Goal: Task Accomplishment & Management: Manage account settings

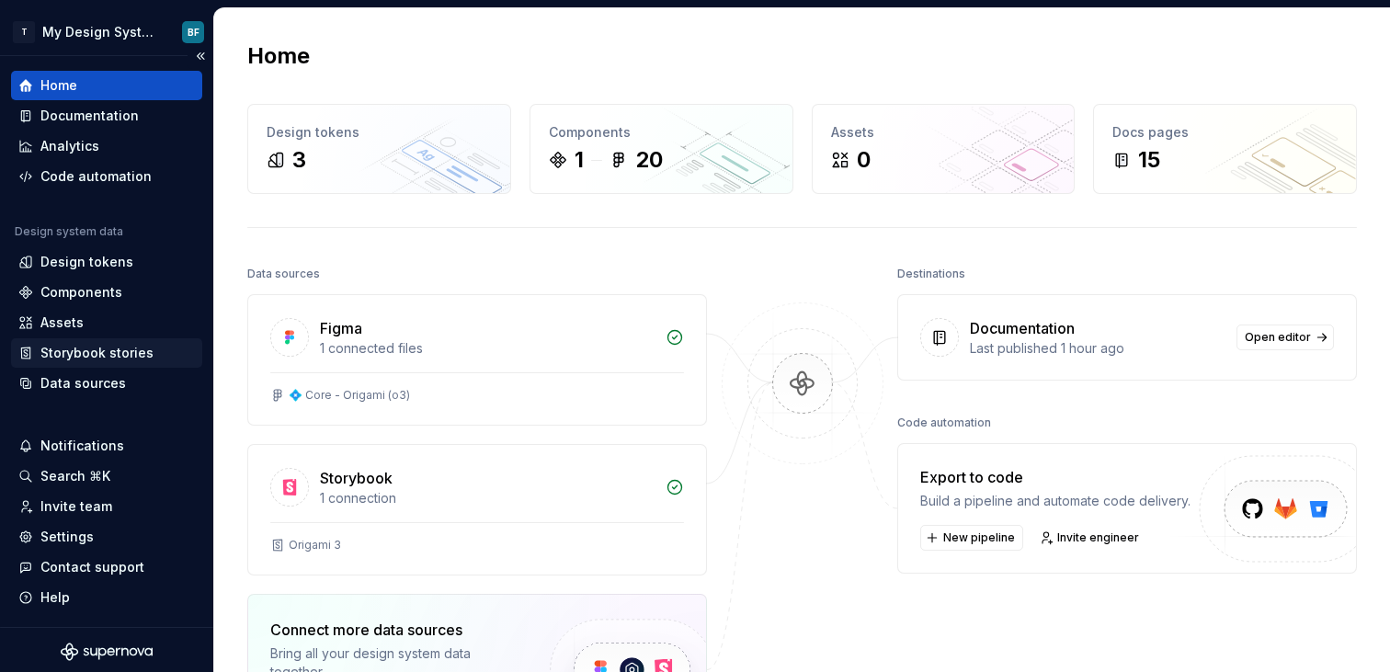
scroll to position [4, 0]
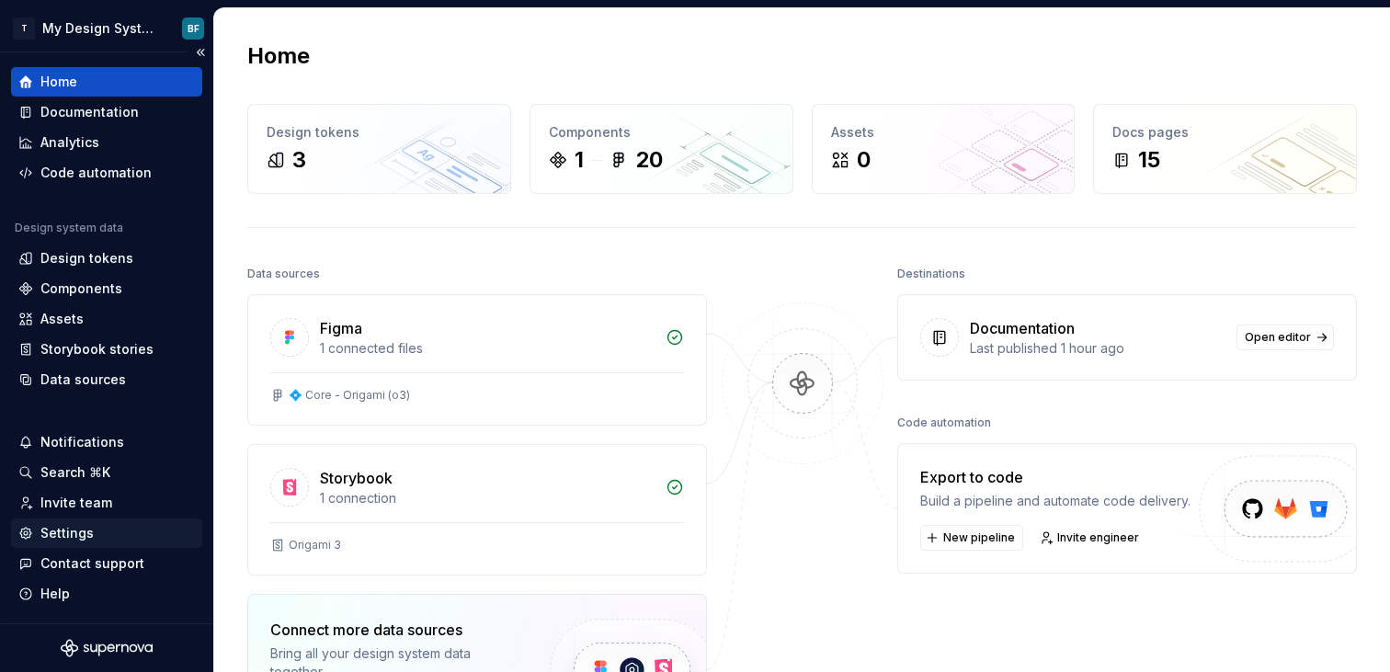
click at [91, 527] on div "Settings" at bounding box center [106, 533] width 176 height 18
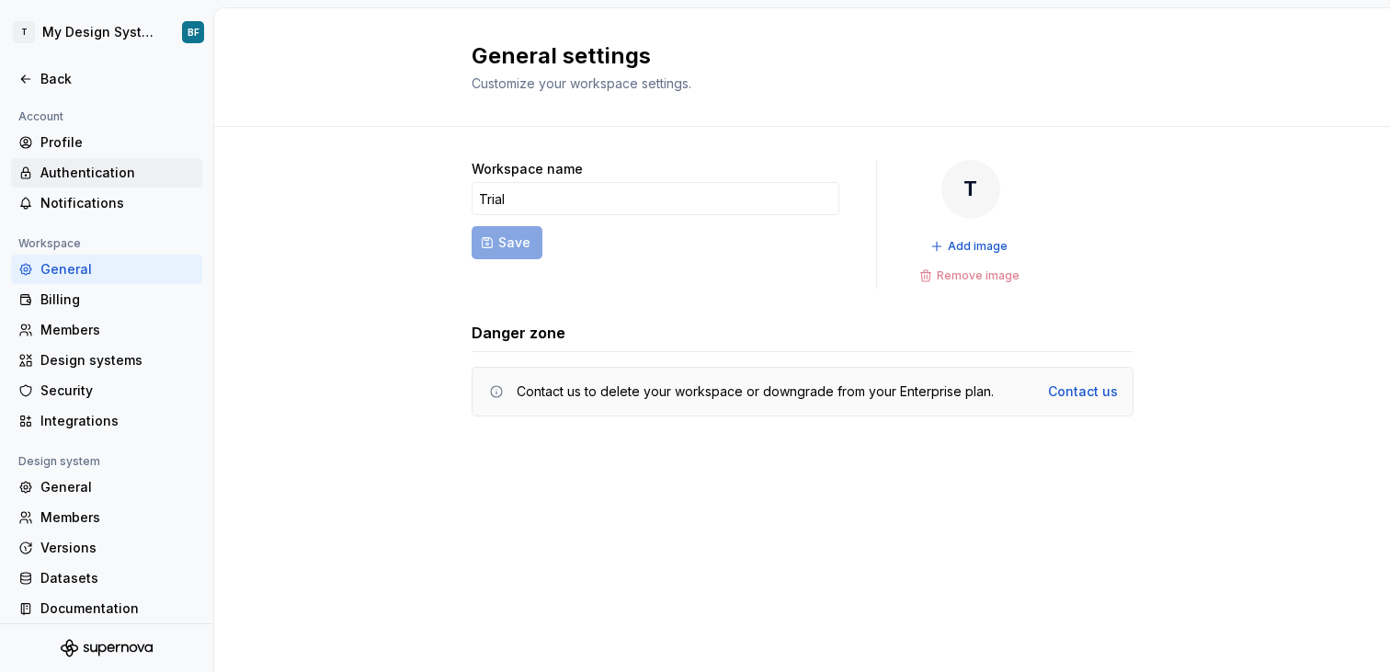
click at [99, 181] on div "Authentication" at bounding box center [117, 173] width 154 height 18
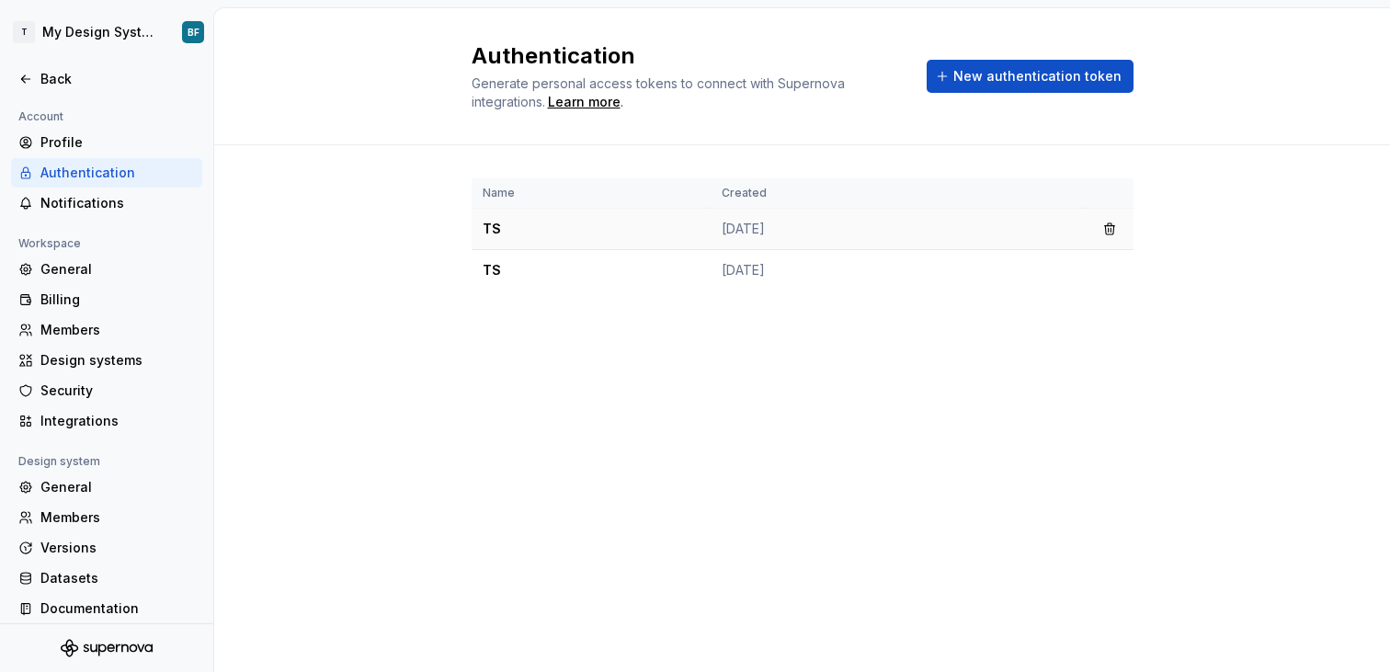
click at [558, 245] on td "TS" at bounding box center [591, 229] width 239 height 41
click at [493, 232] on td "TS" at bounding box center [591, 229] width 239 height 41
click at [1101, 222] on button "button" at bounding box center [1110, 229] width 26 height 26
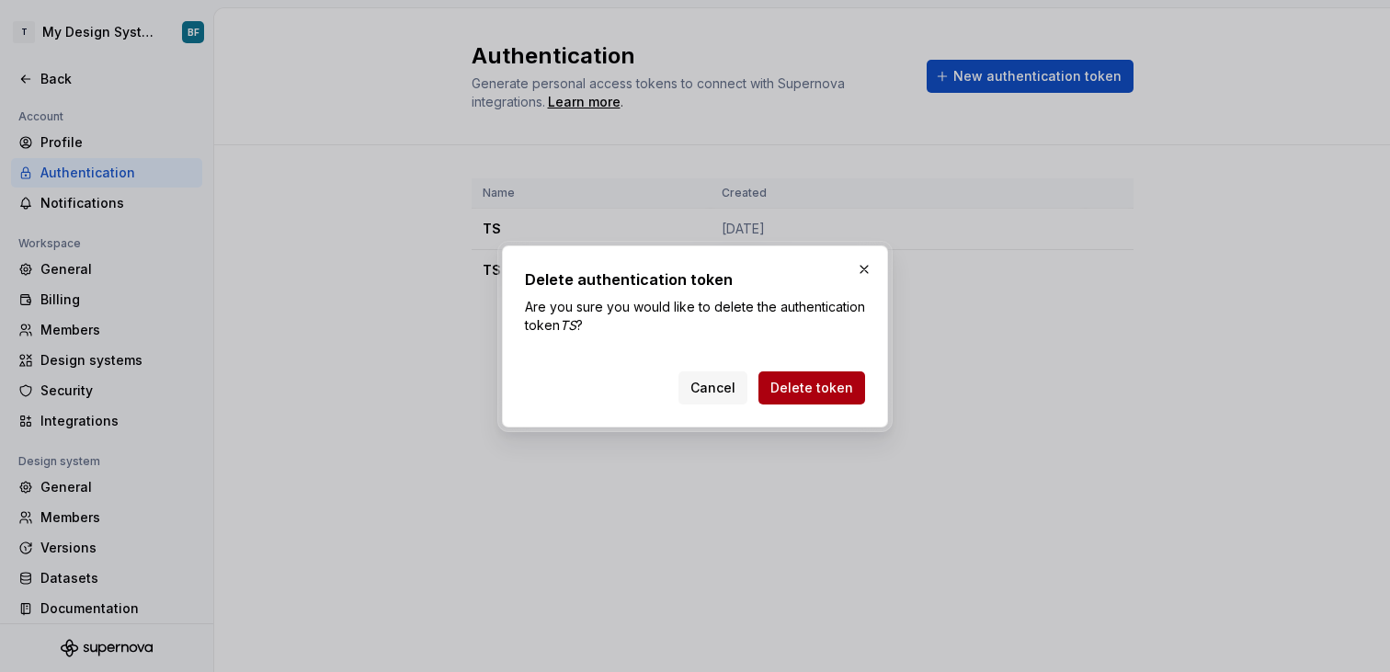
click at [848, 375] on button "Delete token" at bounding box center [811, 387] width 107 height 33
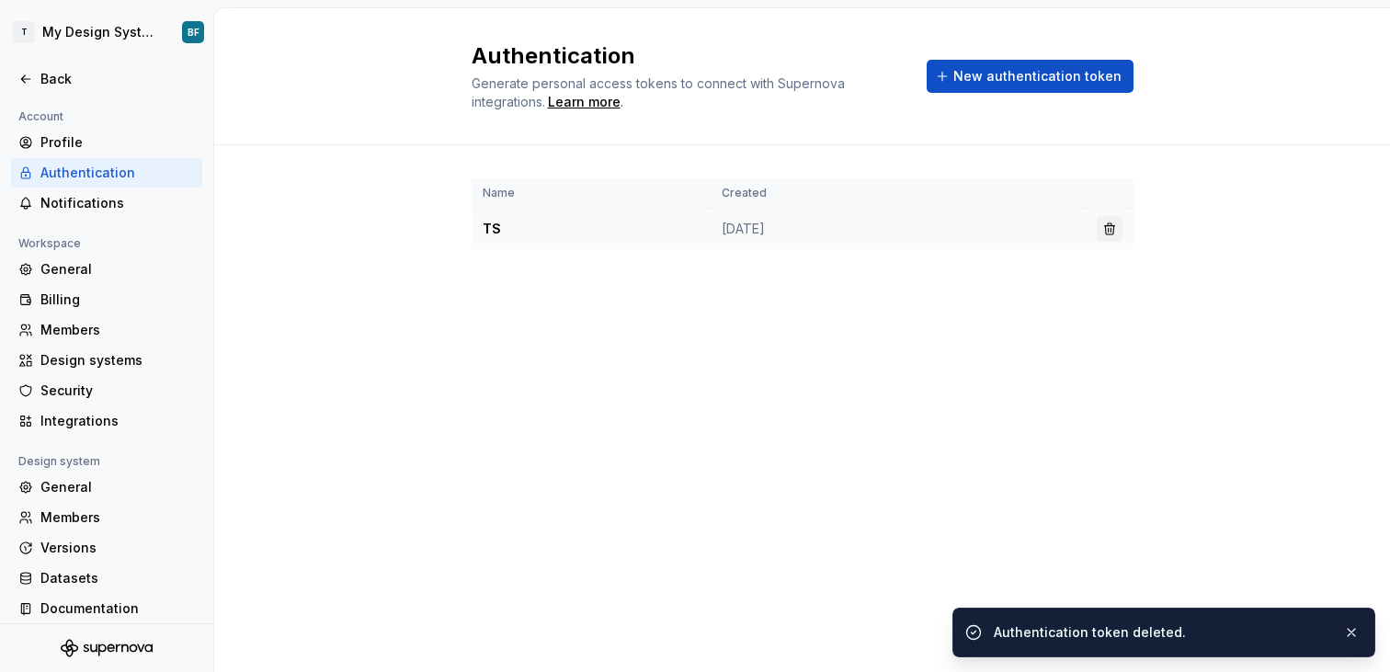
click at [1110, 222] on button "button" at bounding box center [1110, 229] width 26 height 26
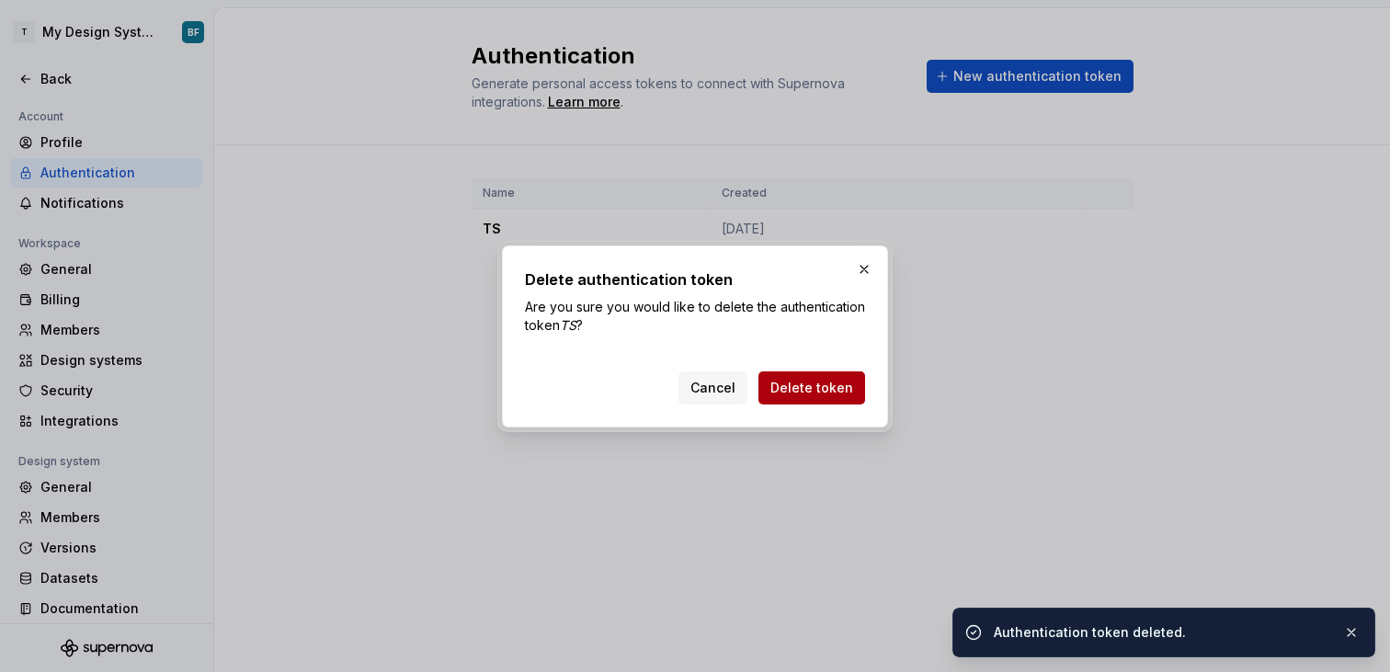
click at [824, 401] on button "Delete token" at bounding box center [811, 387] width 107 height 33
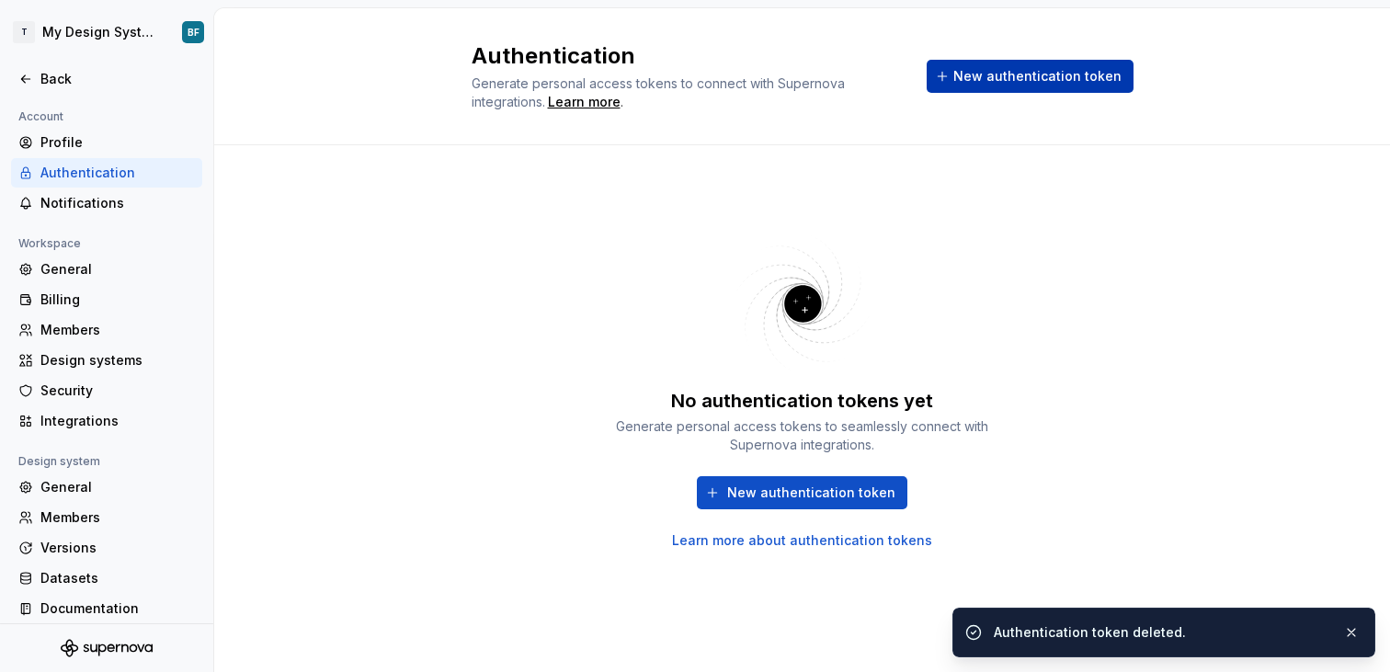
click at [1049, 78] on span "New authentication token" at bounding box center [1037, 76] width 168 height 18
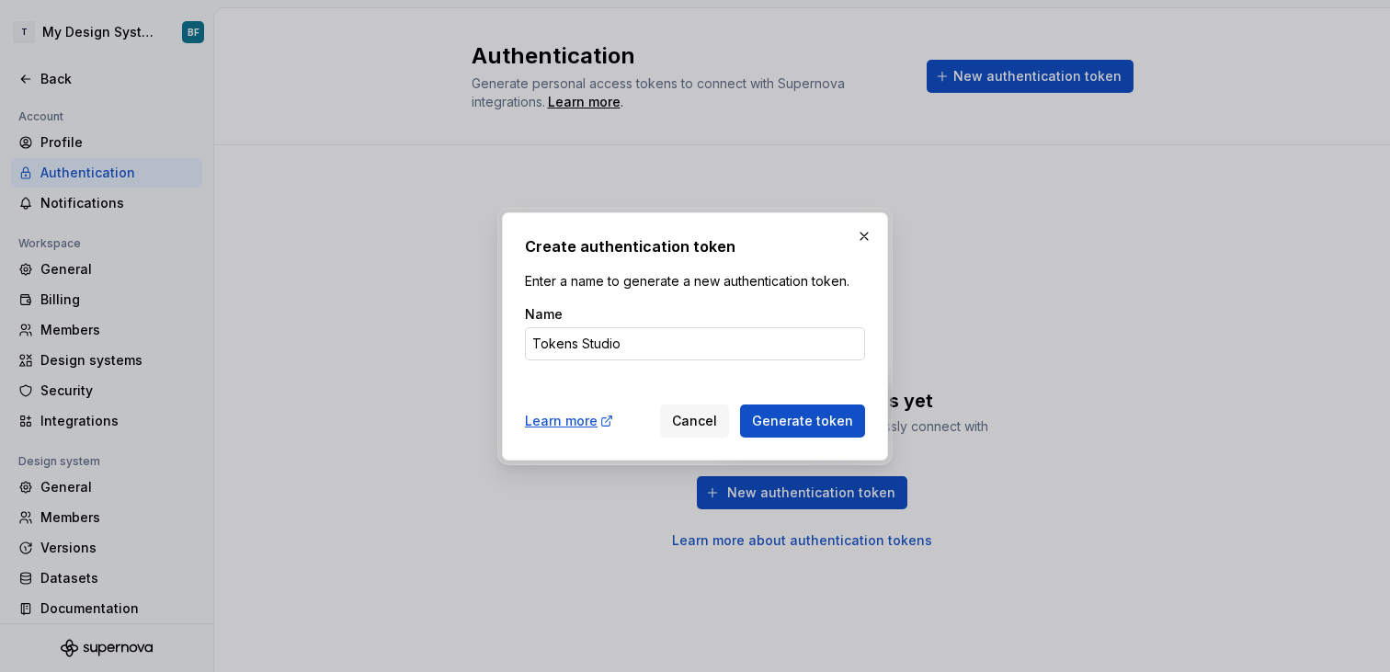
type input "Tokens Studio"
click at [740, 404] on button "Generate token" at bounding box center [802, 420] width 125 height 33
click at [821, 410] on button "Generate token" at bounding box center [802, 420] width 125 height 33
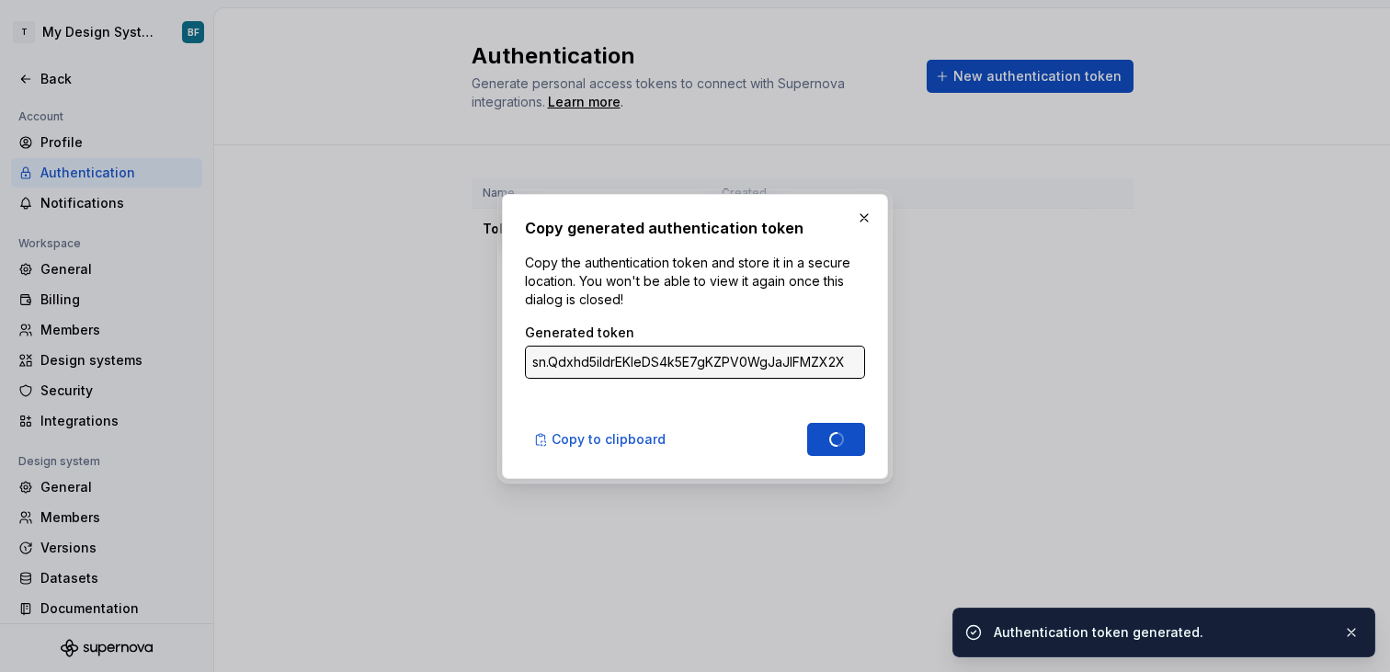
type input "sn.WsrtQp01y4L3aao2q442pVNVsP04Iy7DgP5suTURTURk91SEBwC6EKWNzaPALcXjpxdumxMr7APy…"
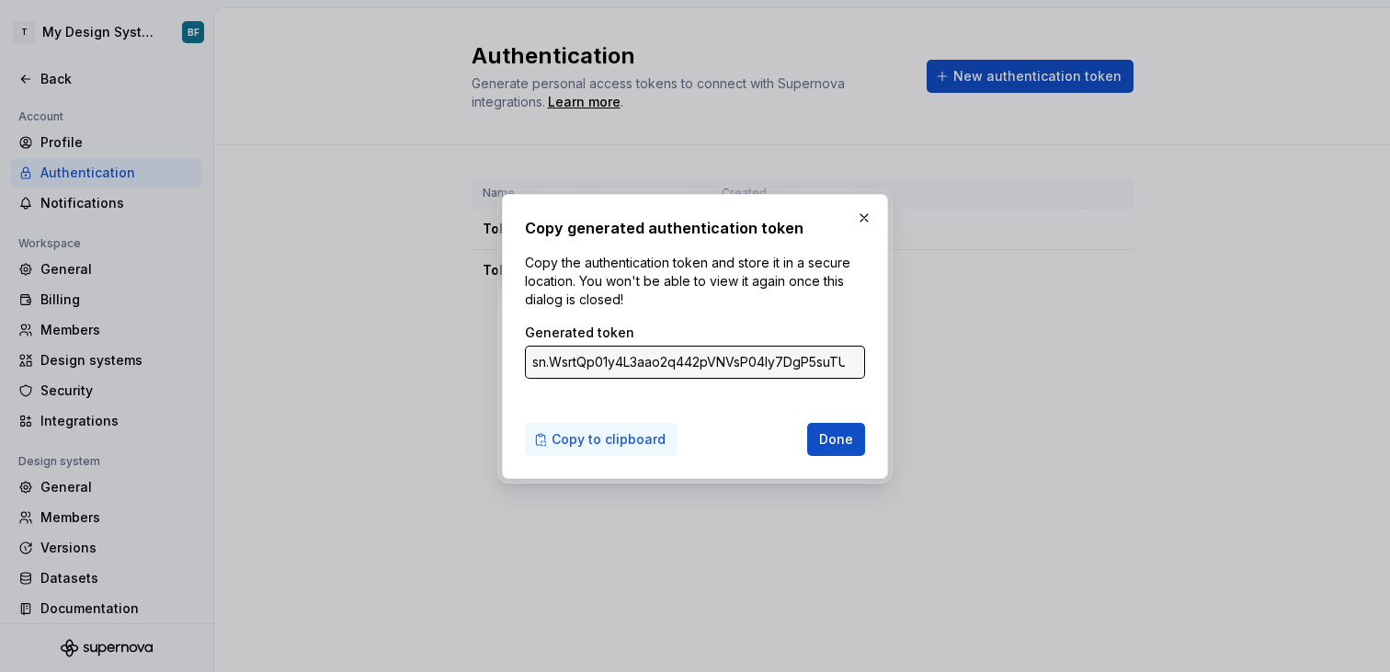
click at [612, 444] on span "Copy to clipboard" at bounding box center [609, 439] width 114 height 18
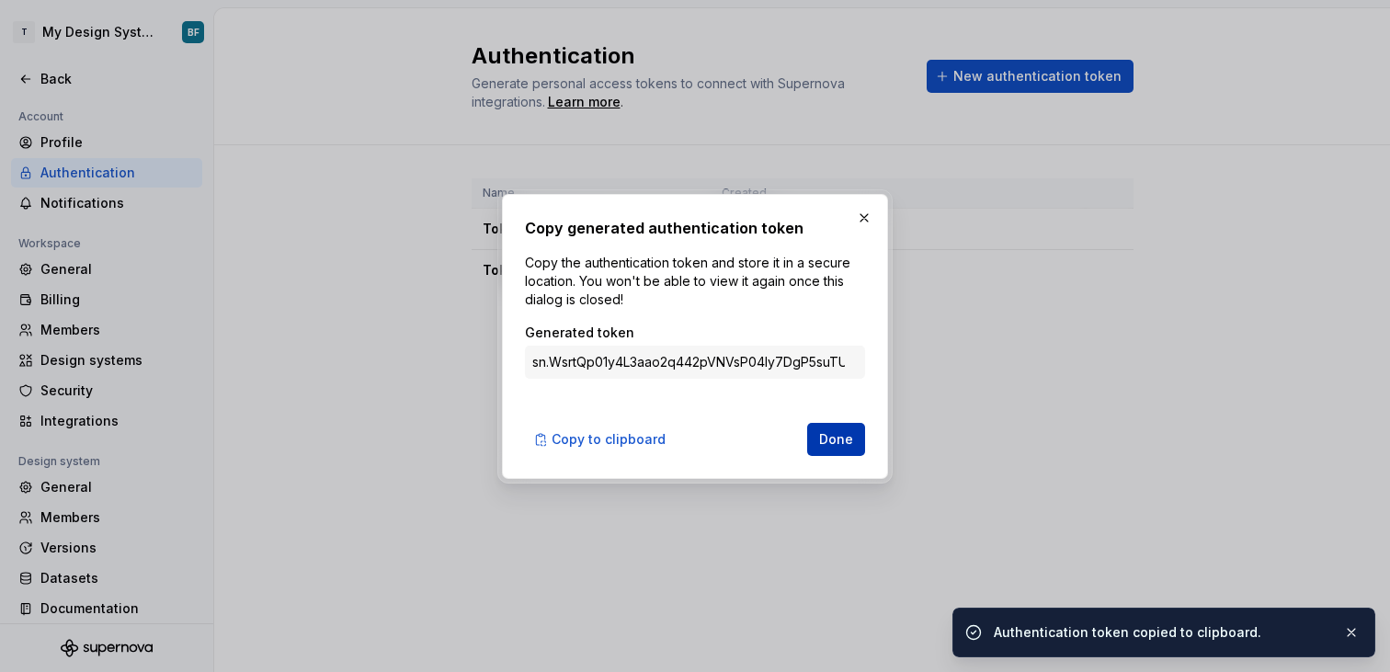
click at [853, 427] on button "Done" at bounding box center [836, 439] width 58 height 33
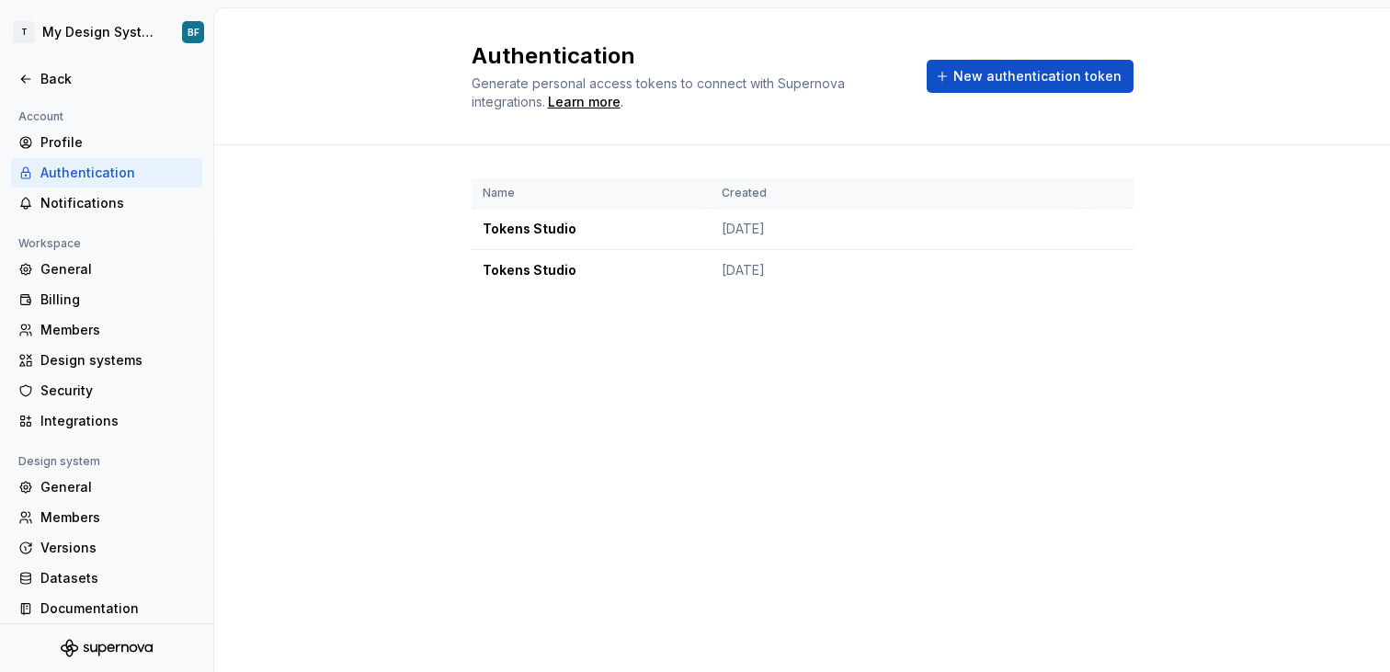
click at [790, 358] on div "Name Created Tokens Studio Aug 26, 2025 Tokens Studio Aug 26, 2025" at bounding box center [803, 252] width 662 height 215
click at [85, 28] on html "T My Design System BF Back Account Profile Authentication Notifications Workspa…" at bounding box center [695, 336] width 1390 height 672
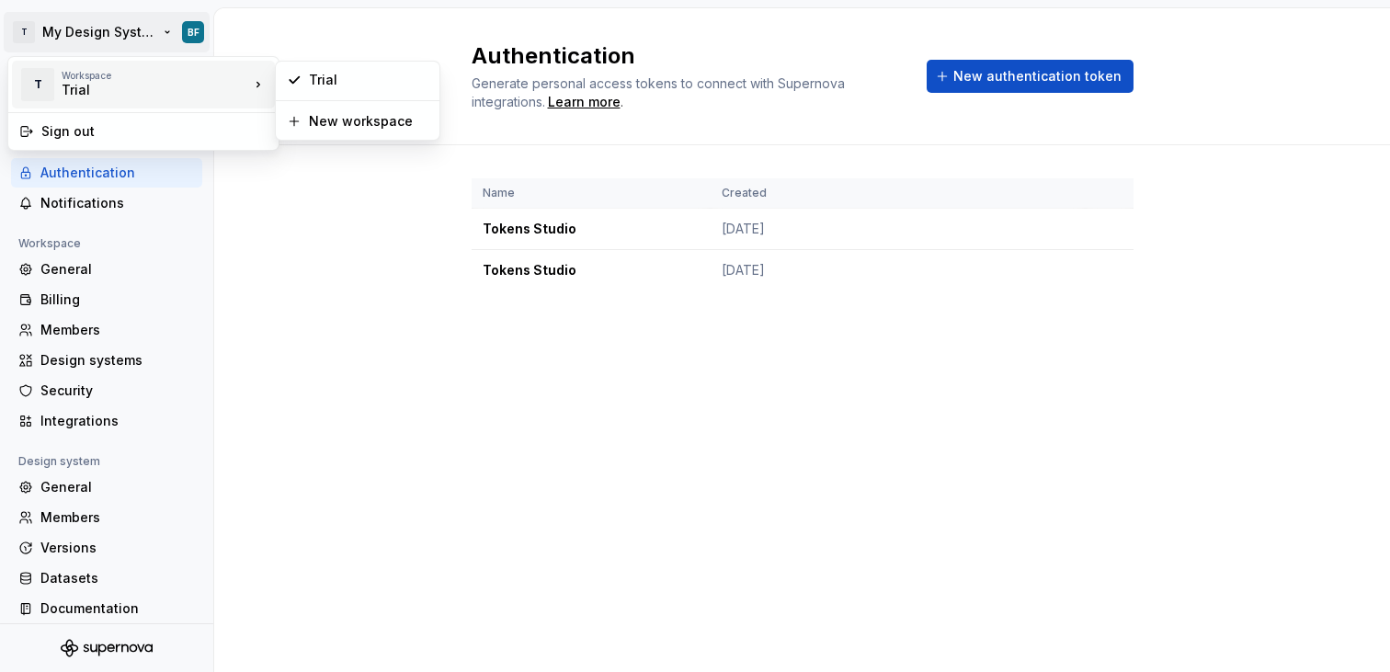
click at [172, 89] on div "Trial" at bounding box center [140, 90] width 156 height 18
click at [324, 85] on div "Trial" at bounding box center [369, 80] width 120 height 18
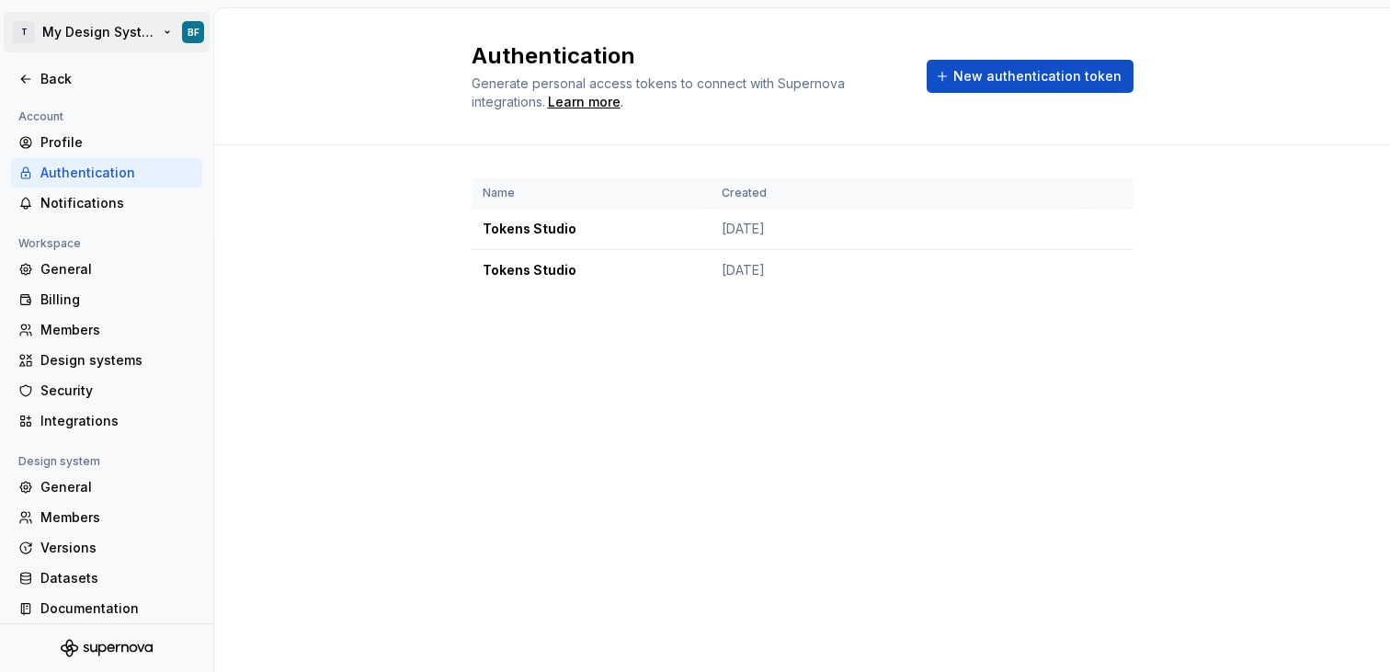
click at [110, 45] on html "T My Design System BF Back Account Profile Authentication Notifications Workspa…" at bounding box center [695, 336] width 1390 height 672
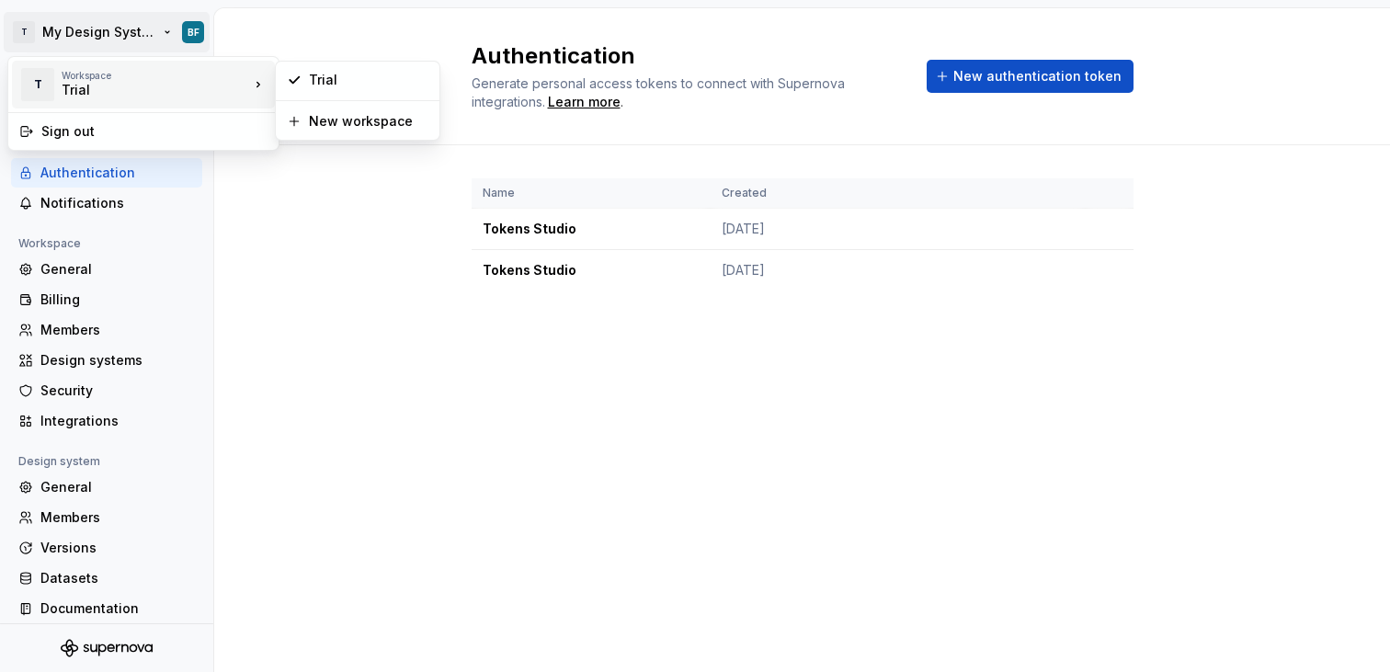
click at [154, 86] on div "Trial" at bounding box center [140, 90] width 156 height 18
click at [327, 71] on div "Trial" at bounding box center [369, 80] width 120 height 18
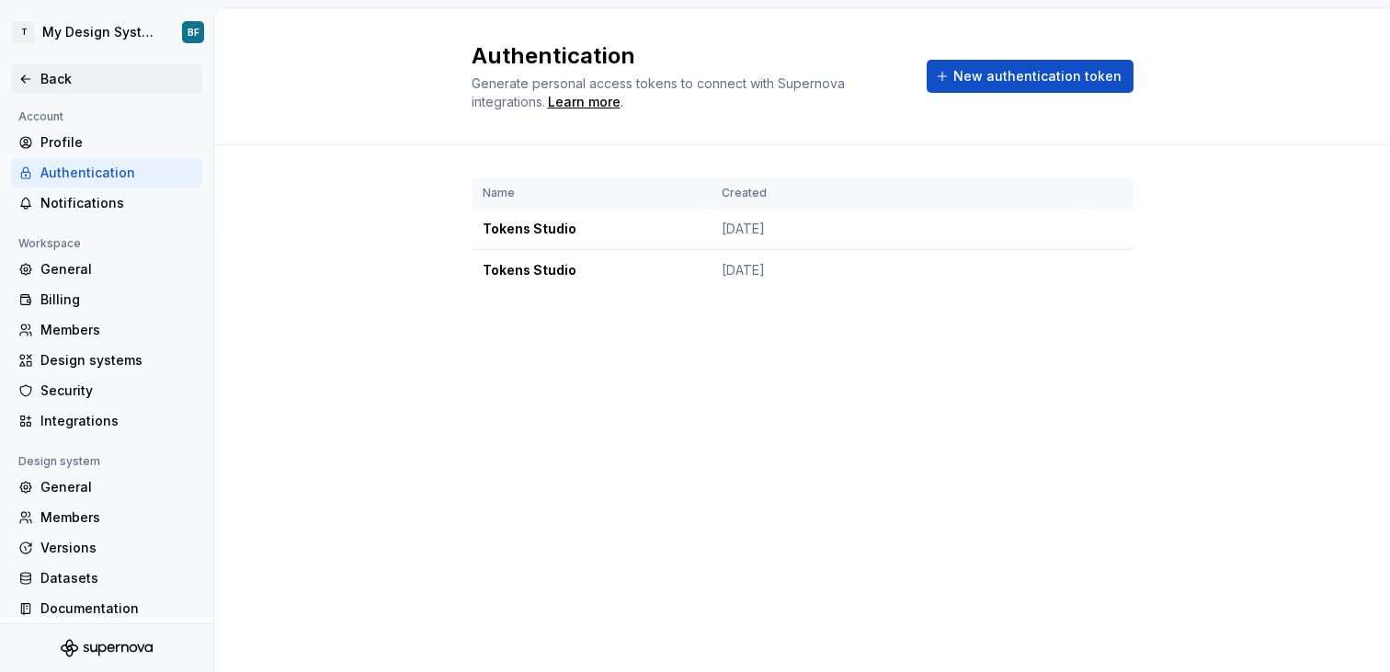
click at [51, 72] on div "Back" at bounding box center [117, 79] width 154 height 18
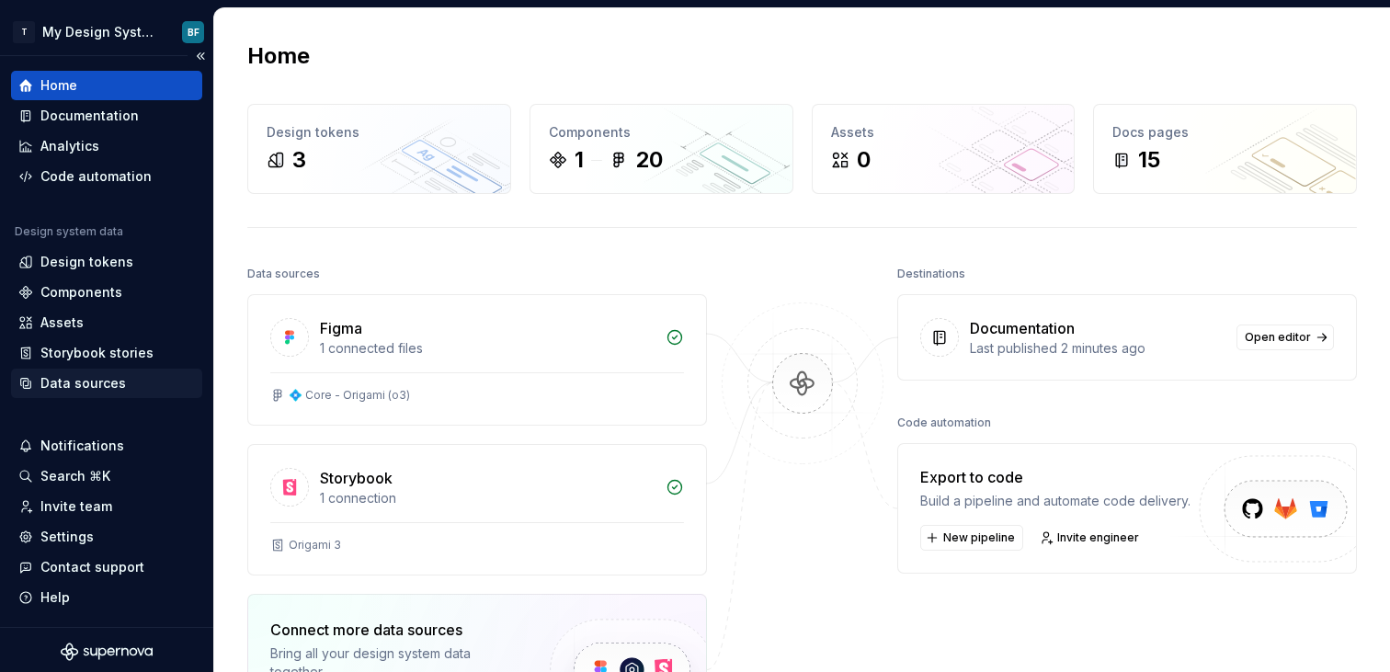
scroll to position [4, 0]
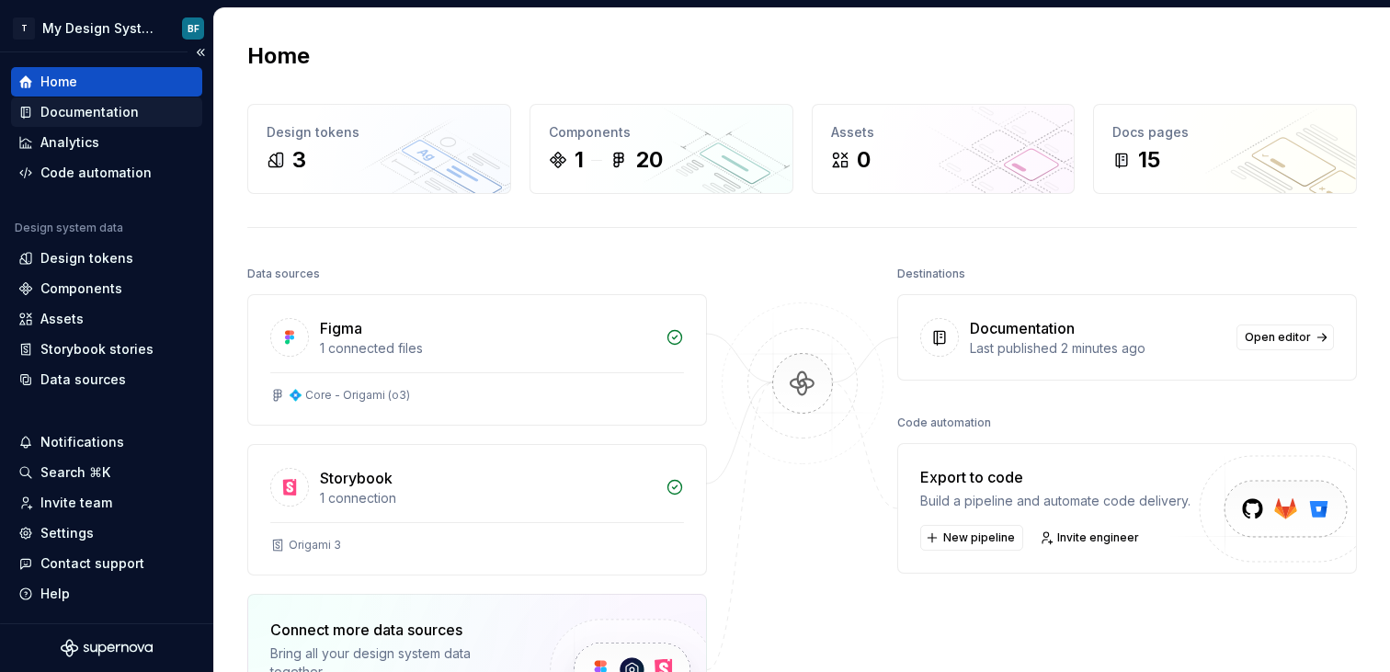
click at [120, 123] on div "Documentation" at bounding box center [106, 111] width 191 height 29
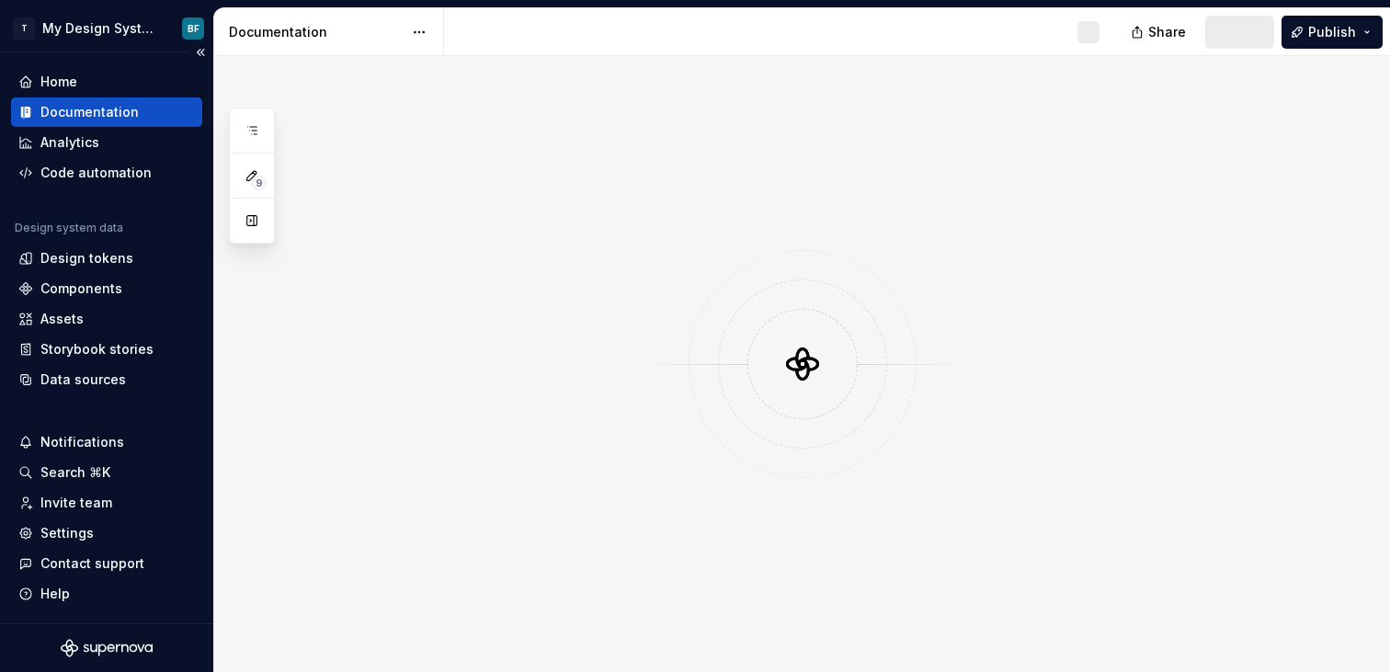
click at [120, 108] on div "Documentation" at bounding box center [89, 112] width 98 height 18
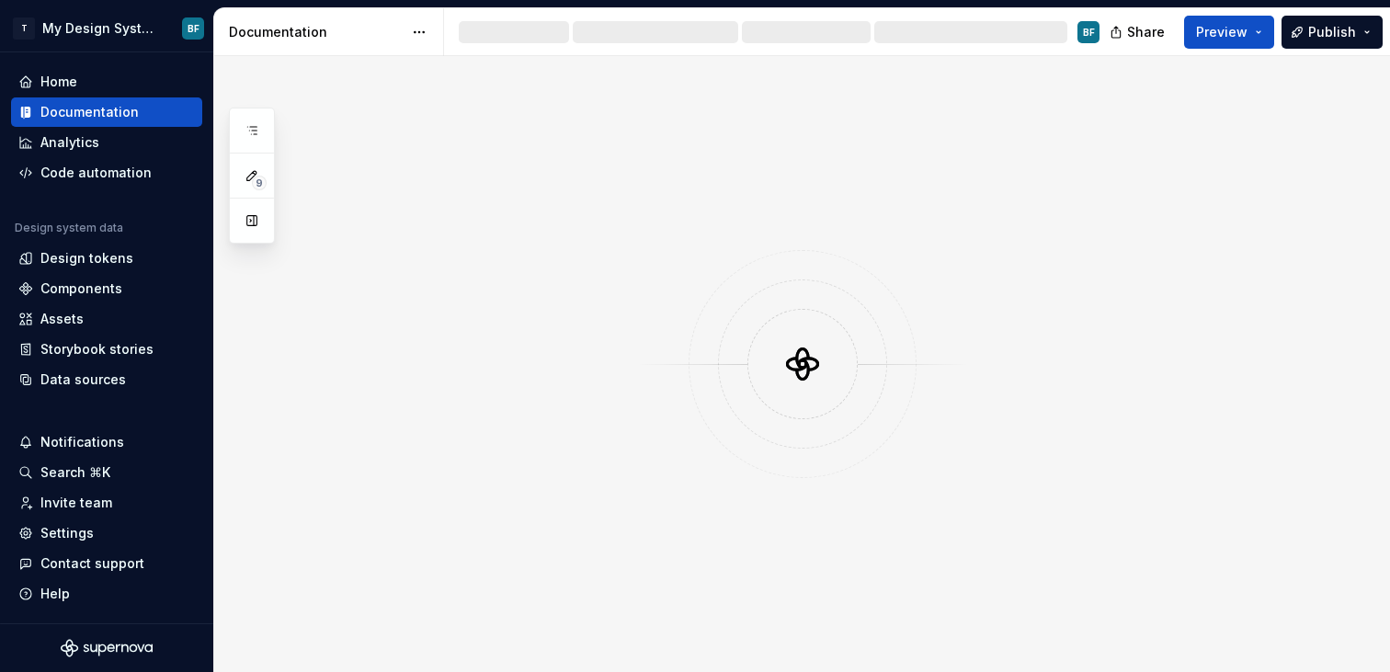
click at [423, 27] on html "T My Design System BF Home Documentation Analytics Code automation Design syste…" at bounding box center [695, 336] width 1390 height 672
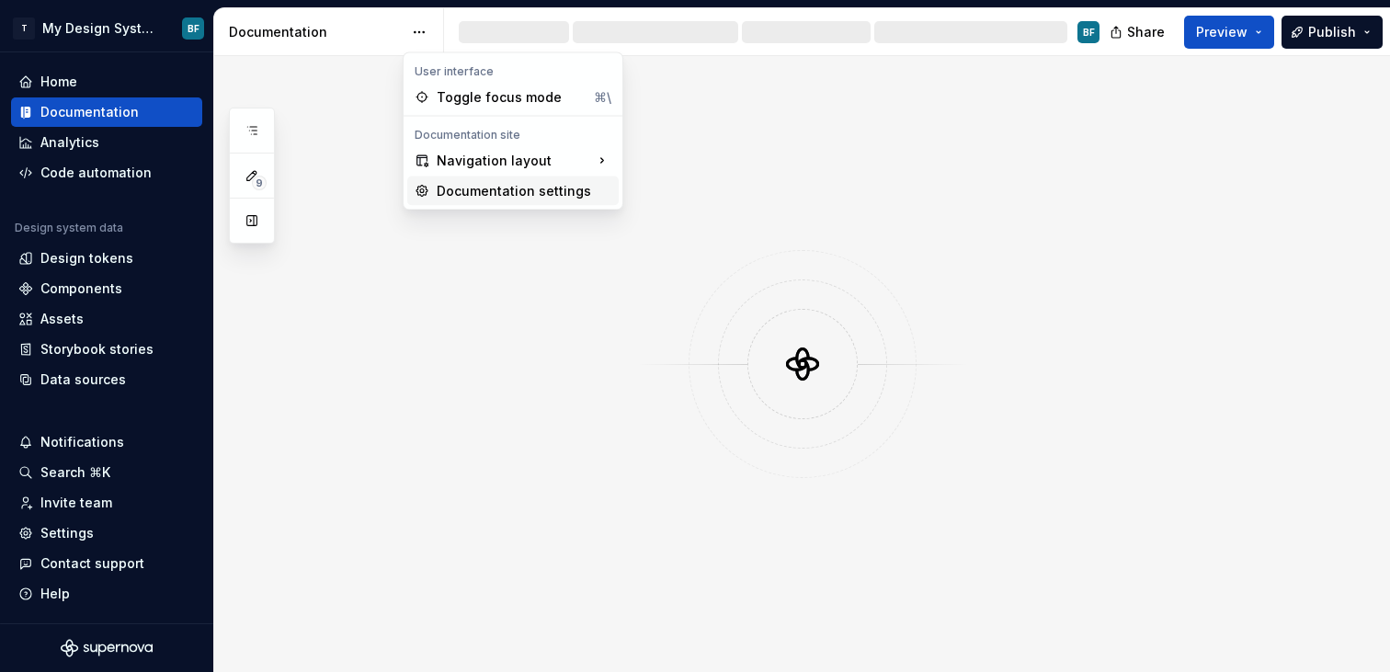
click at [449, 202] on div "Documentation settings" at bounding box center [512, 190] width 211 height 29
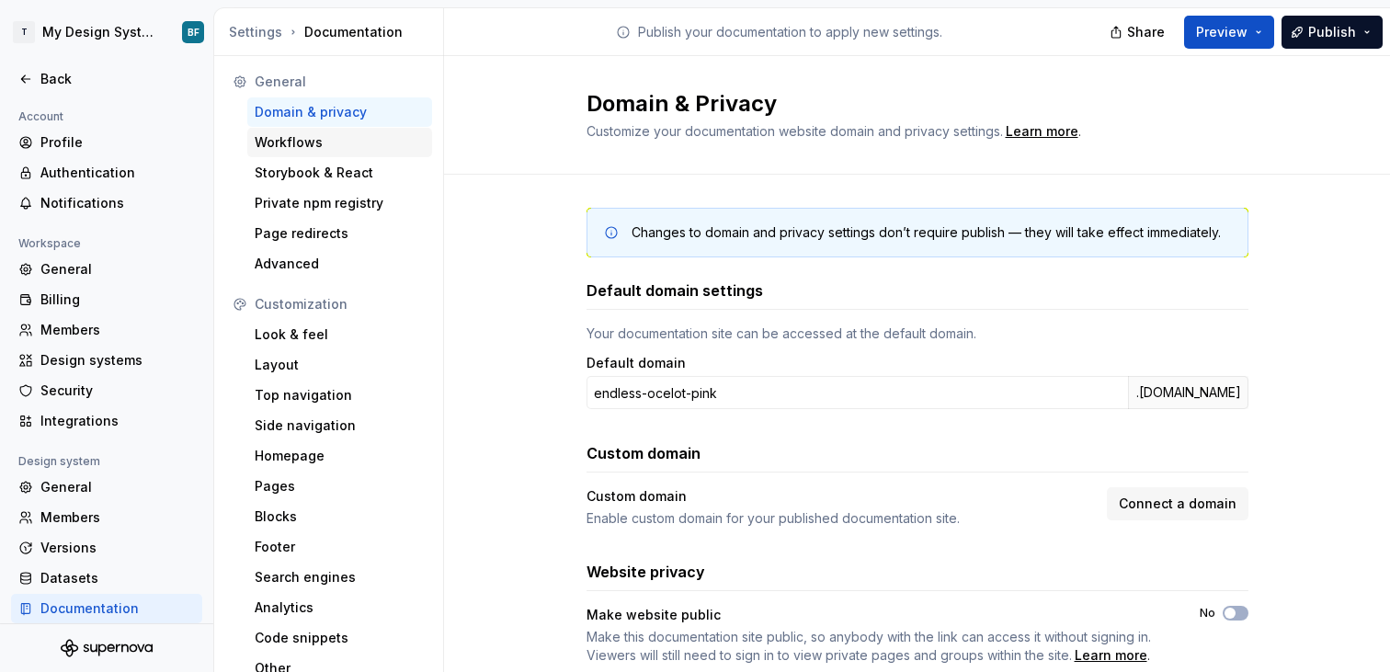
click at [347, 142] on div "Workflows" at bounding box center [340, 142] width 170 height 18
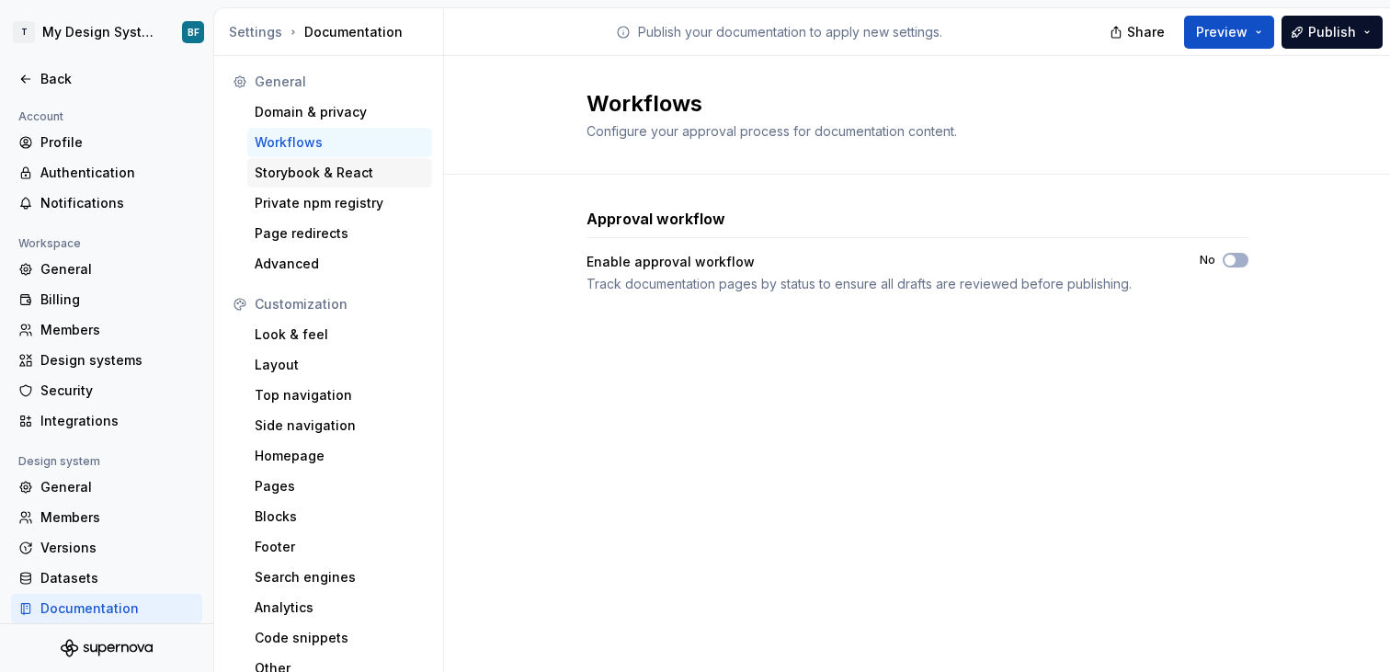
click at [346, 179] on div "Storybook & React" at bounding box center [340, 173] width 170 height 18
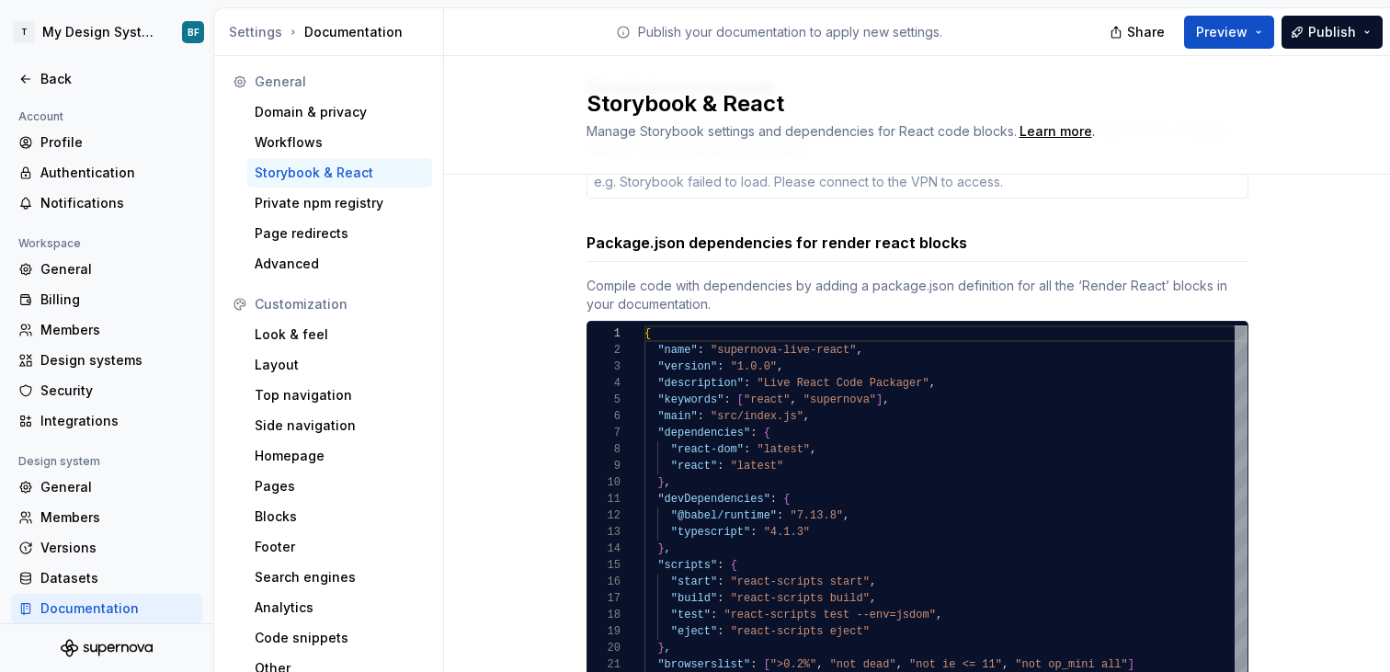
scroll to position [215, 0]
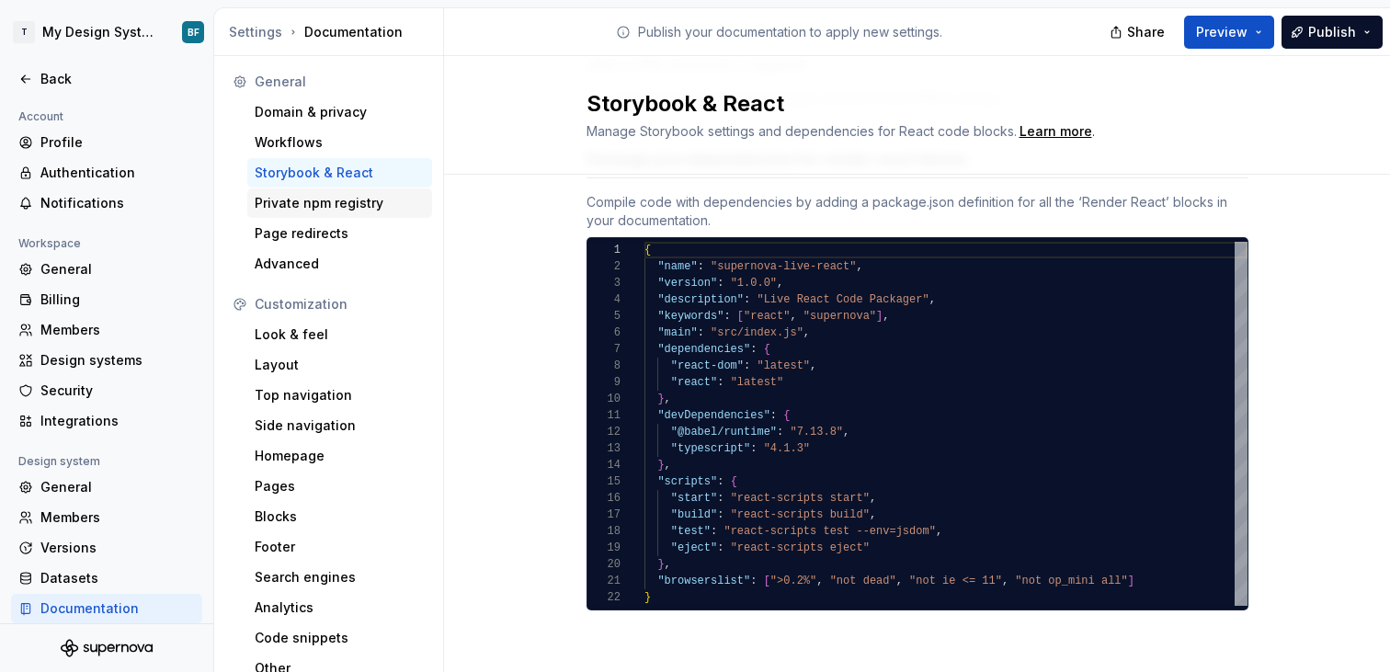
click at [340, 199] on div "Private npm registry" at bounding box center [340, 203] width 170 height 18
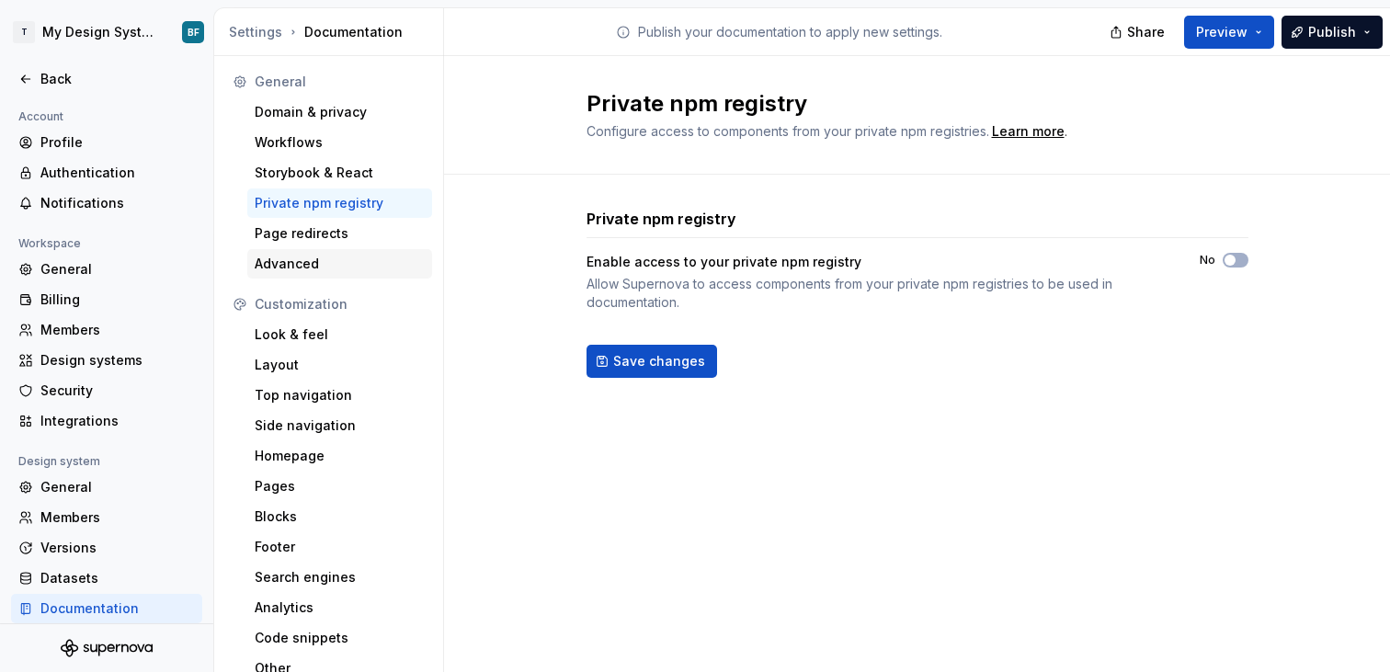
click at [324, 257] on div "Advanced" at bounding box center [340, 264] width 170 height 18
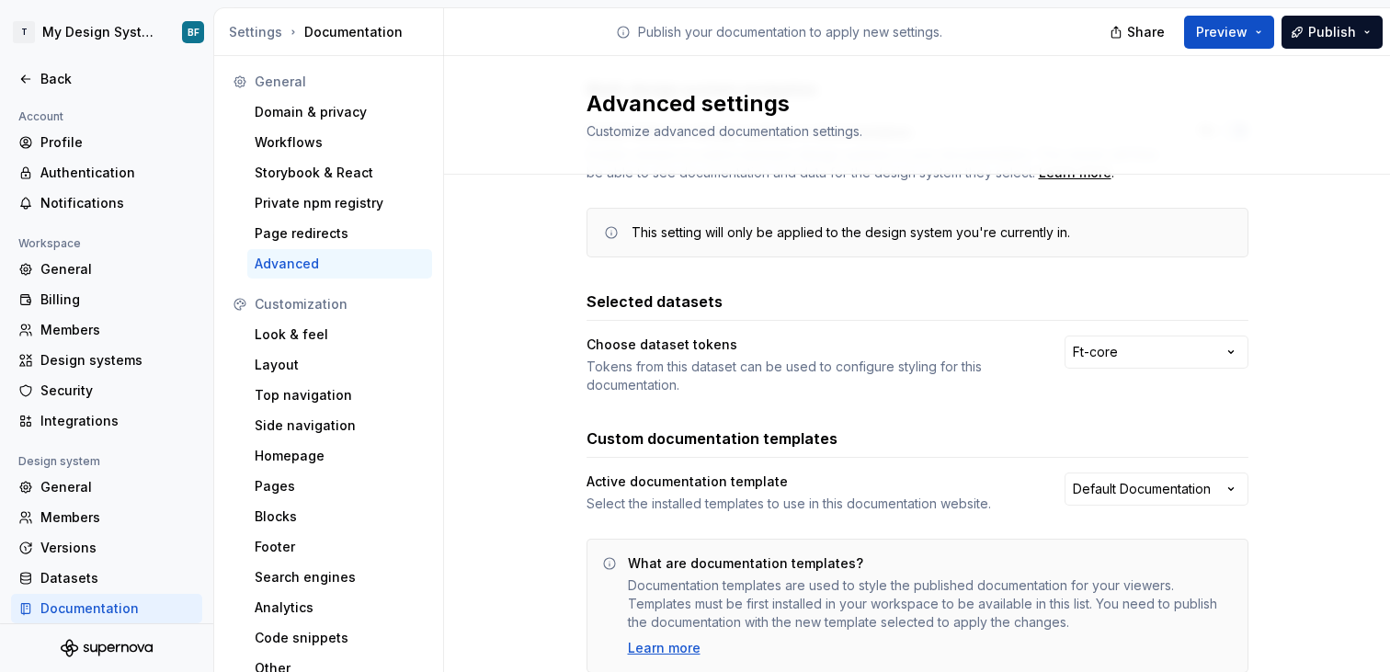
scroll to position [131, 0]
click at [1129, 351] on html "T My Design System BF Back Account Profile Authentication Notifications Workspa…" at bounding box center [695, 336] width 1390 height 672
click at [1136, 328] on html "T My Design System BF Back Account Profile Authentication Notifications Workspa…" at bounding box center [695, 336] width 1390 height 672
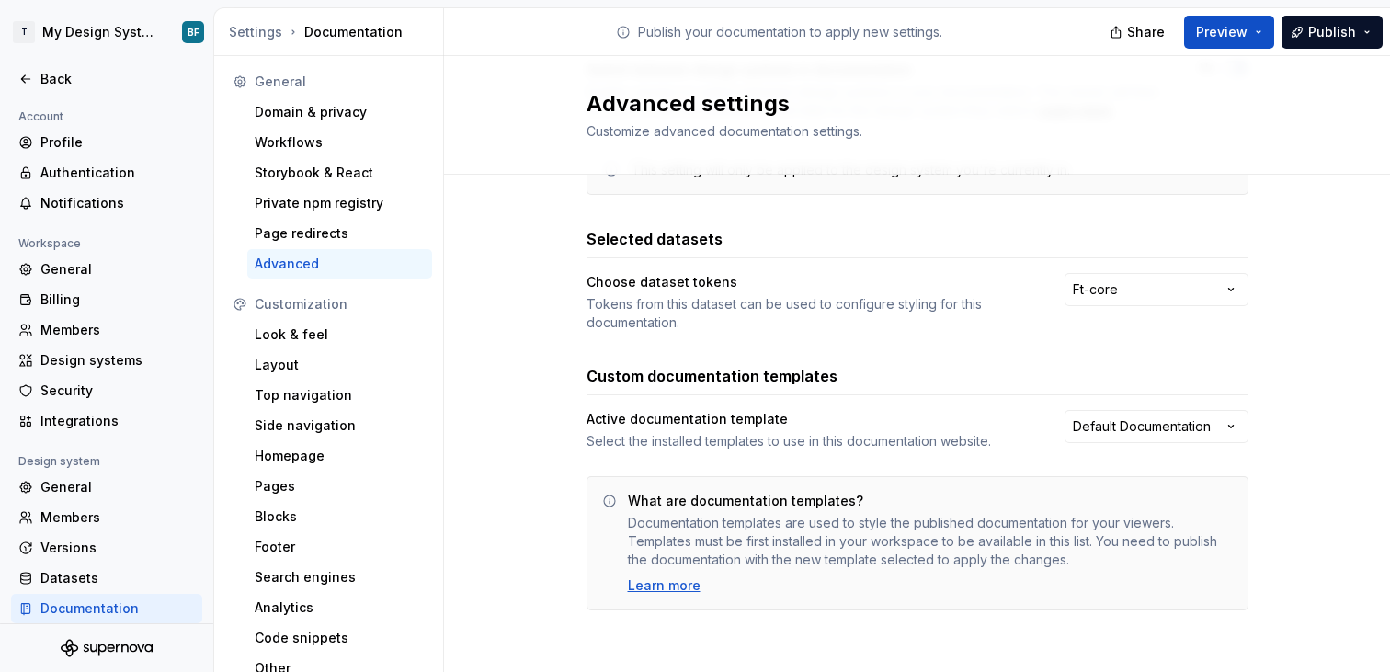
scroll to position [0, 0]
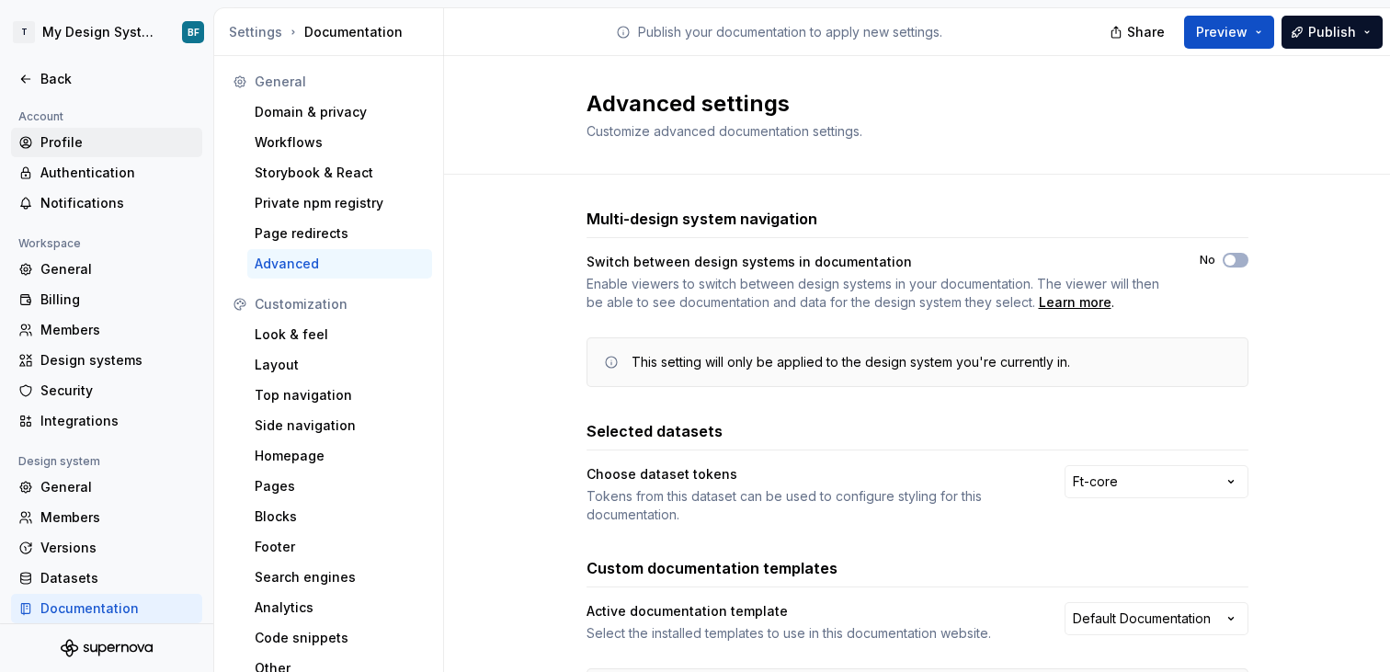
click at [88, 134] on div "Profile" at bounding box center [117, 142] width 154 height 18
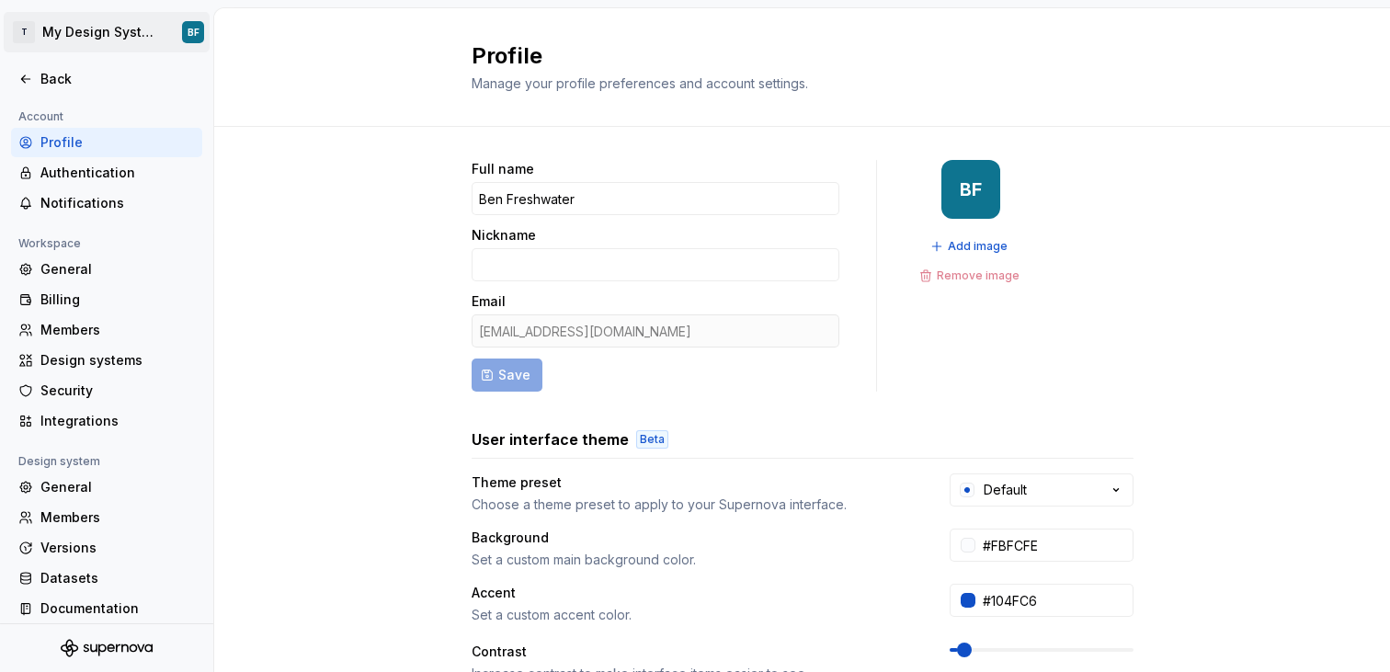
click at [89, 32] on html "T My Design System BF Back Account Profile Authentication Notifications Workspa…" at bounding box center [695, 336] width 1390 height 672
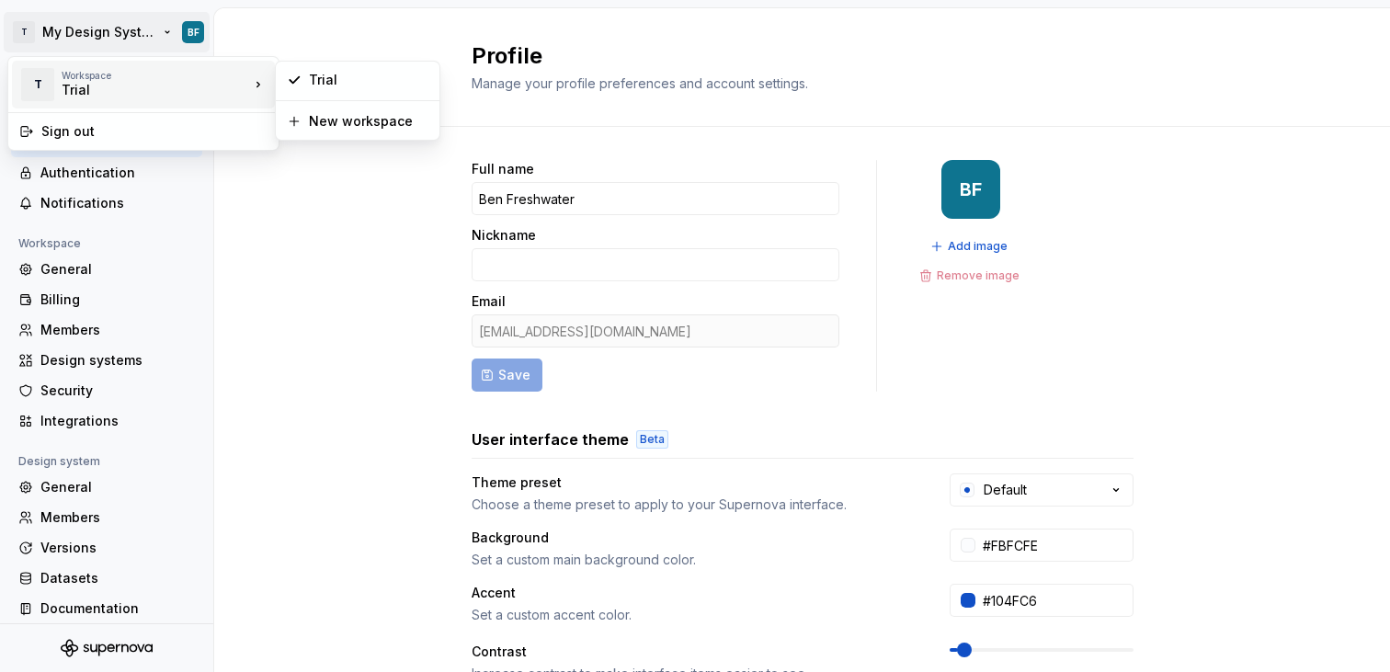
click at [115, 77] on div "Workspace" at bounding box center [156, 75] width 188 height 11
click at [324, 74] on div "Trial" at bounding box center [369, 80] width 120 height 18
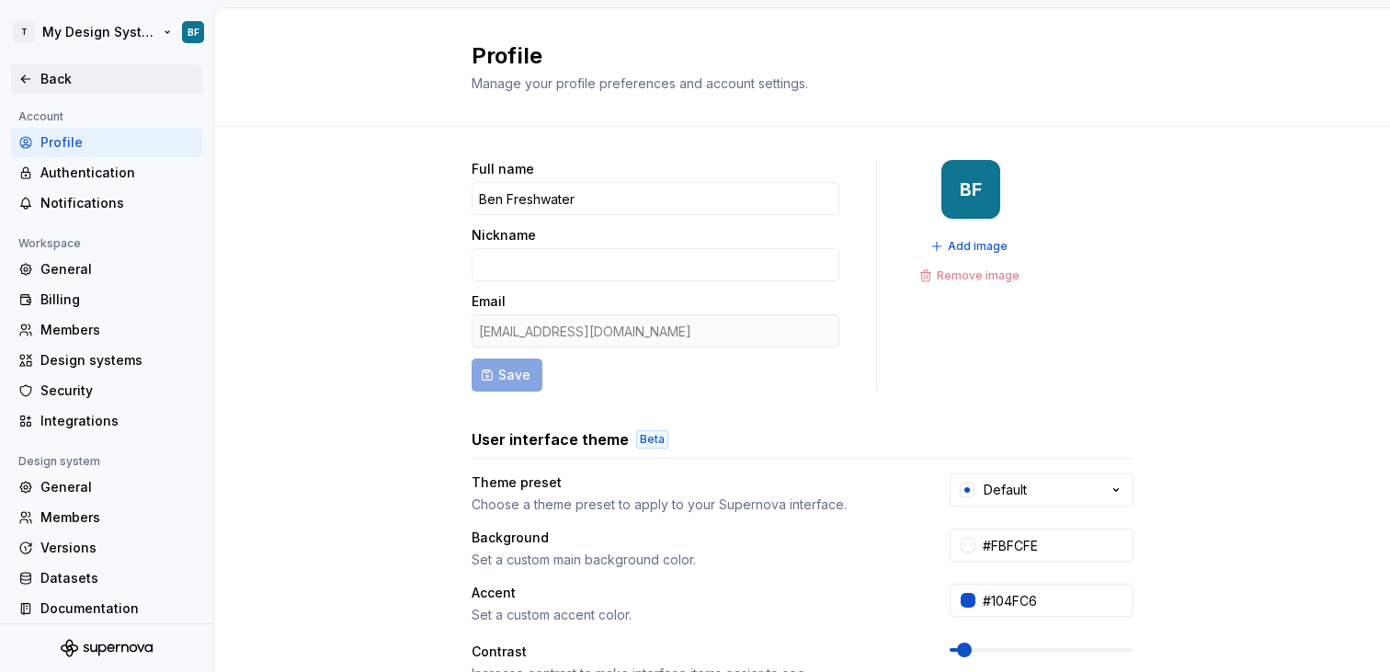
click at [49, 81] on div "Back" at bounding box center [117, 79] width 154 height 18
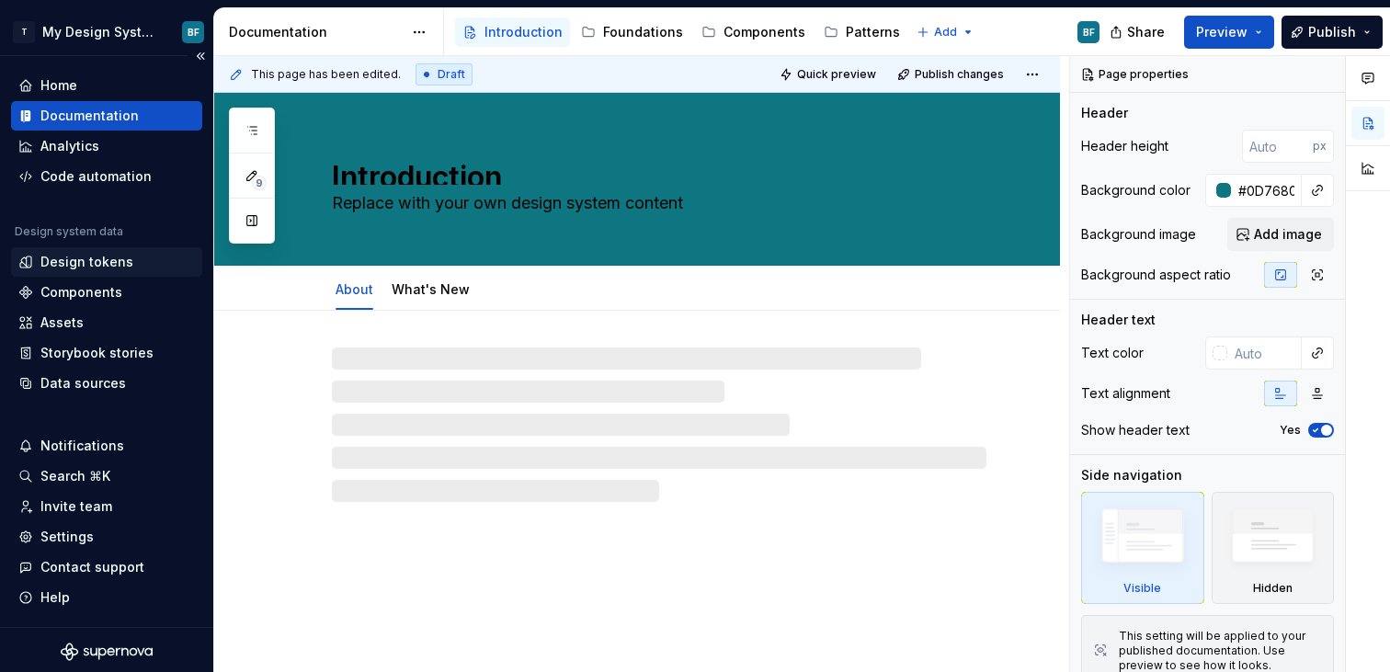
type textarea "*"
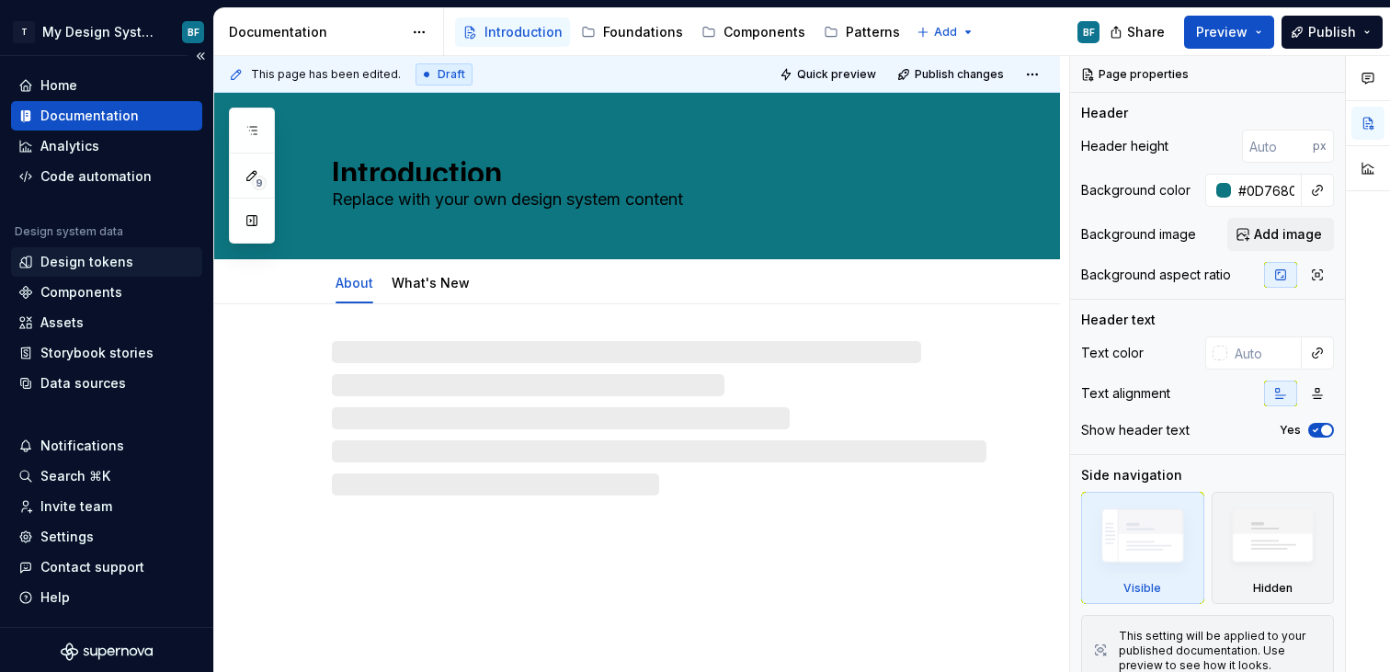
click at [81, 256] on div "Design tokens" at bounding box center [86, 262] width 93 height 18
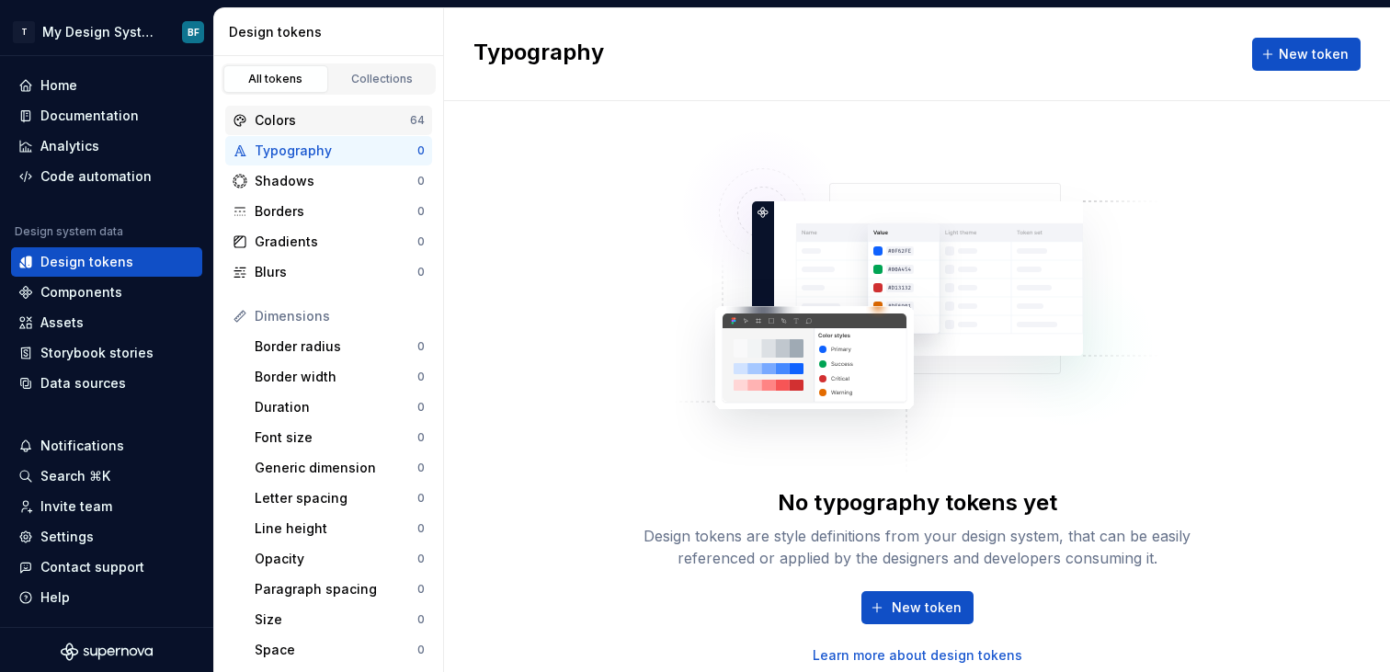
click at [393, 131] on div "Colors 64" at bounding box center [328, 120] width 207 height 29
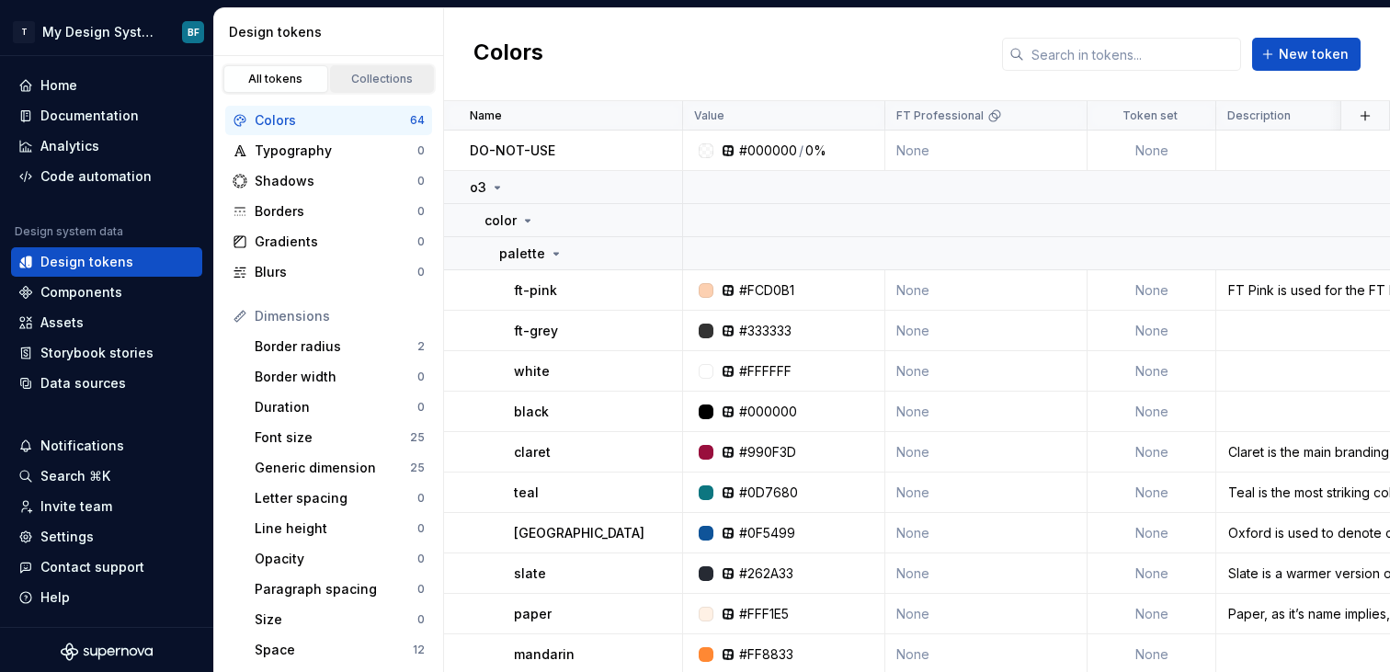
click at [381, 86] on link "Collections" at bounding box center [382, 79] width 105 height 28
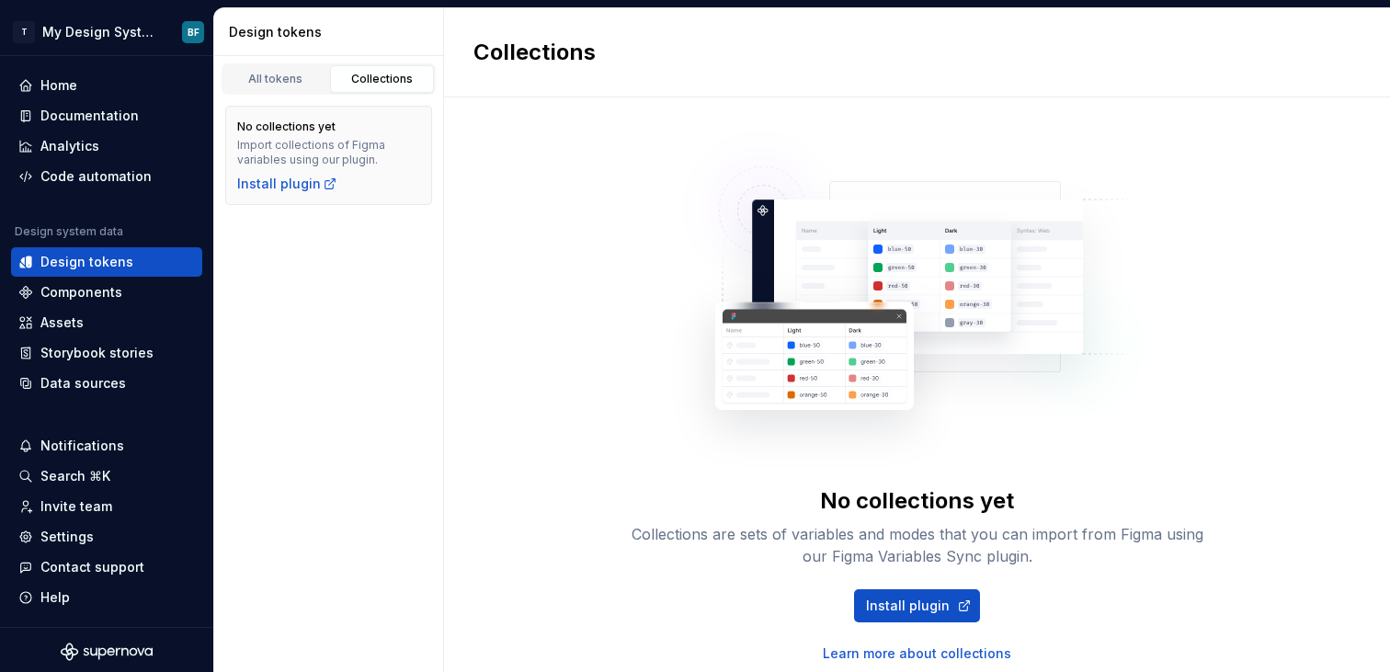
click at [301, 51] on div "Design tokens" at bounding box center [329, 32] width 230 height 48
click at [289, 71] on link "All tokens" at bounding box center [275, 79] width 105 height 28
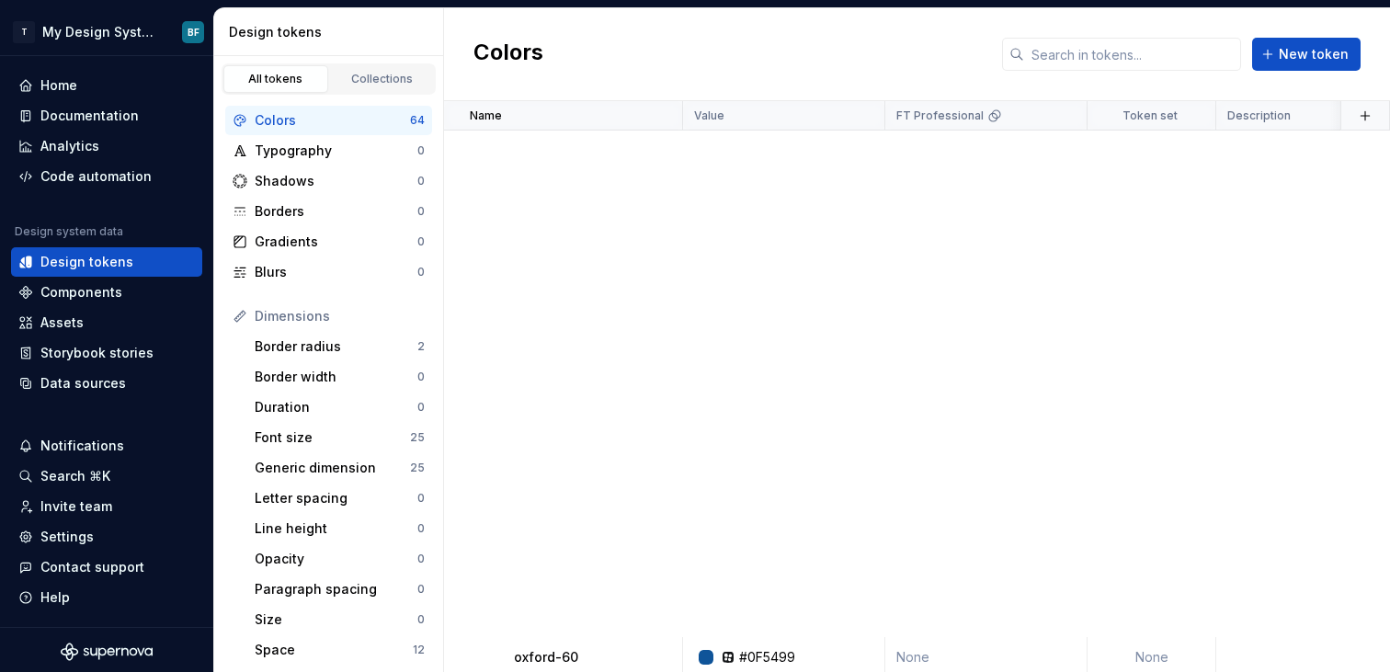
scroll to position [2146, 0]
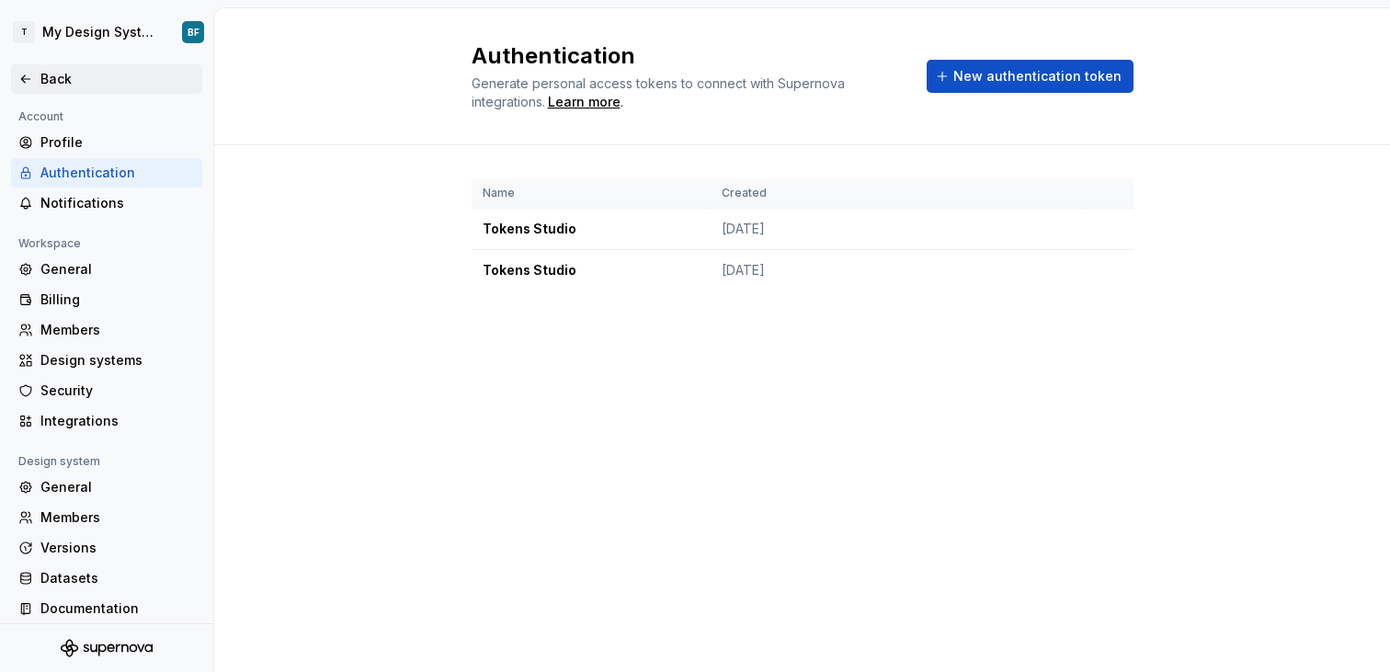
click at [56, 68] on div "Back" at bounding box center [106, 78] width 191 height 29
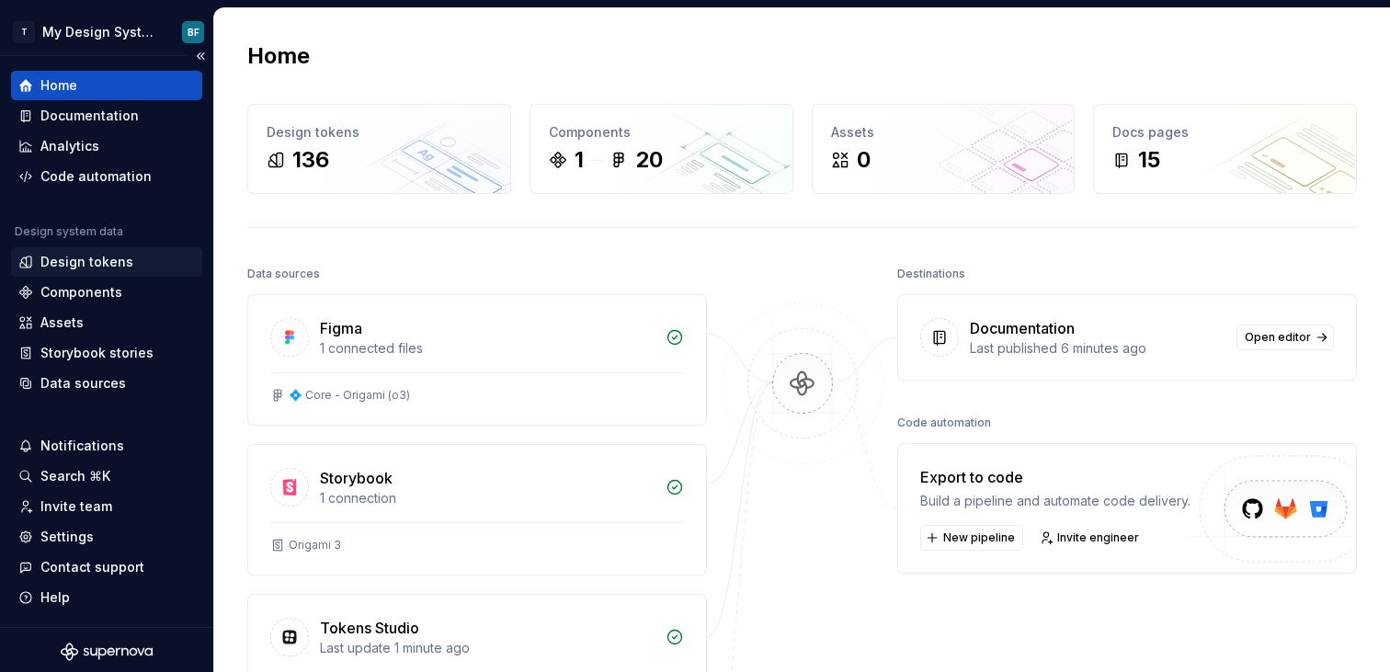
click at [63, 254] on div "Design tokens" at bounding box center [86, 262] width 93 height 18
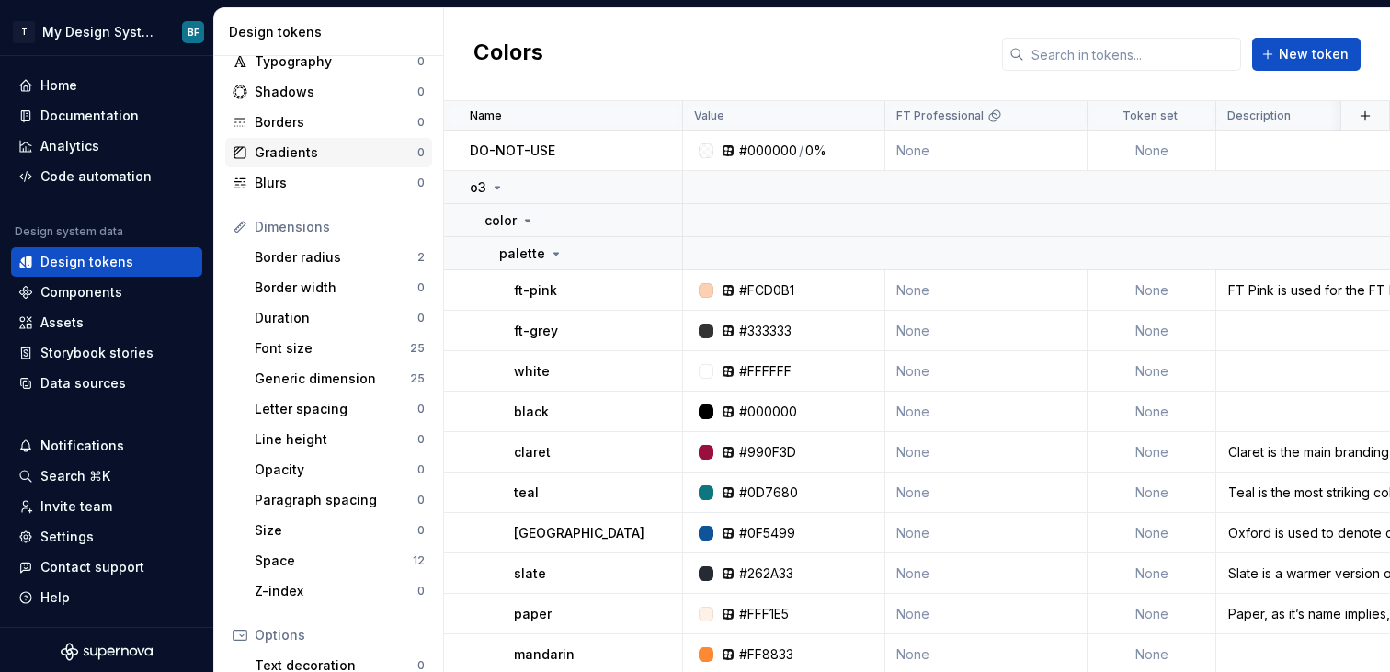
scroll to position [97, 0]
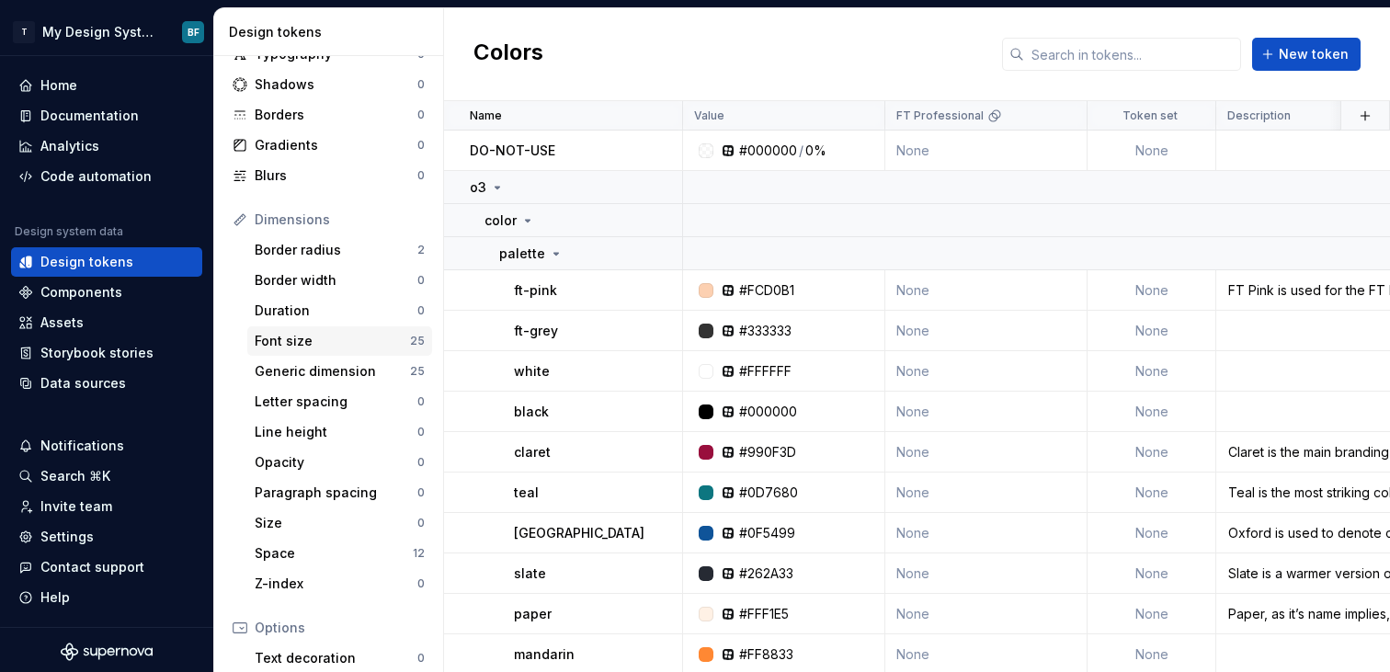
click at [322, 352] on div "Font size 25" at bounding box center [339, 340] width 185 height 29
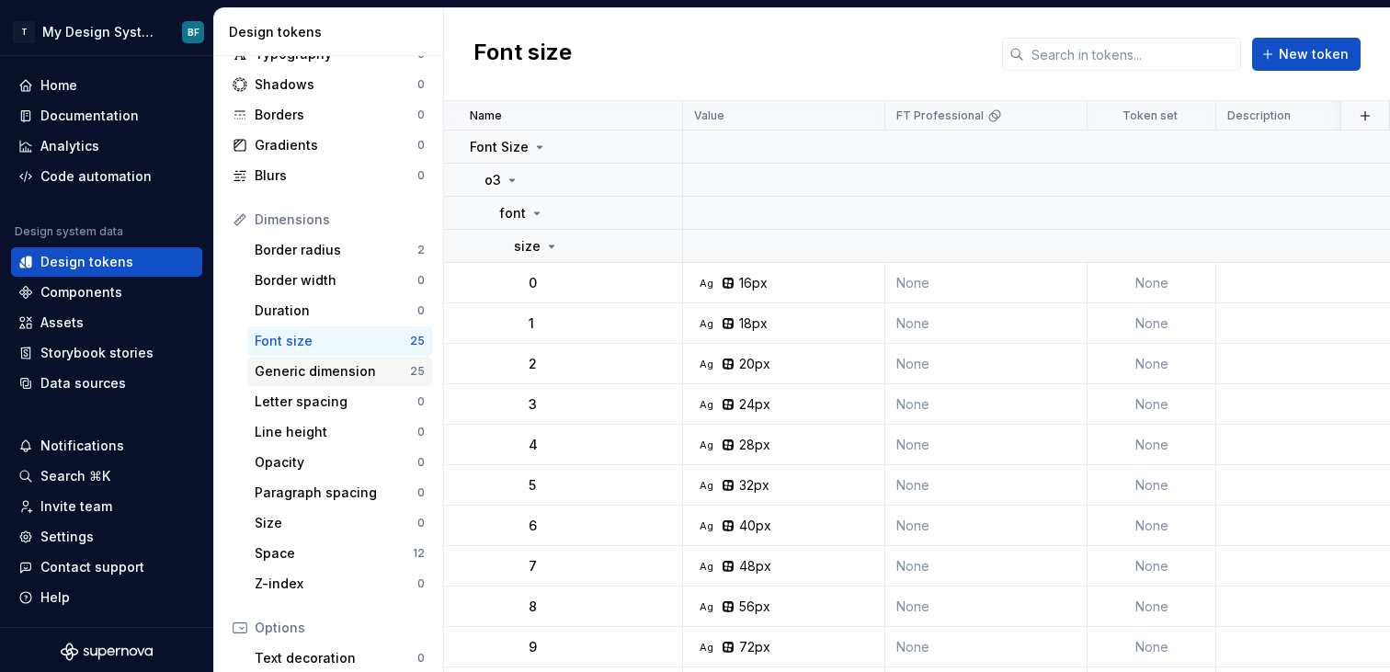
click at [328, 376] on div "Generic dimension" at bounding box center [332, 371] width 155 height 18
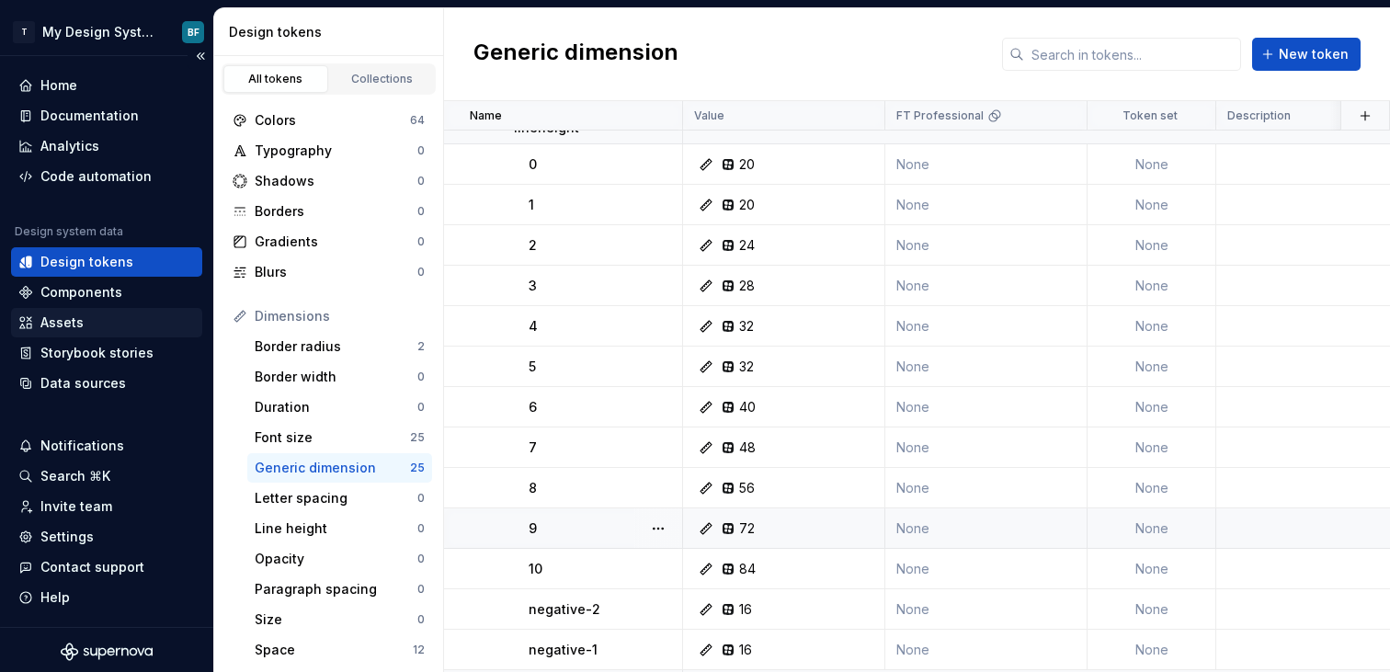
scroll to position [4, 0]
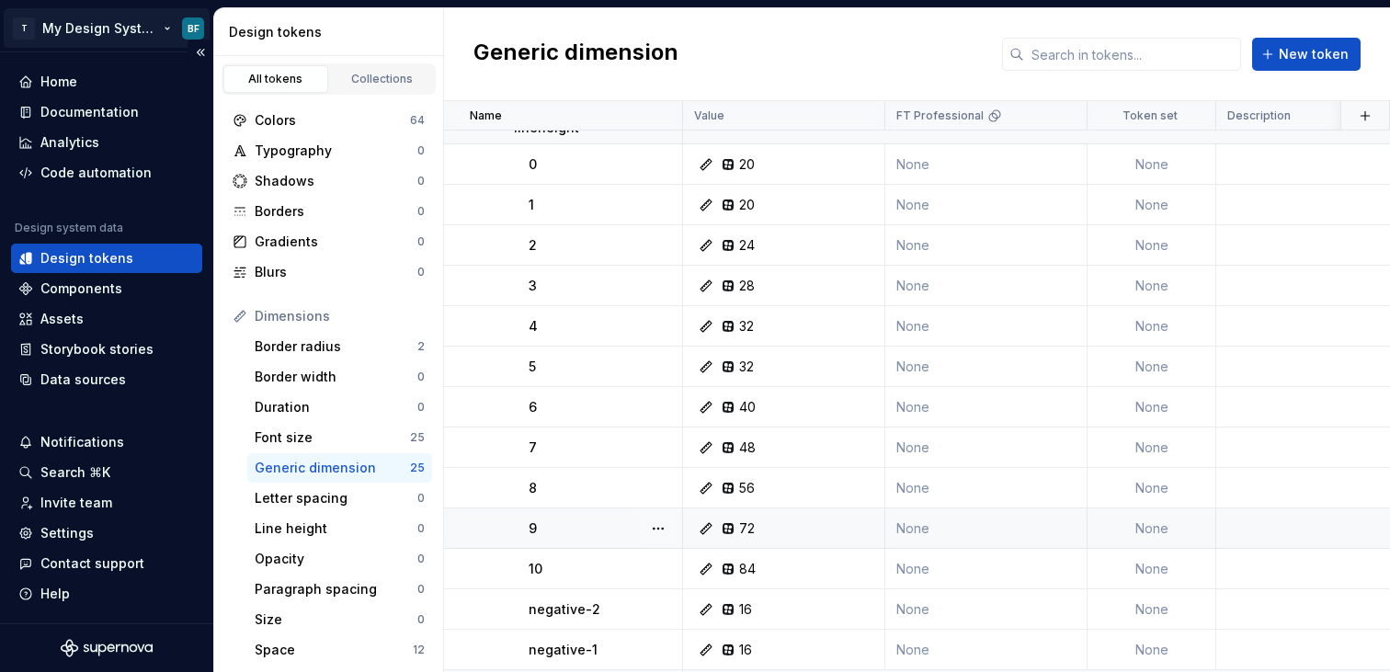
click at [109, 17] on html "T My Design System BF Home Documentation Analytics Code automation Design syste…" at bounding box center [695, 336] width 1390 height 672
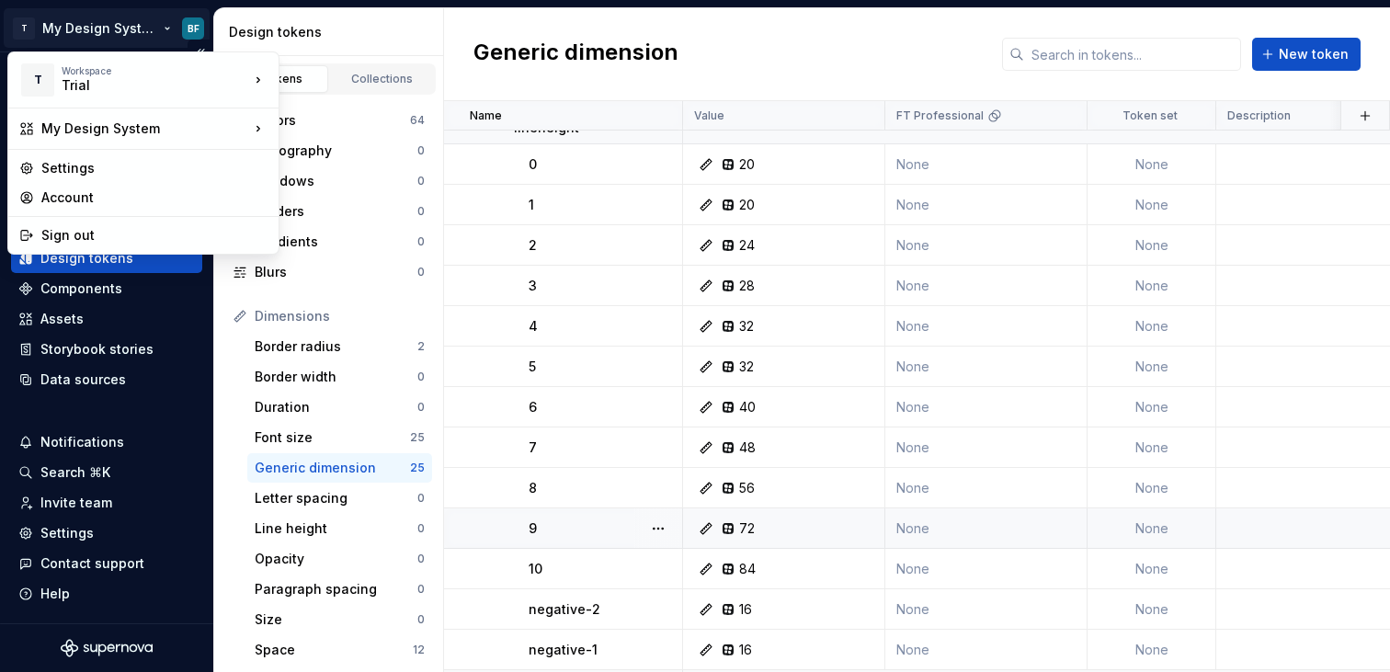
drag, startPoint x: 116, startPoint y: 16, endPoint x: 106, endPoint y: 55, distance: 40.8
click at [116, 16] on html "T My Design System BF Home Documentation Analytics Code automation Design syste…" at bounding box center [695, 336] width 1390 height 672
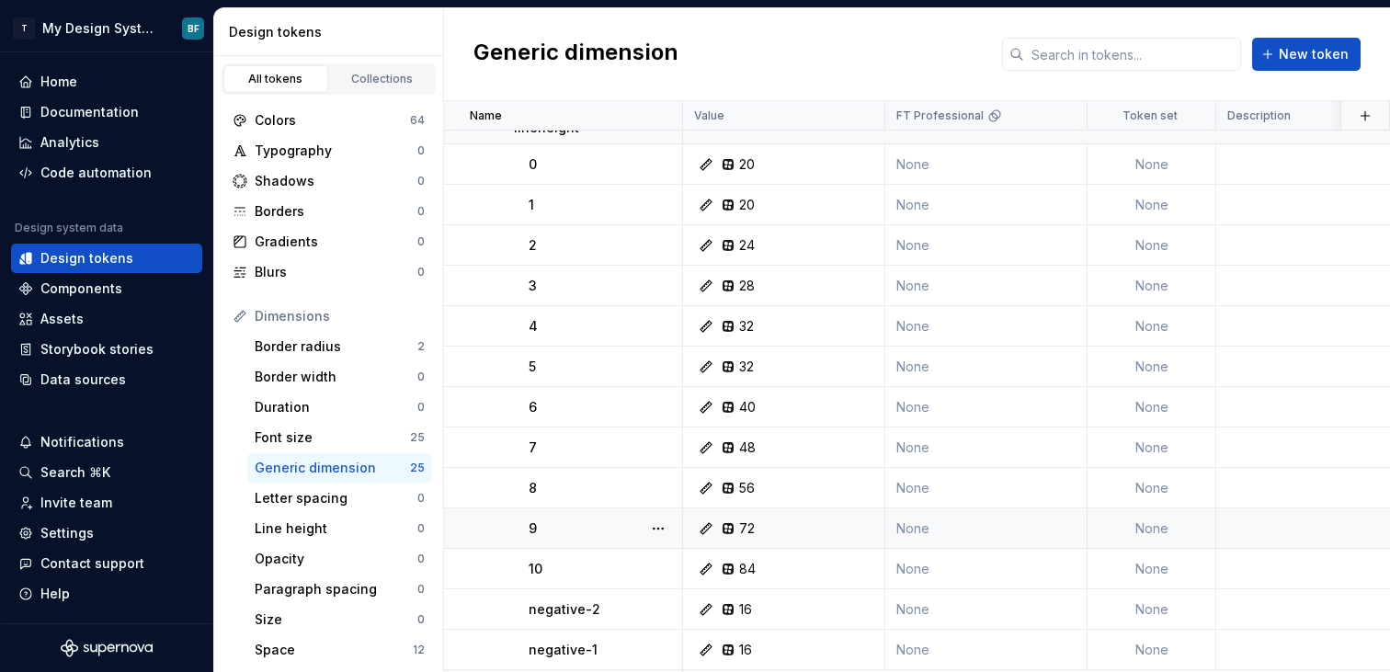
click at [114, 41] on html "T My Design System BF Home Documentation Analytics Code automation Design syste…" at bounding box center [695, 336] width 1390 height 672
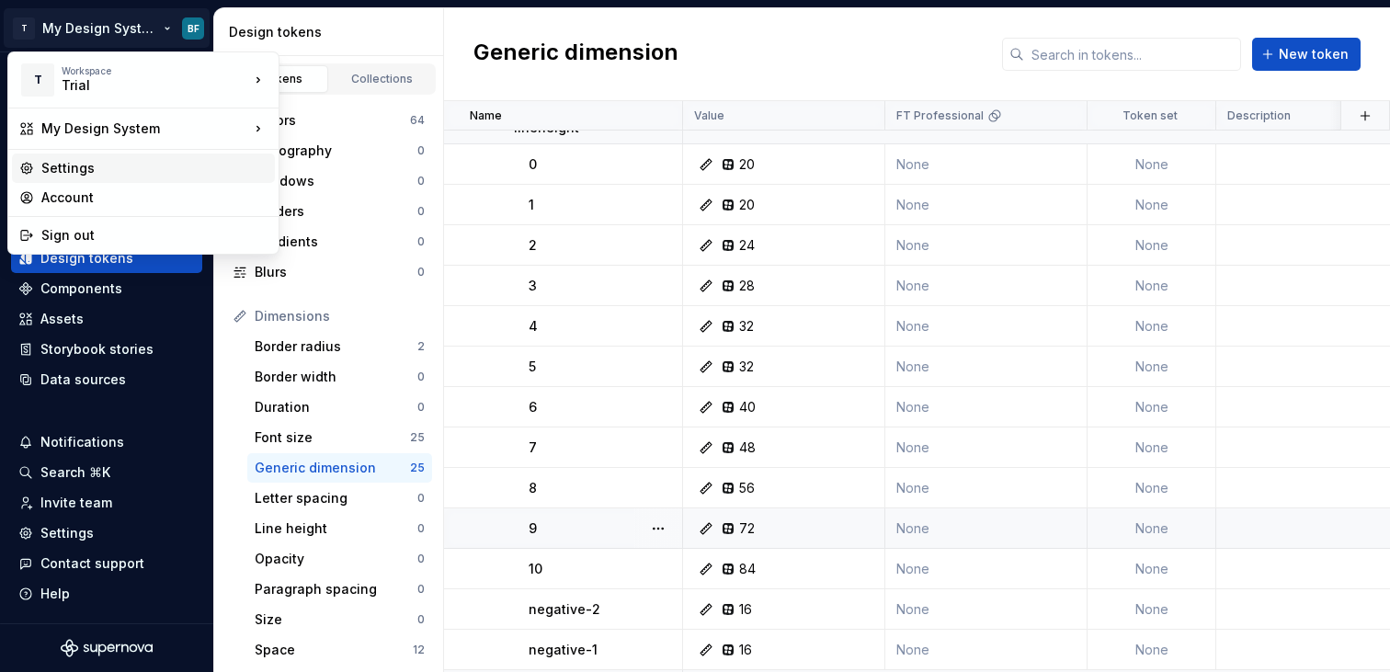
click at [86, 162] on div "Settings" at bounding box center [154, 168] width 226 height 18
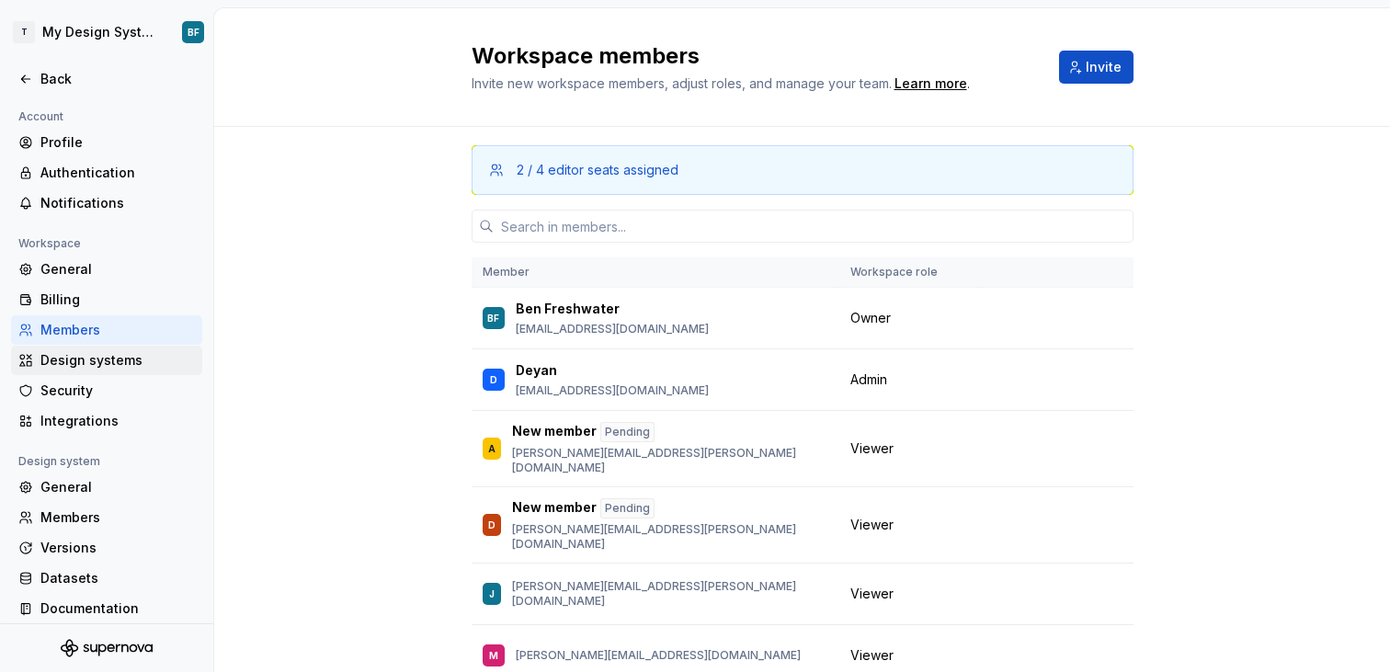
click at [126, 359] on div "Design systems" at bounding box center [117, 360] width 154 height 18
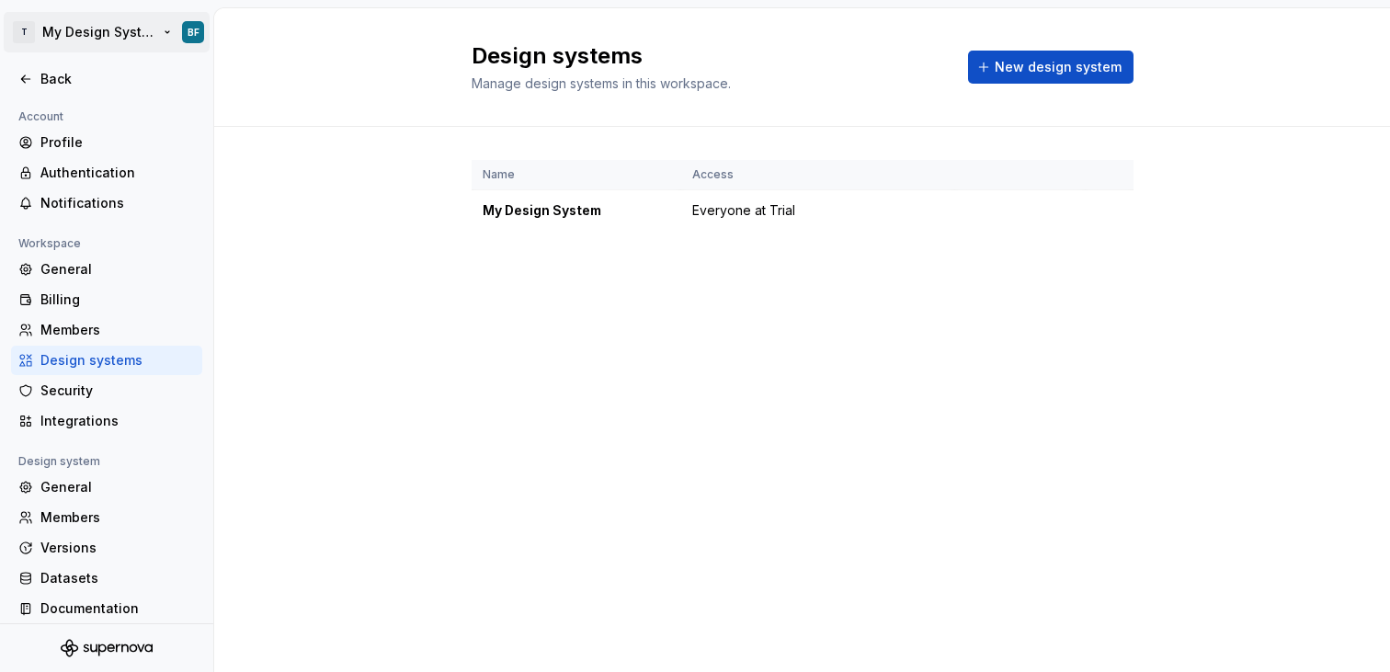
click at [28, 40] on html "T My Design System BF Back Account Profile Authentication Notifications Workspa…" at bounding box center [695, 336] width 1390 height 672
click at [108, 34] on html "T My Design System BF Back Account Profile Authentication Notifications Workspa…" at bounding box center [695, 336] width 1390 height 672
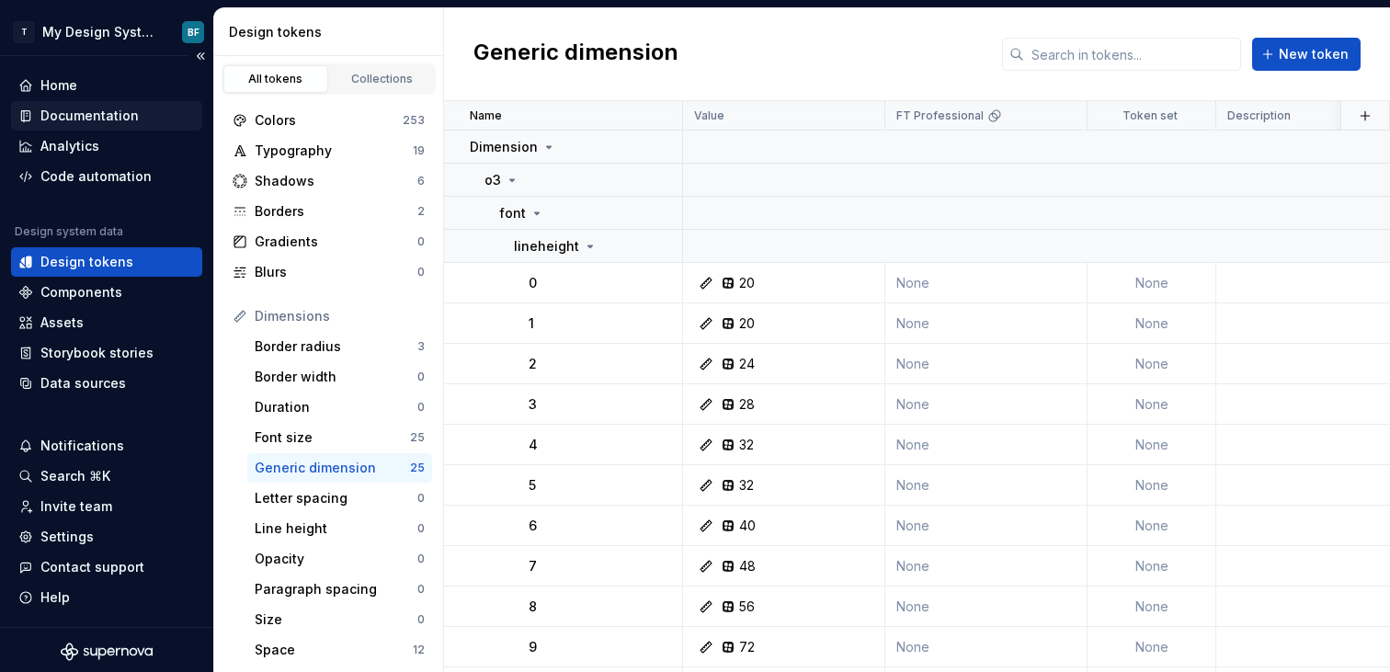
click at [95, 111] on div "Documentation" at bounding box center [89, 116] width 98 height 18
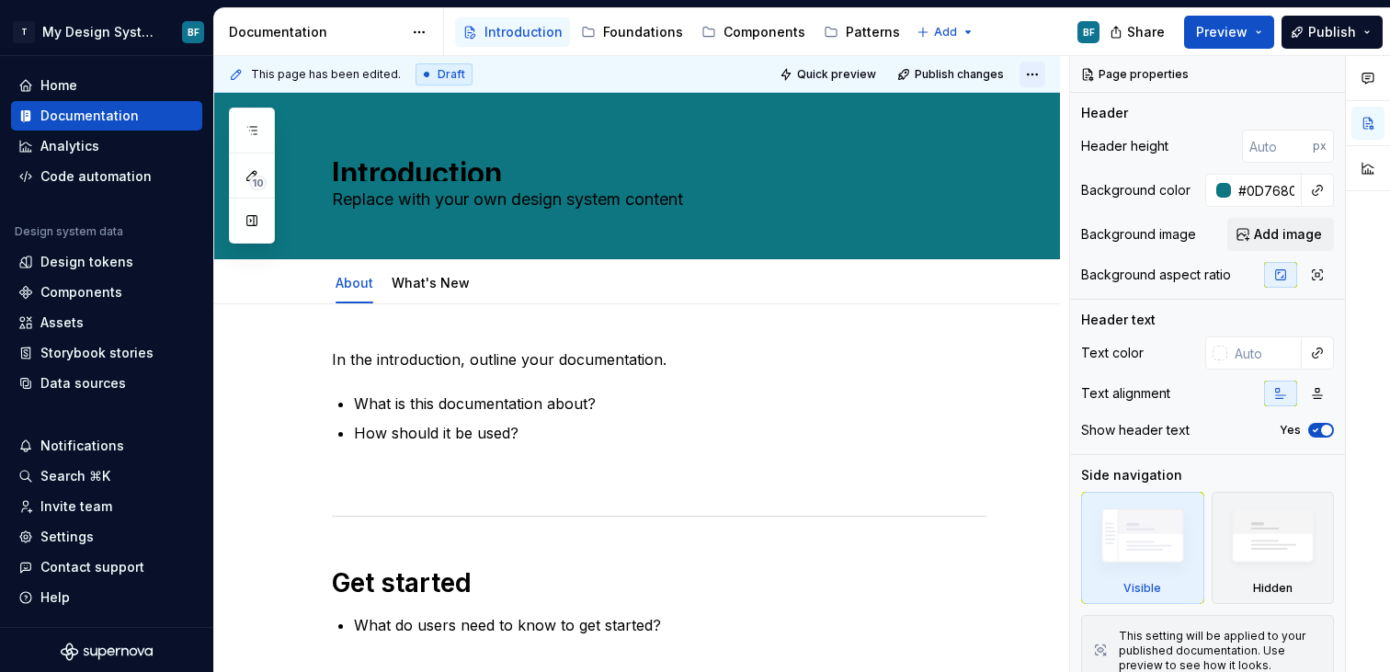
click at [1030, 71] on html "T My Design System BF Home Documentation Analytics Code automation Design syste…" at bounding box center [695, 336] width 1390 height 672
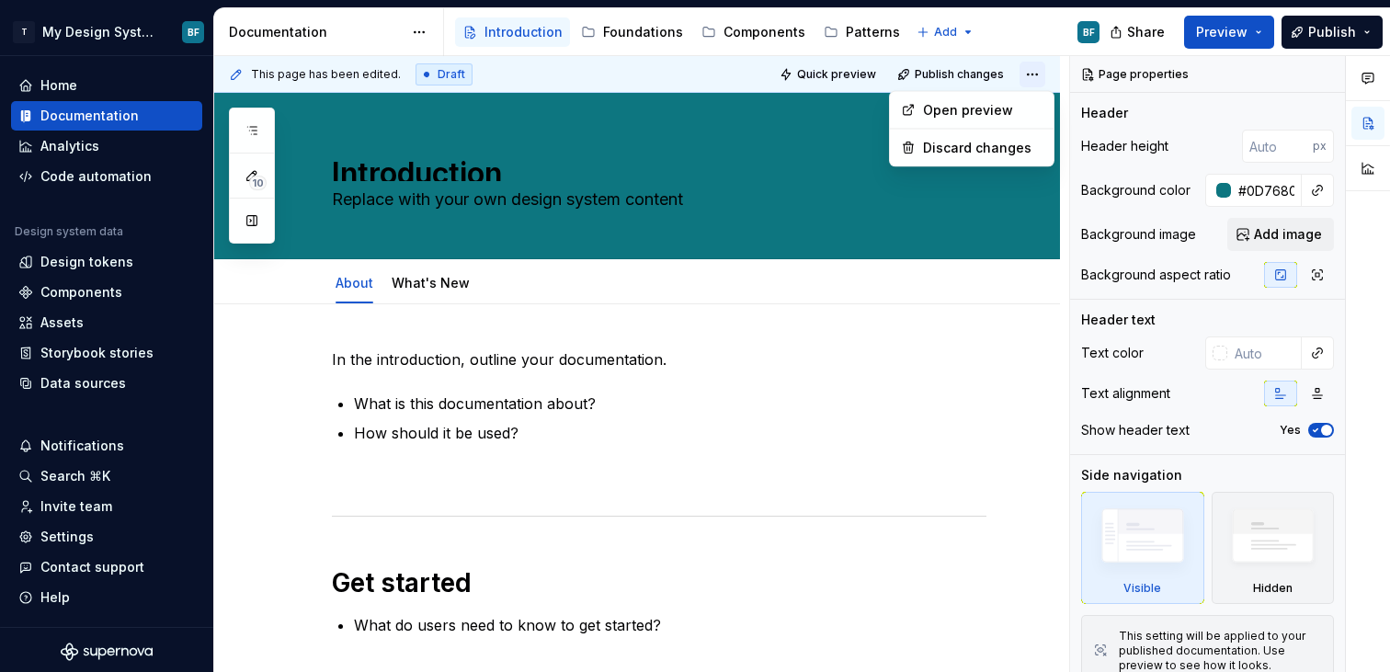
click at [1030, 71] on html "T My Design System BF Home Documentation Analytics Code automation Design syste…" at bounding box center [695, 336] width 1390 height 672
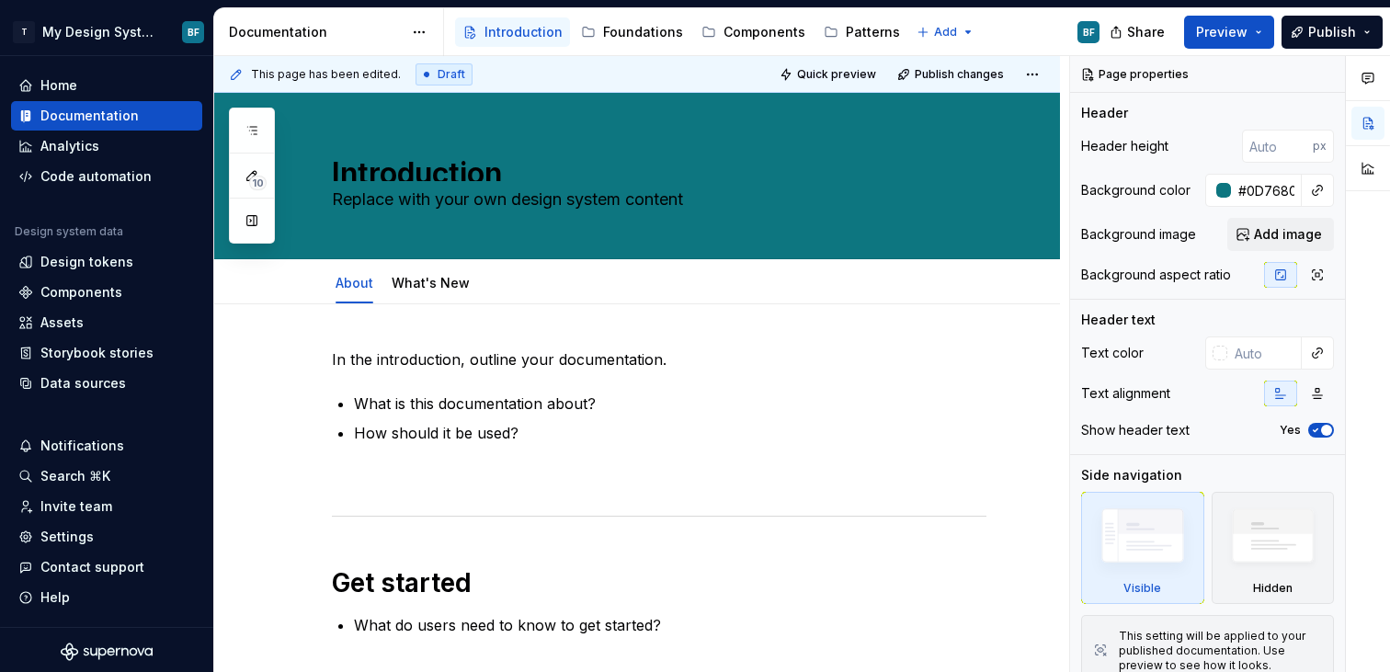
click at [443, 40] on div "Documentation" at bounding box center [329, 32] width 230 height 48
click at [426, 38] on html "T My Design System BF Home Documentation Analytics Code automation Design syste…" at bounding box center [695, 336] width 1390 height 672
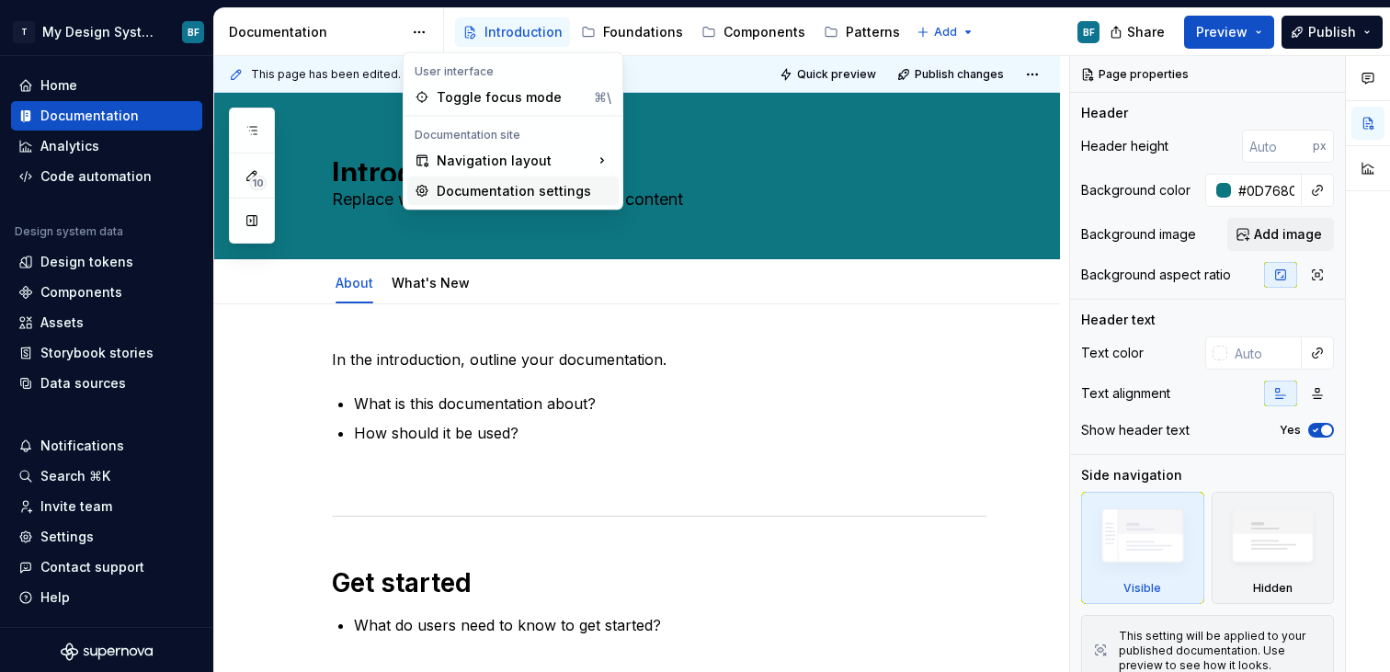
click at [481, 195] on div "Documentation settings" at bounding box center [524, 191] width 175 height 18
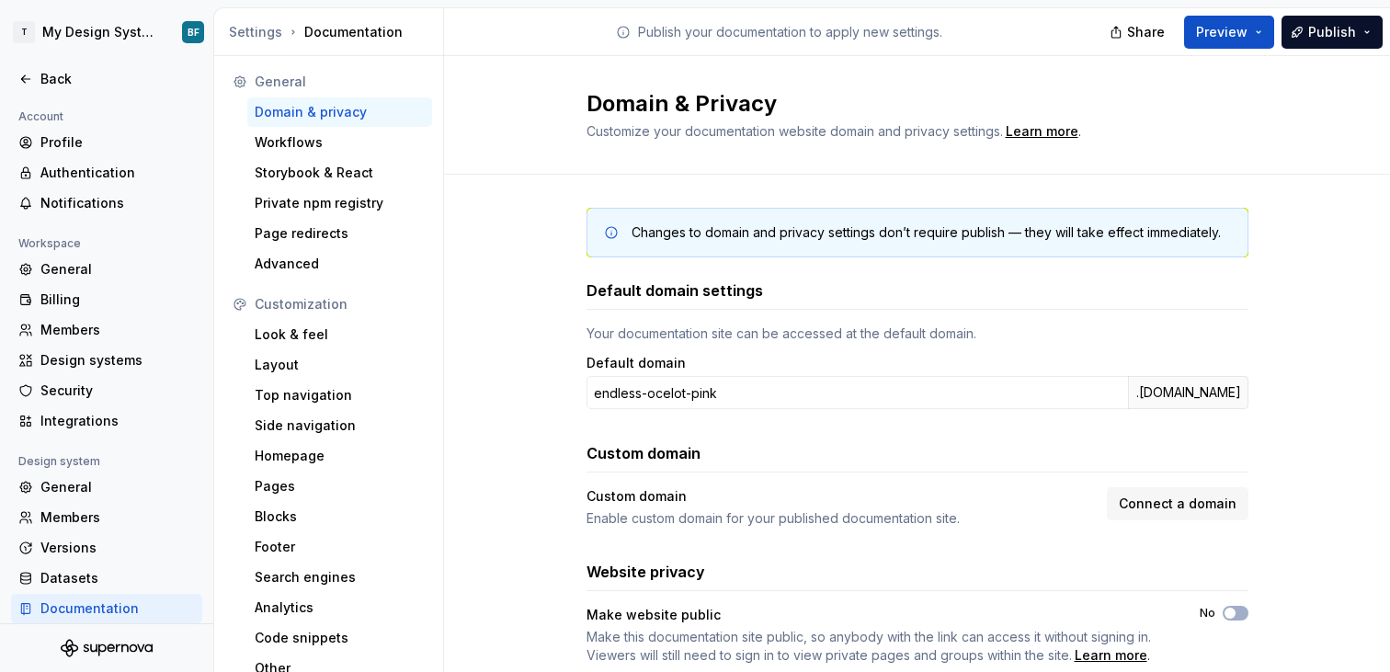
scroll to position [54, 0]
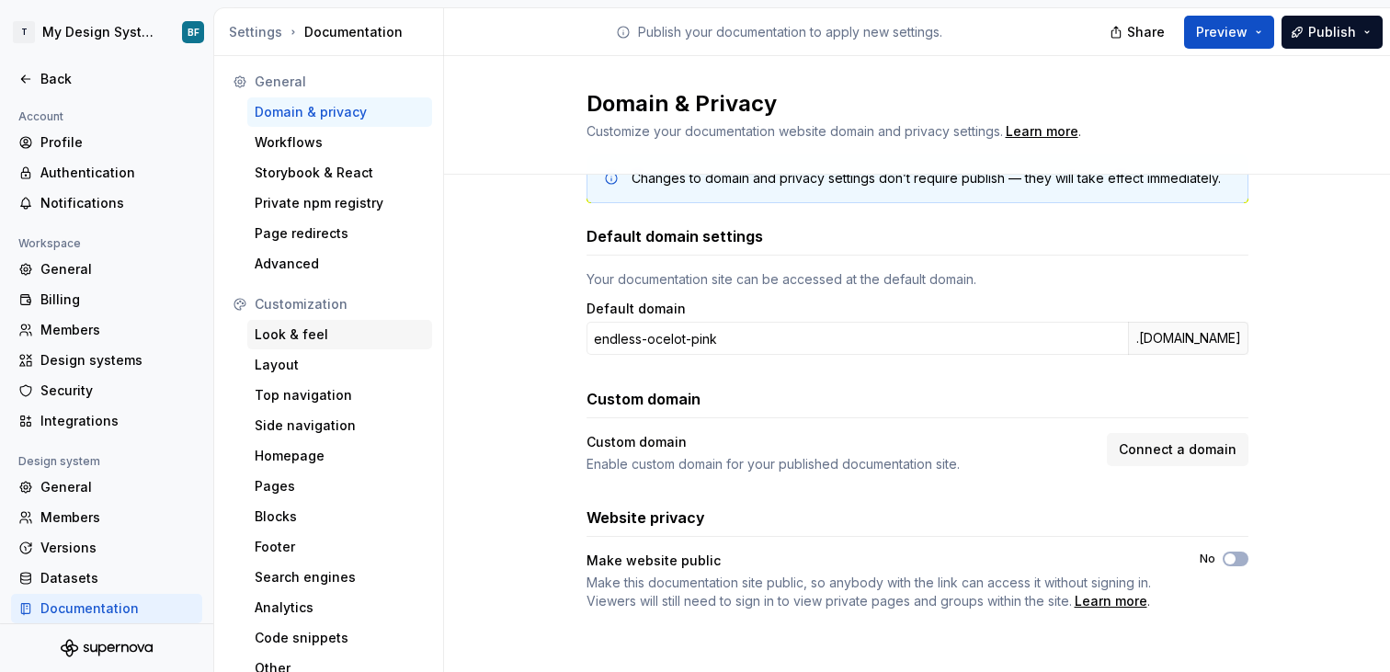
click at [318, 341] on div "Look & feel" at bounding box center [340, 334] width 170 height 18
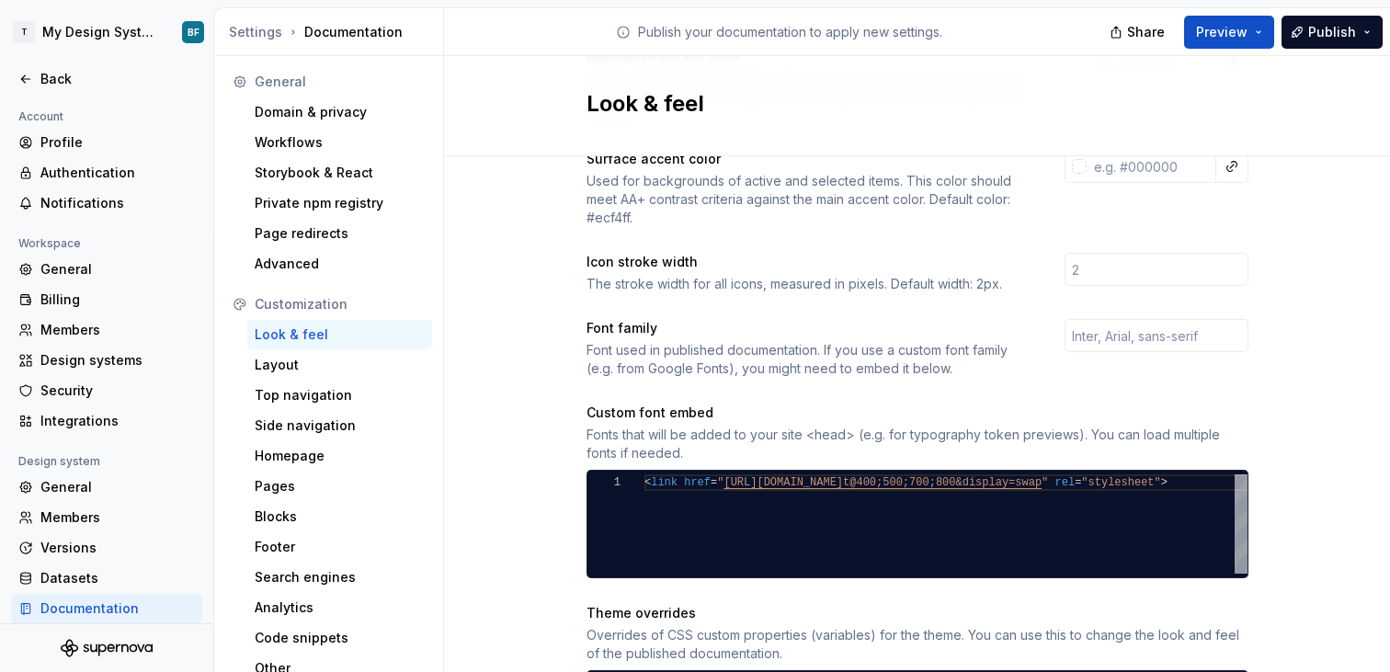
scroll to position [403, 0]
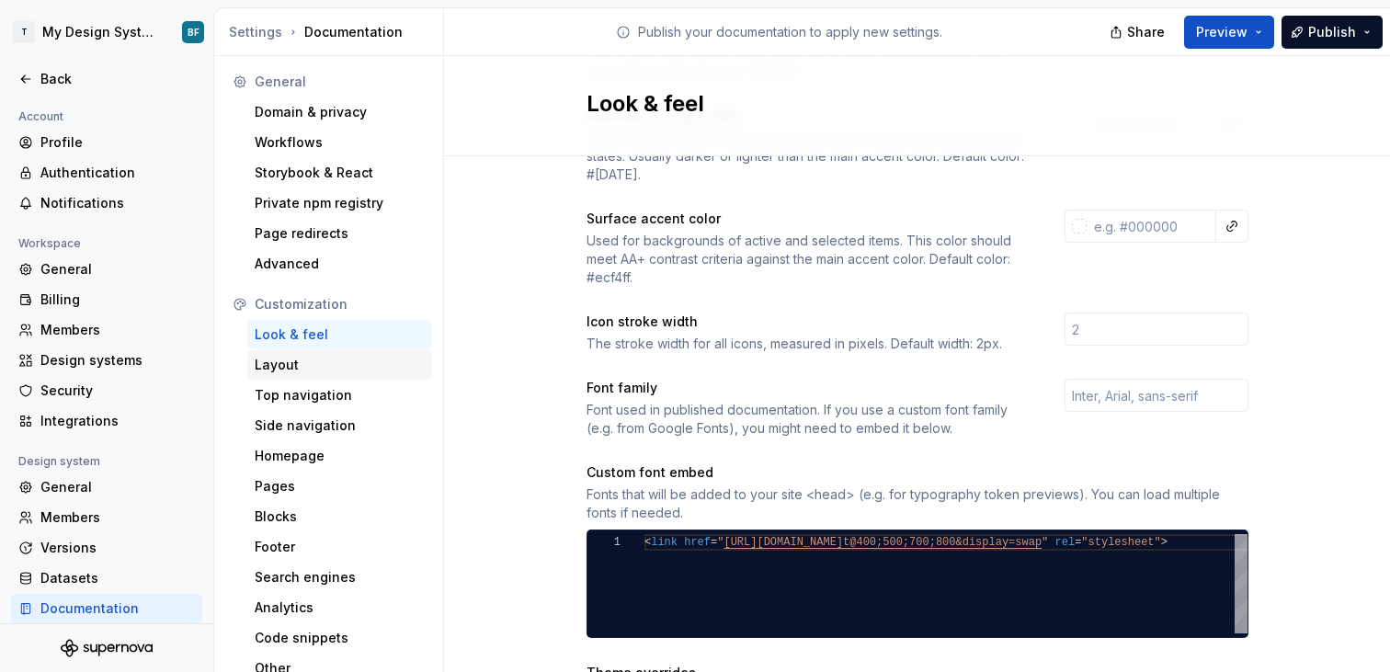
click at [277, 355] on div "Layout" at bounding box center [339, 364] width 185 height 29
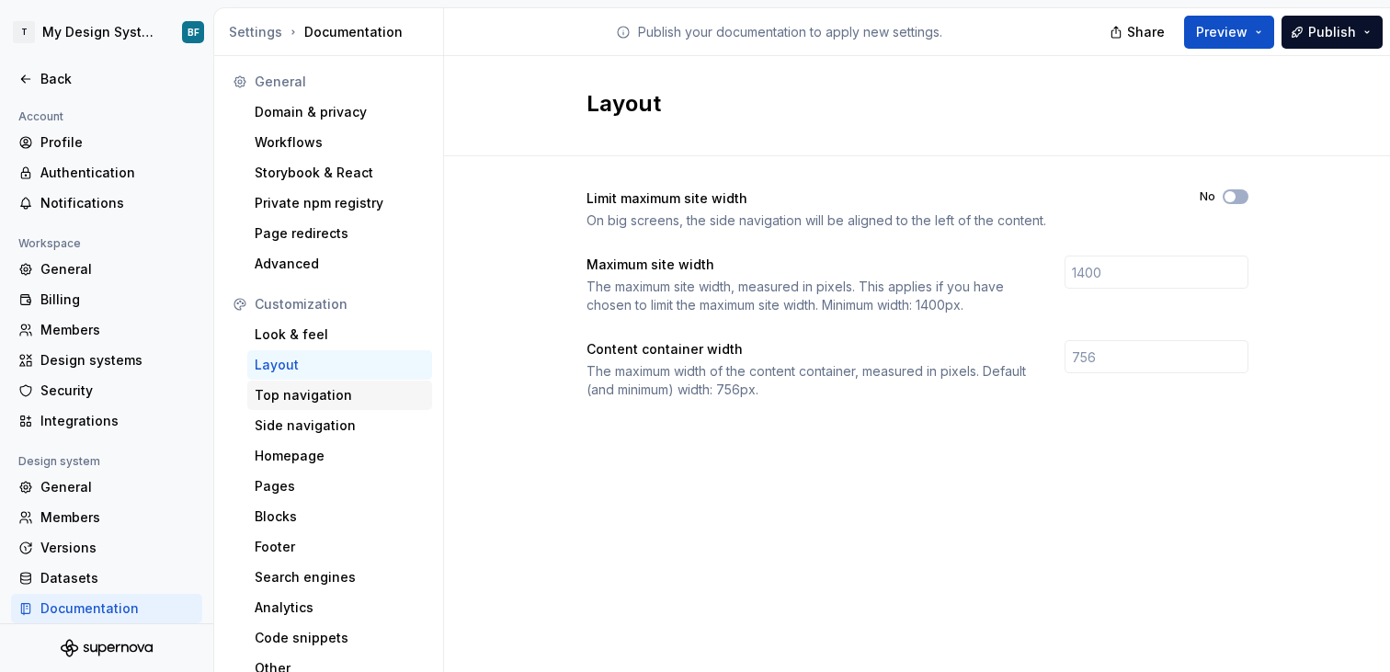
click at [337, 399] on div "Top navigation" at bounding box center [340, 395] width 170 height 18
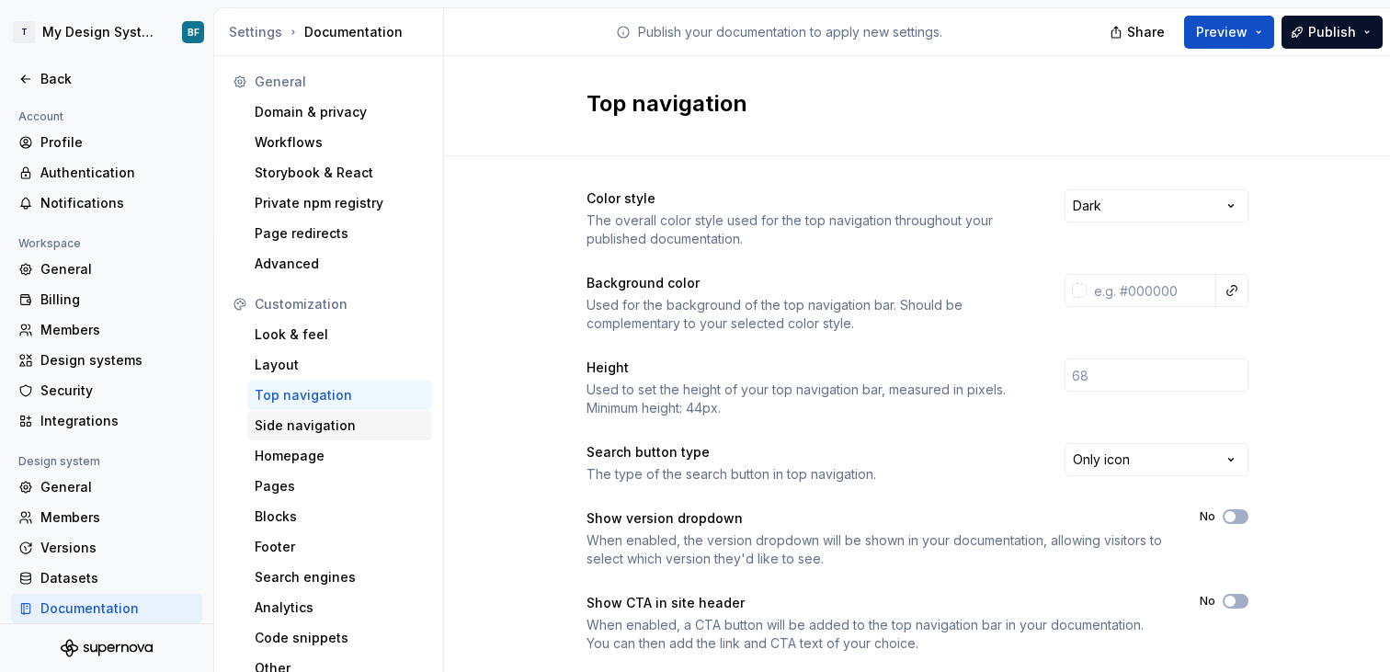
click at [328, 427] on div "Side navigation" at bounding box center [340, 425] width 170 height 18
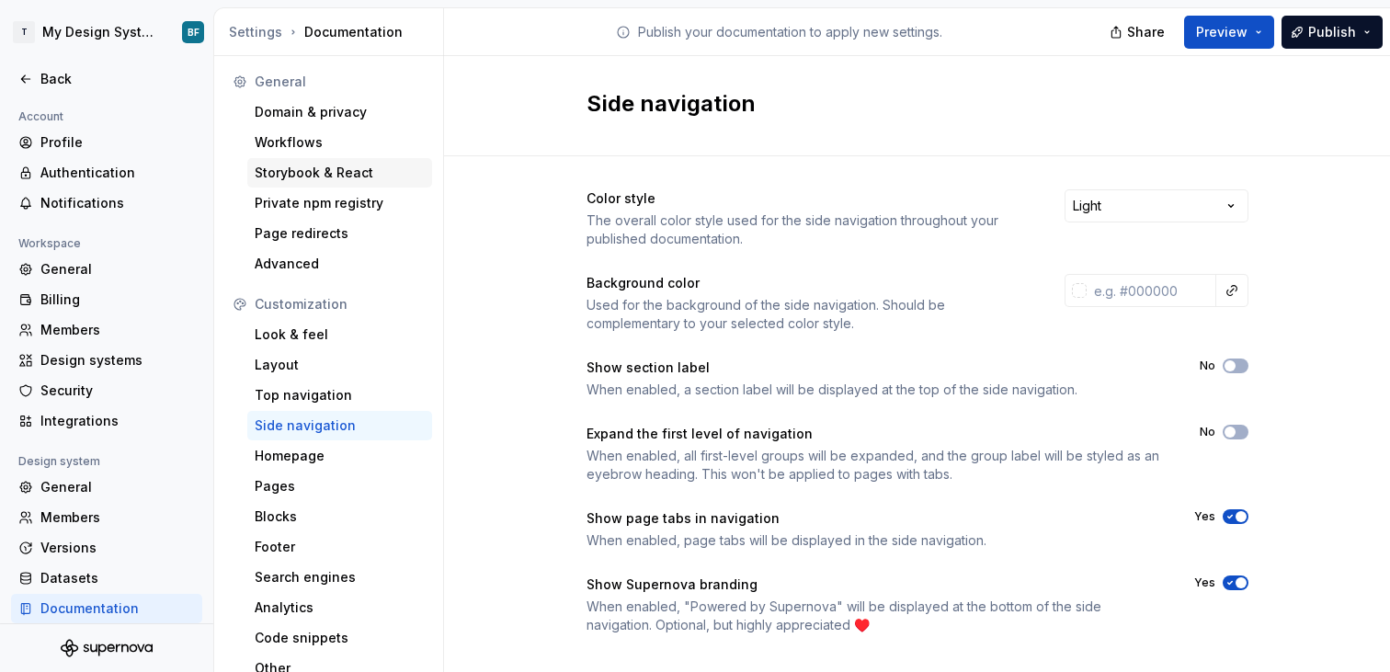
click at [315, 165] on div "Storybook & React" at bounding box center [340, 173] width 170 height 18
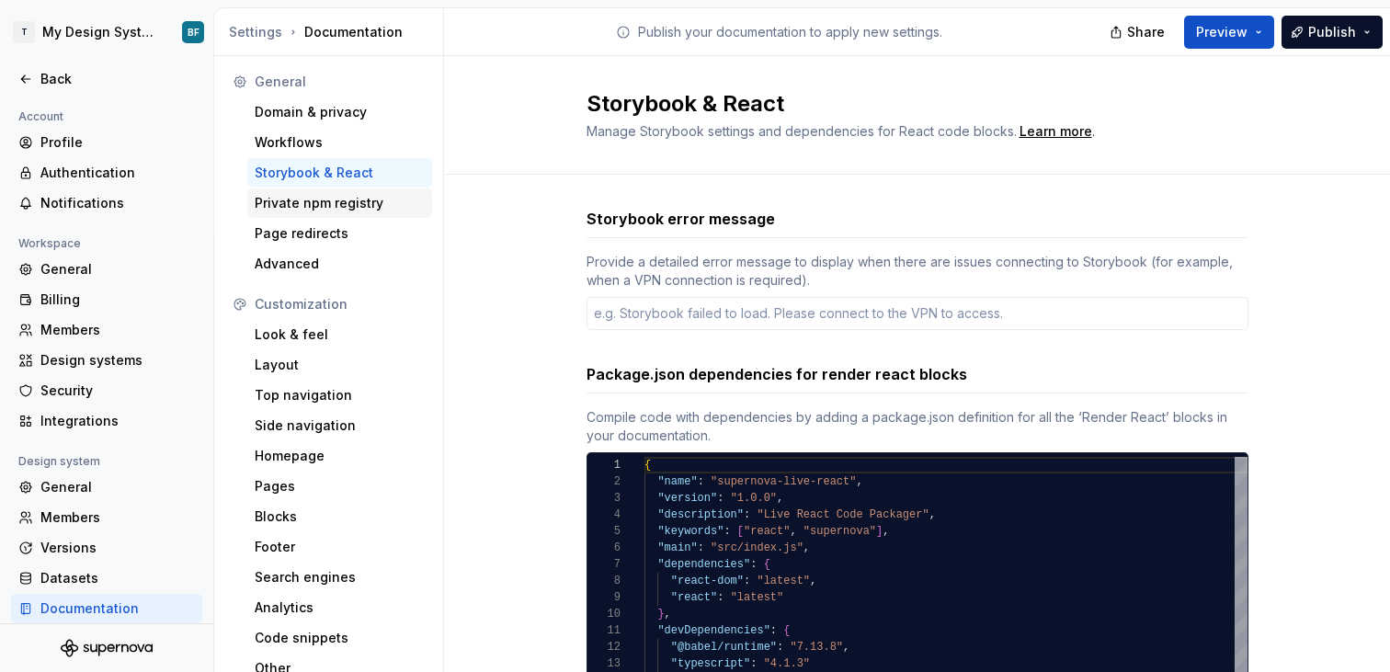
click at [319, 210] on div "Private npm registry" at bounding box center [340, 203] width 170 height 18
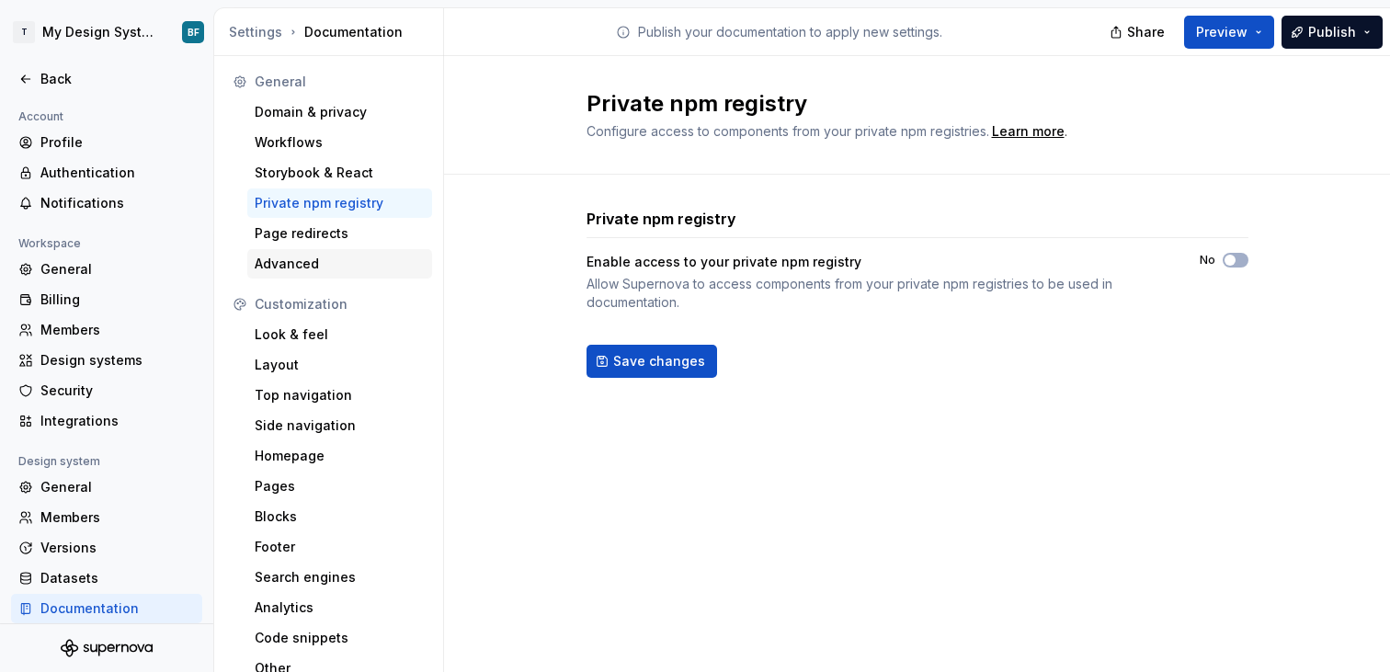
click at [309, 263] on div "Advanced" at bounding box center [340, 264] width 170 height 18
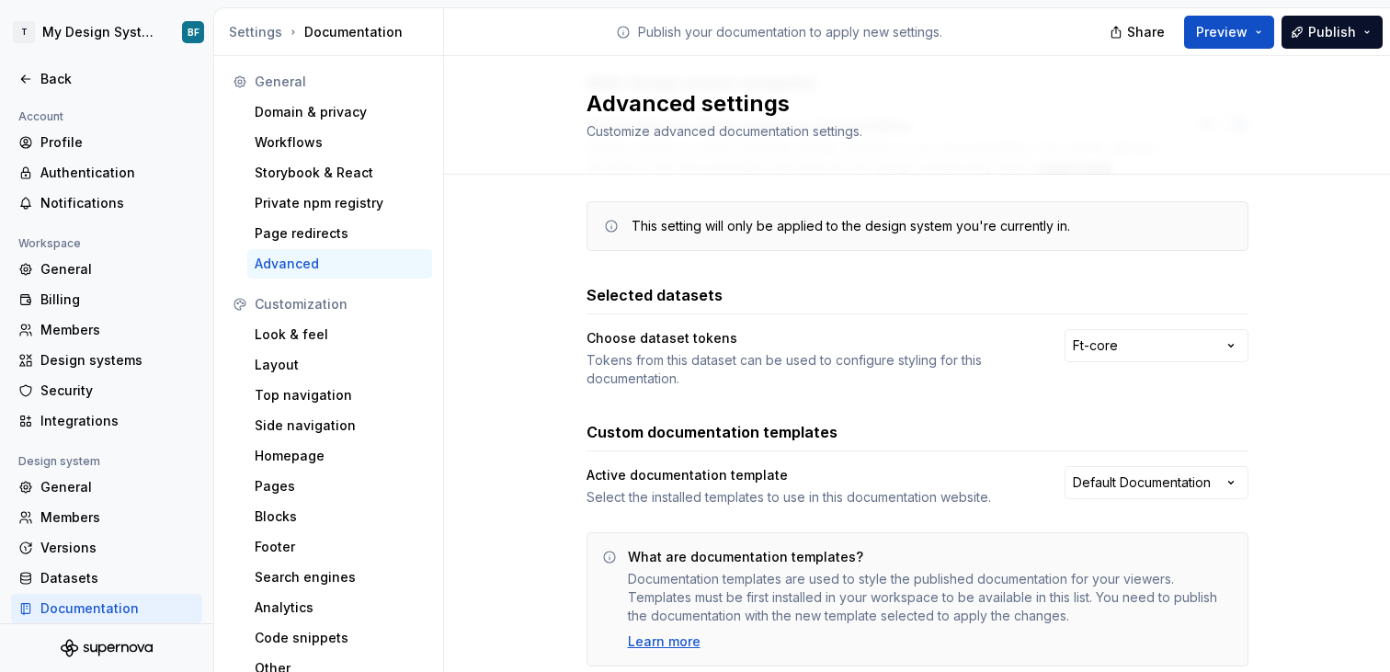
scroll to position [161, 0]
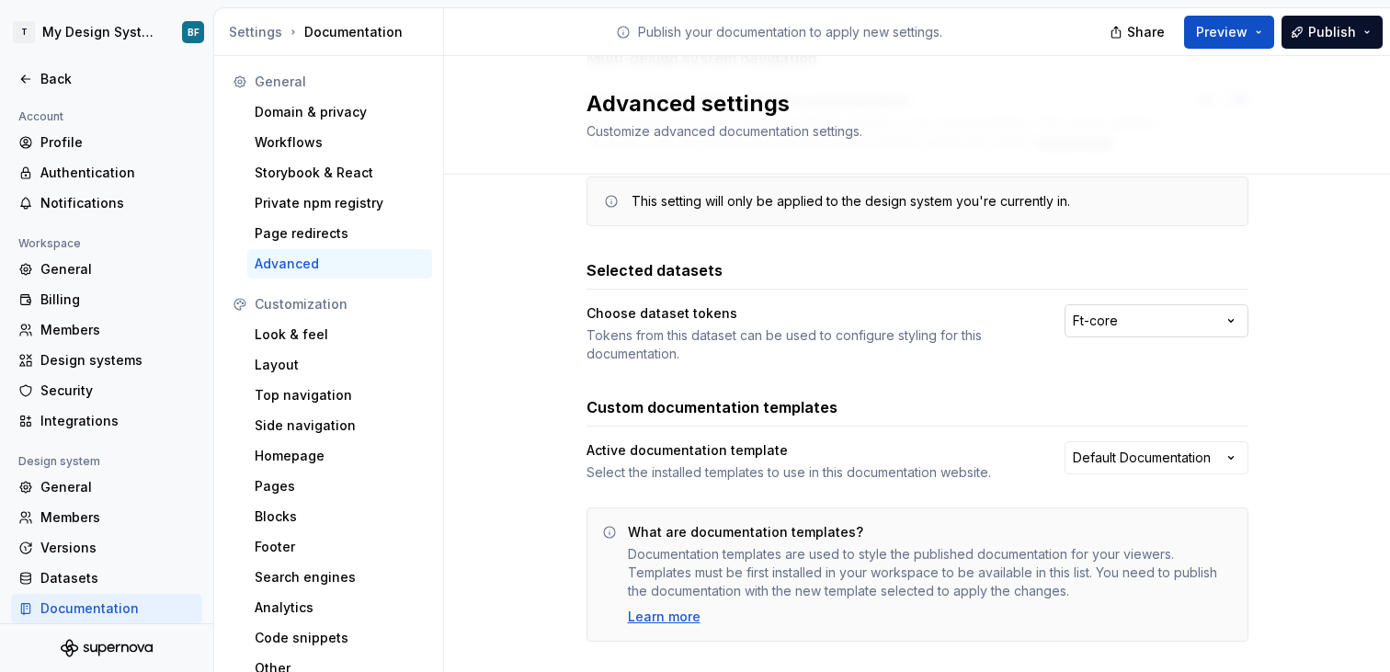
click at [1116, 327] on html "T My Design System BF Back Account Profile Authentication Notifications Workspa…" at bounding box center [695, 336] width 1390 height 672
click at [961, 351] on html "T My Design System BF Back Account Profile Authentication Notifications Workspa…" at bounding box center [695, 336] width 1390 height 672
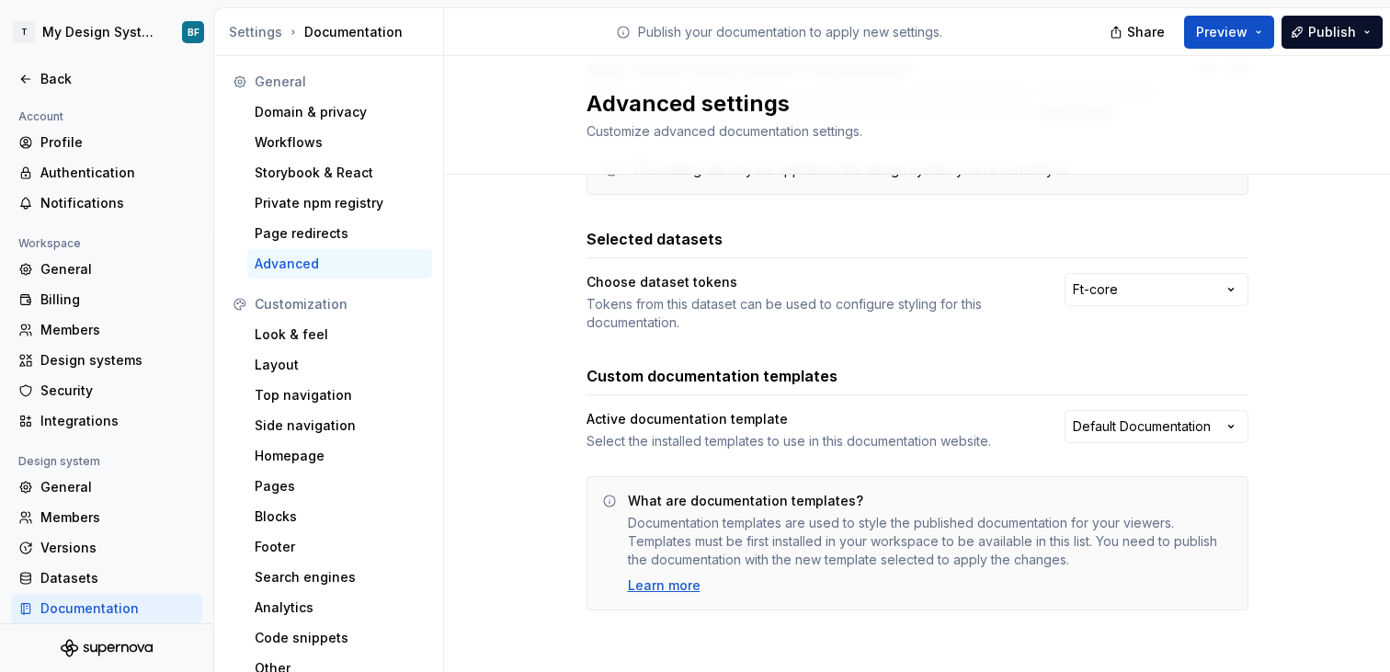
scroll to position [11, 0]
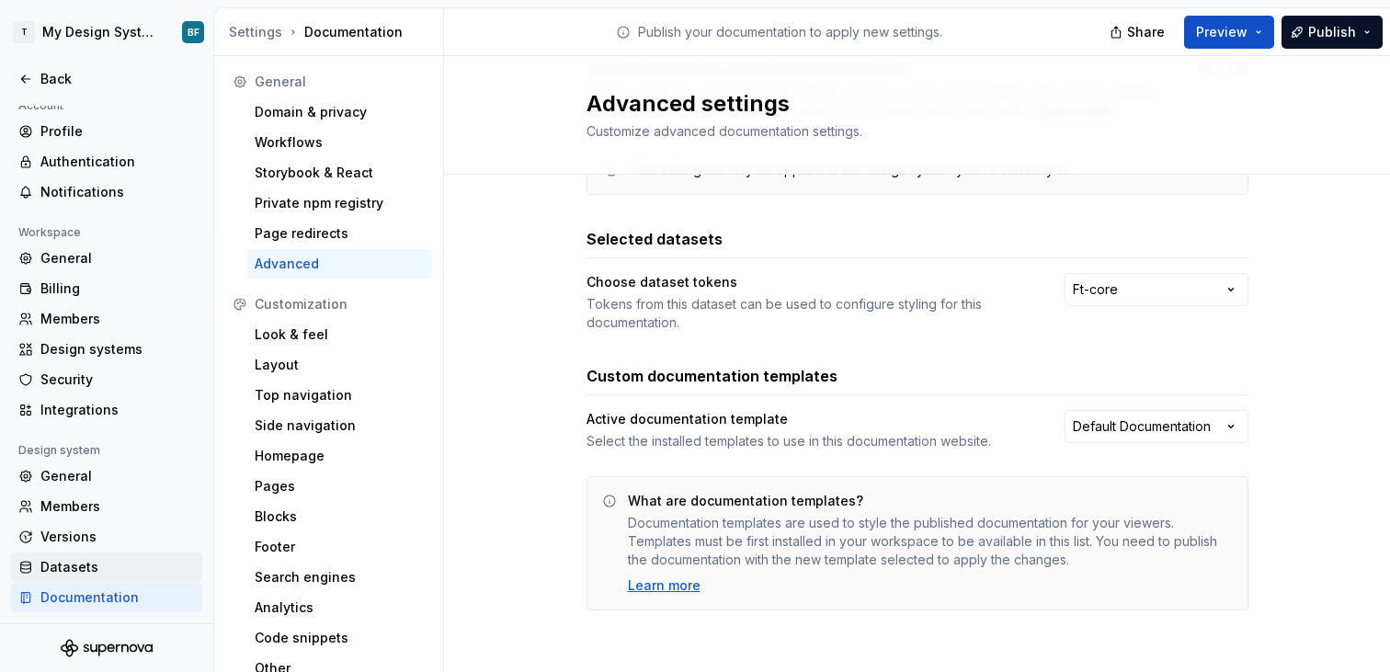
click at [116, 564] on div "Datasets" at bounding box center [117, 567] width 154 height 18
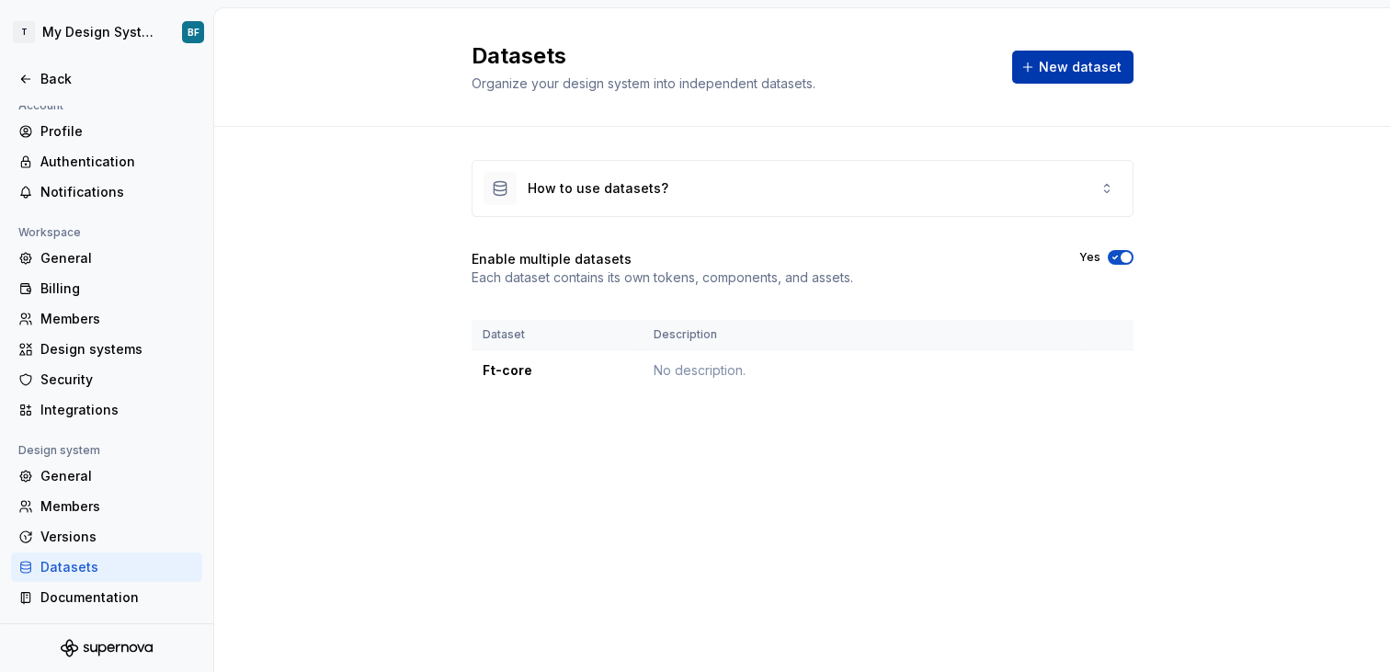
click at [1092, 56] on button "New dataset" at bounding box center [1072, 67] width 121 height 33
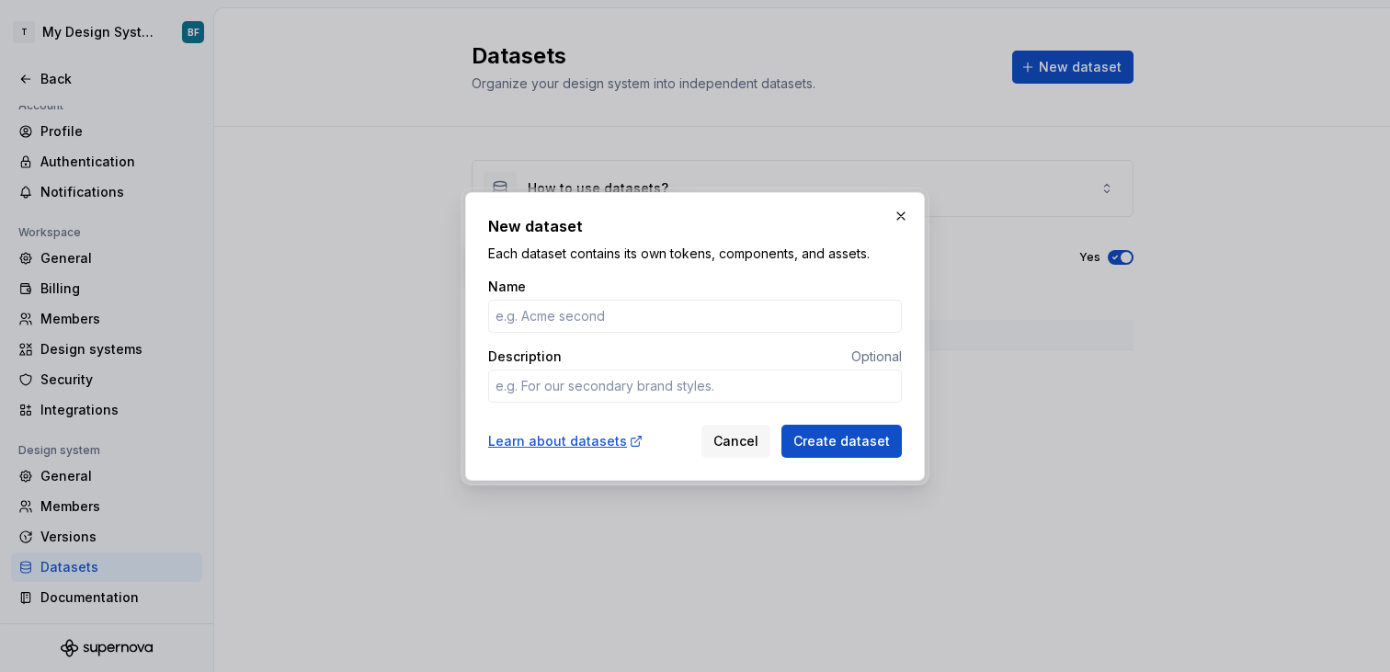
type textarea "*"
type input "sustainable-views"
click at [825, 435] on span "Create dataset" at bounding box center [841, 441] width 97 height 18
type textarea "*"
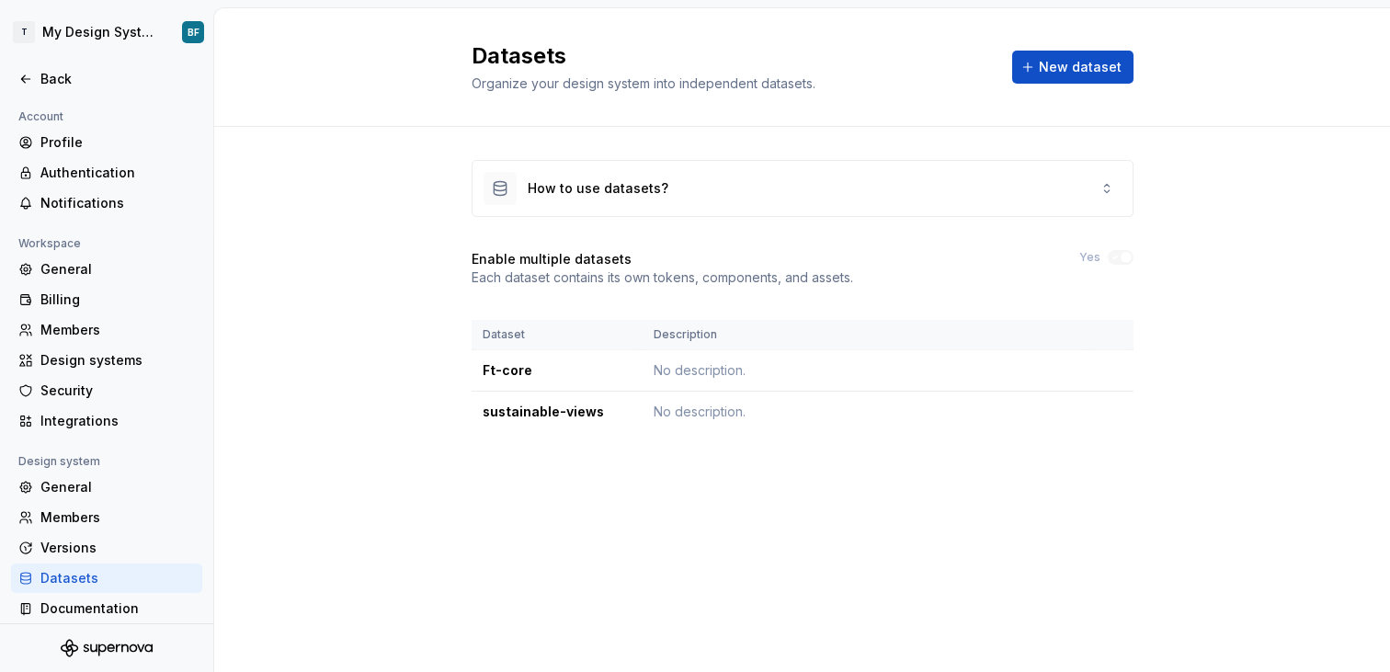
click at [1028, 49] on div "Datasets Organize your design system into independent datasets. New dataset" at bounding box center [803, 66] width 662 height 51
click at [1036, 65] on button "New dataset" at bounding box center [1072, 67] width 121 height 33
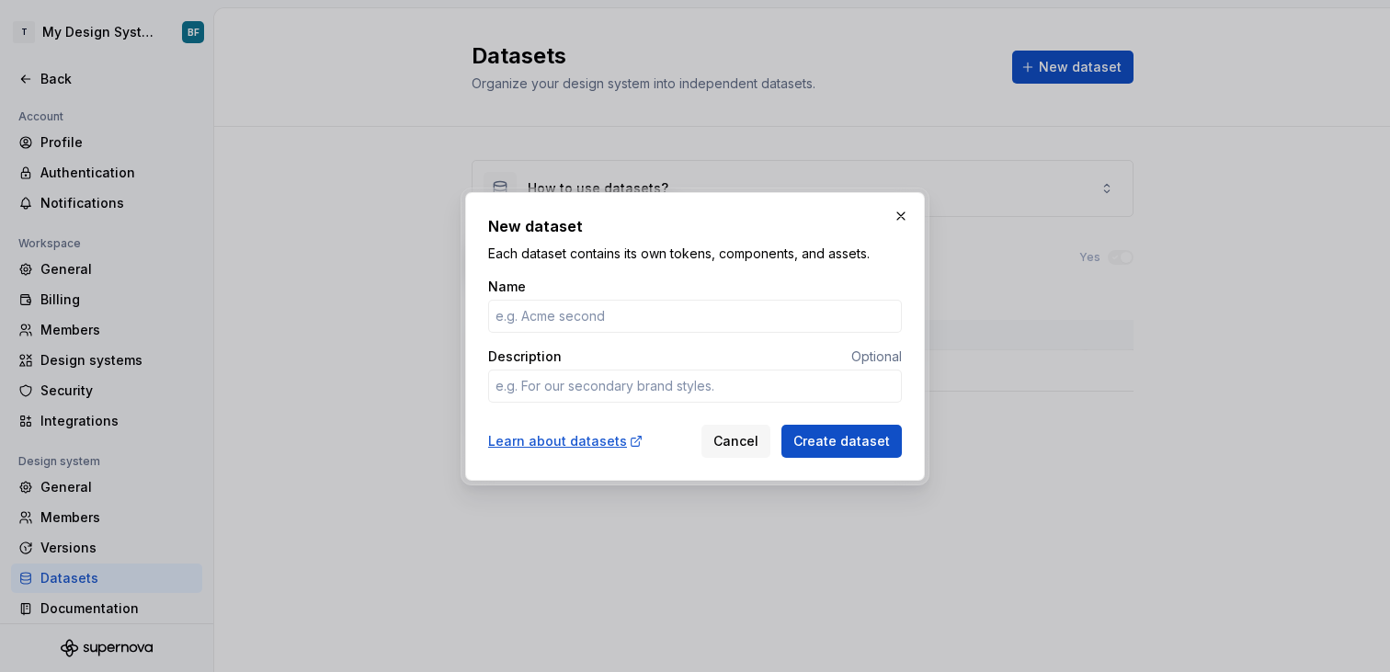
type input "F"
type textarea "*"
type input "Ft-professional"
click at [845, 448] on span "Create dataset" at bounding box center [841, 441] width 97 height 18
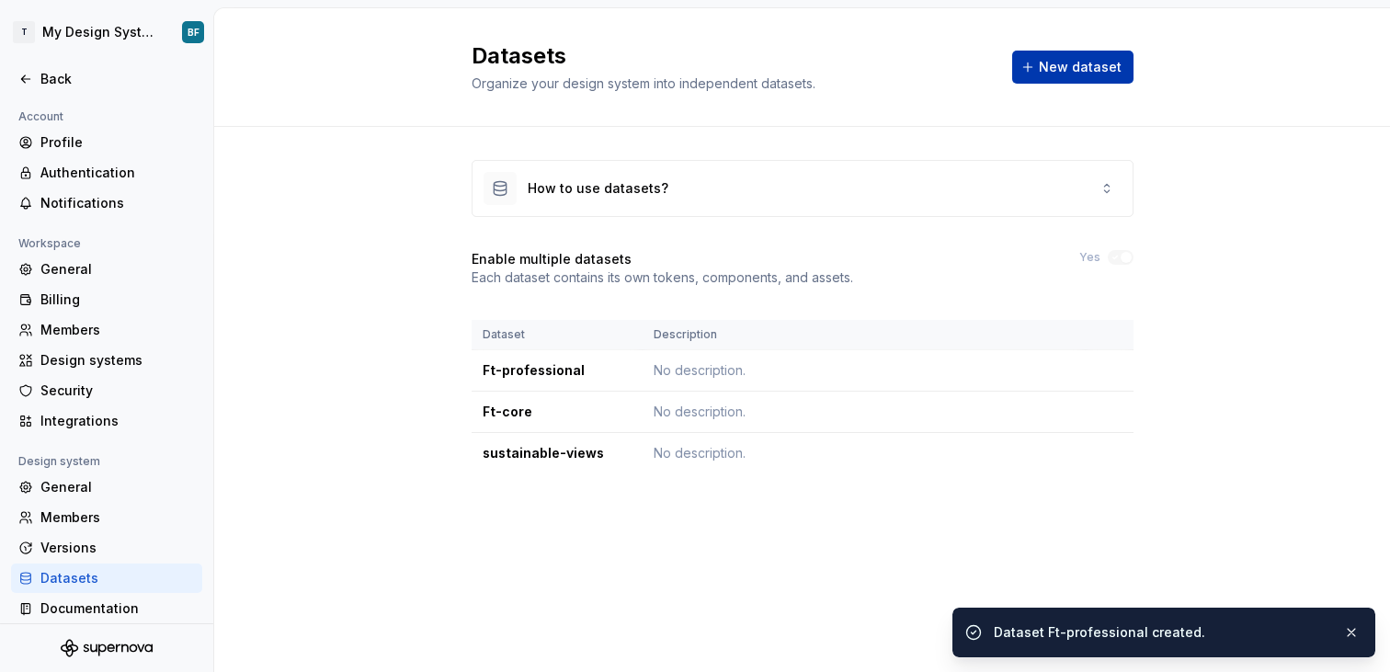
click at [1054, 81] on button "New dataset" at bounding box center [1072, 67] width 121 height 33
type textarea "*"
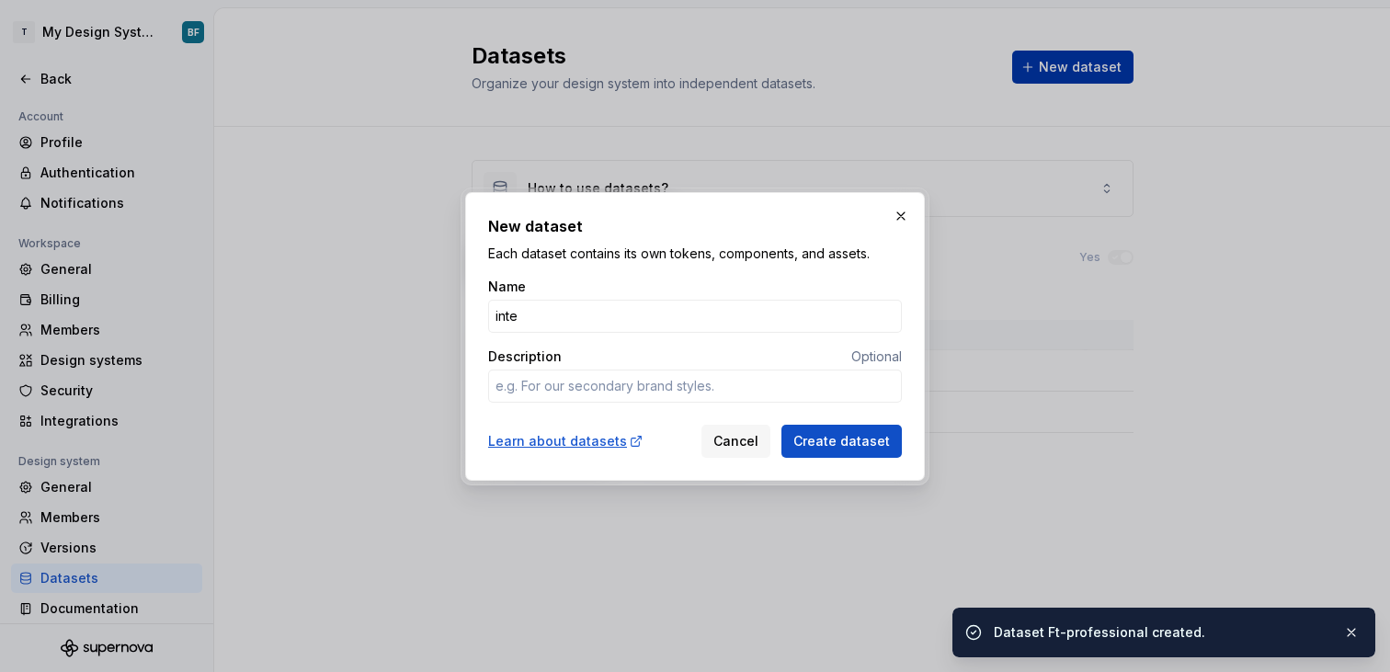
type input "inter"
type textarea "*"
type input "intern"
type textarea "*"
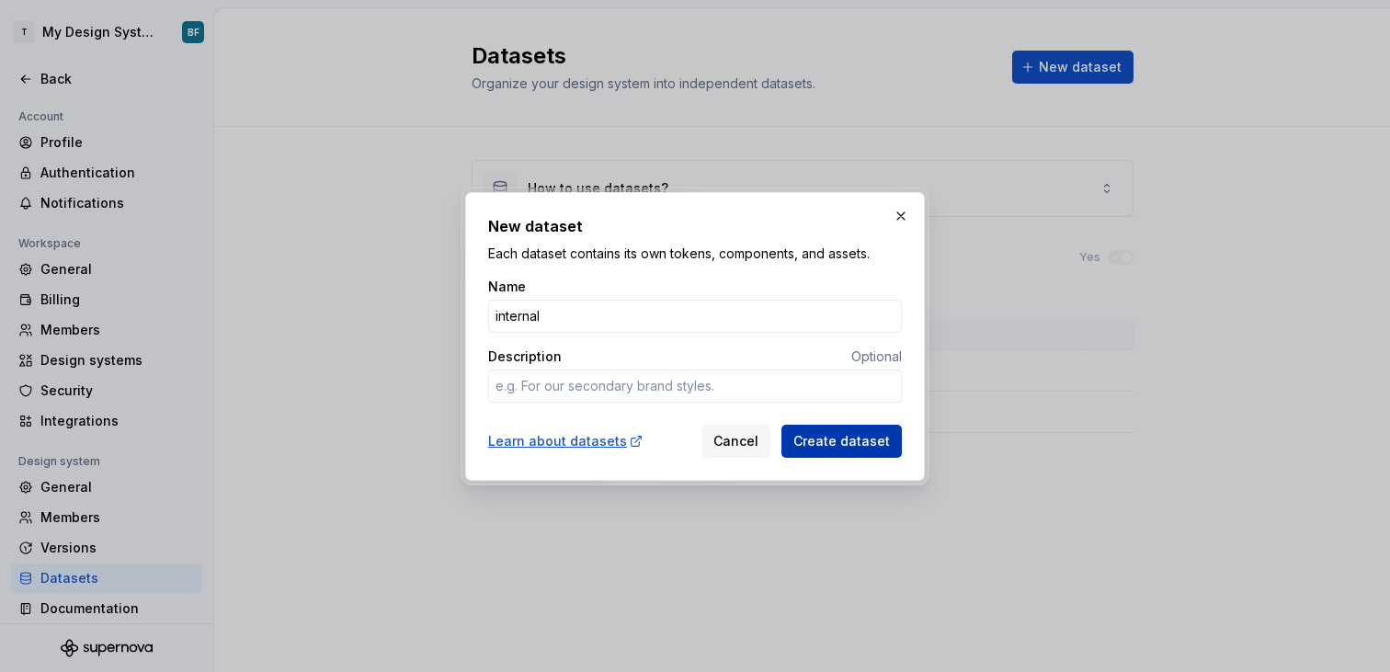
type input "internal"
click at [856, 442] on span "Create dataset" at bounding box center [841, 441] width 97 height 18
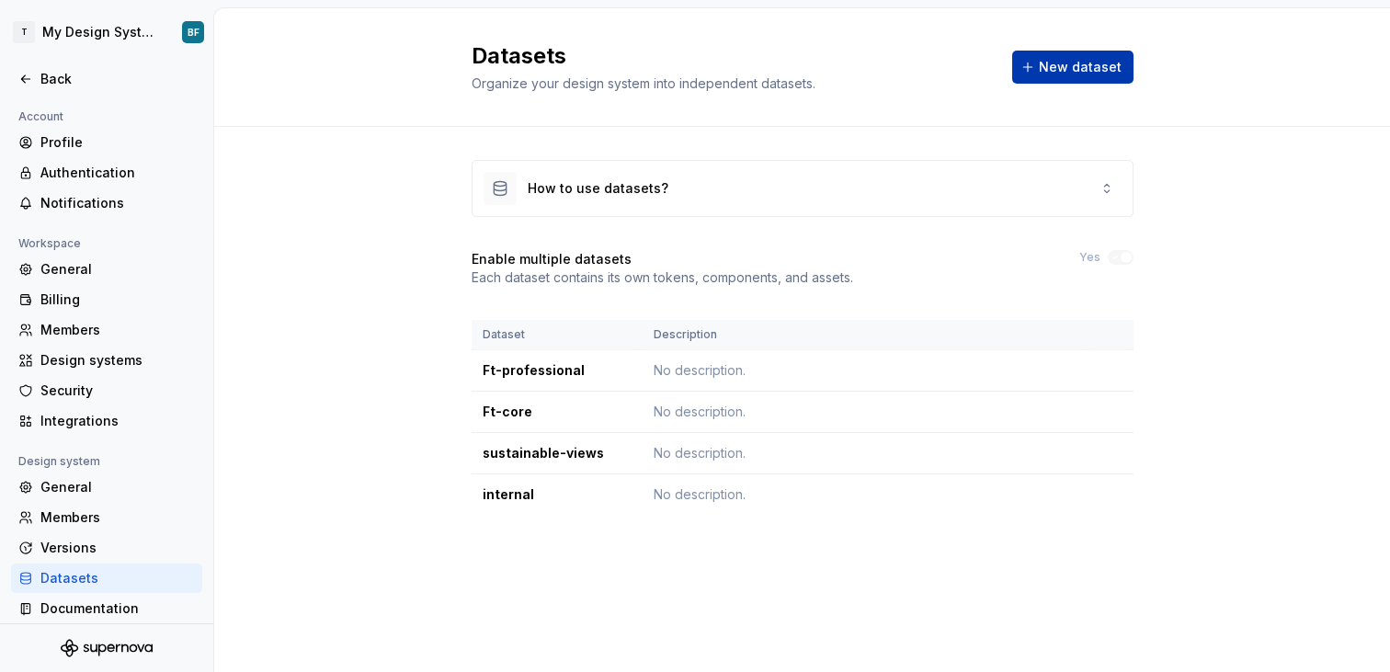
click at [1119, 65] on span "New dataset" at bounding box center [1080, 67] width 83 height 18
type textarea "*"
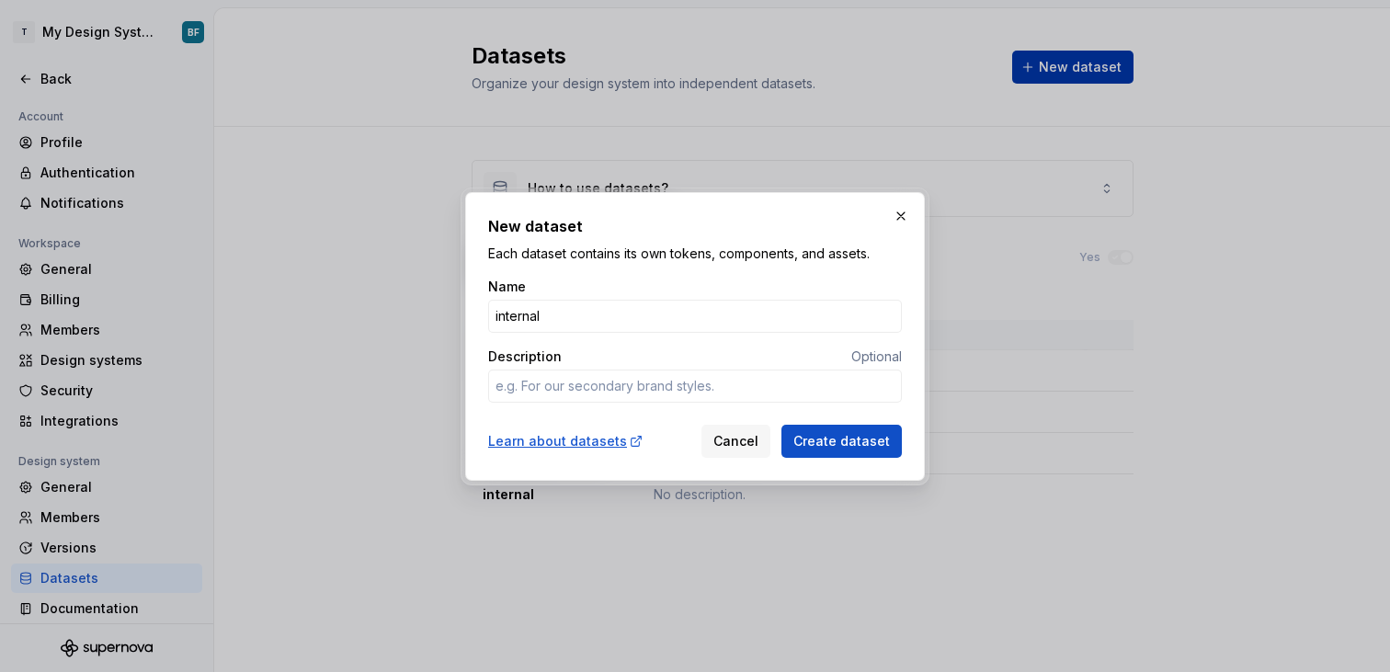
type input "w"
type textarea "*"
type input "whitelabel"
click at [882, 437] on span "Create dataset" at bounding box center [841, 441] width 97 height 18
type textarea "*"
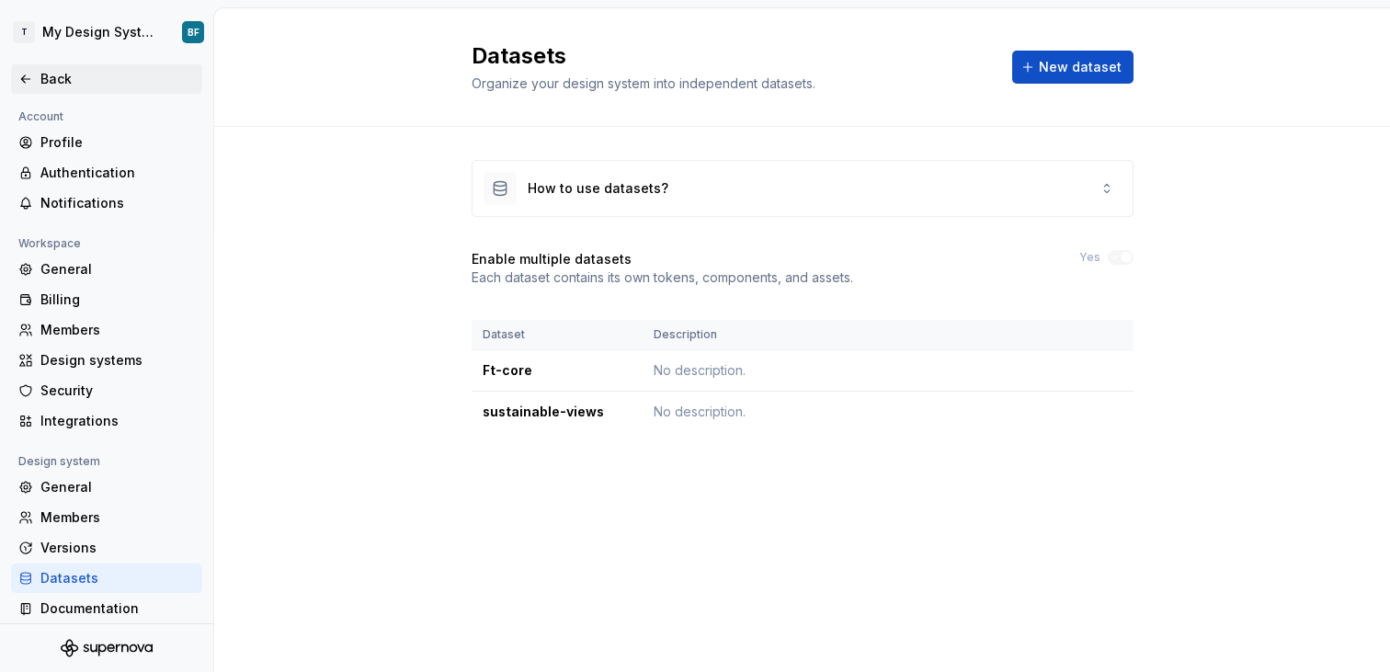
click at [34, 74] on div "Back" at bounding box center [106, 79] width 176 height 18
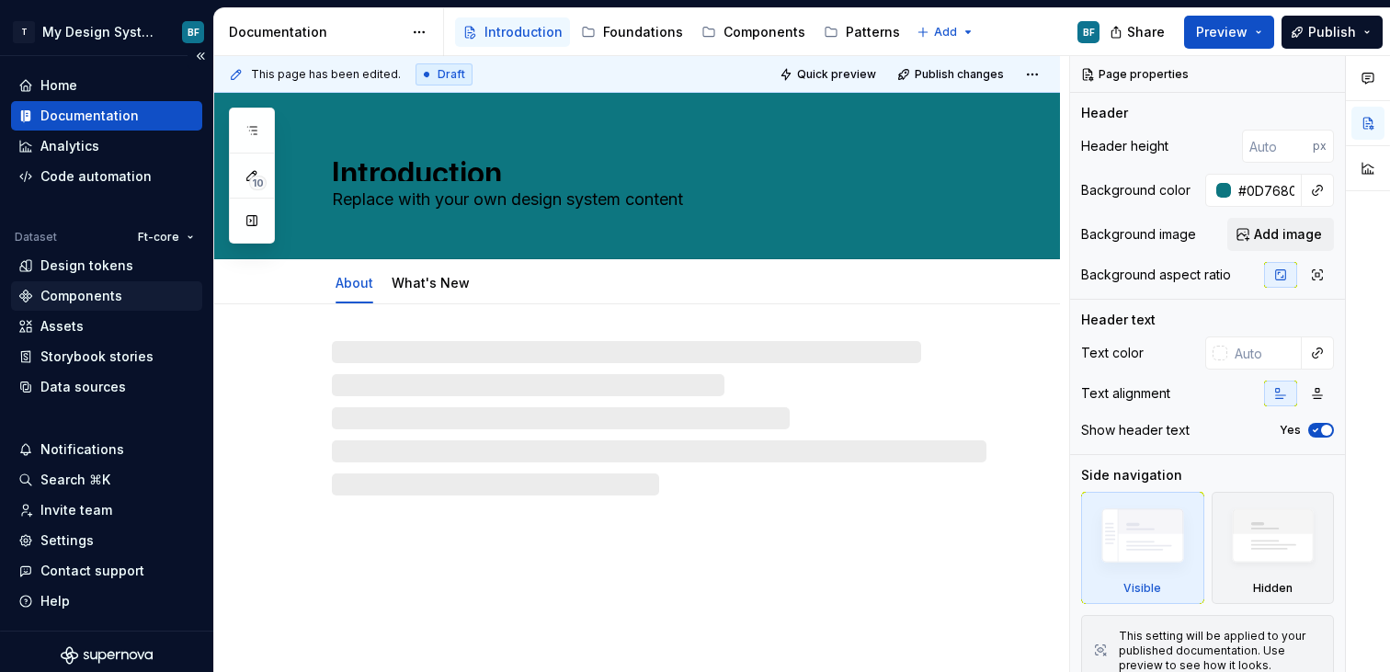
type textarea "*"
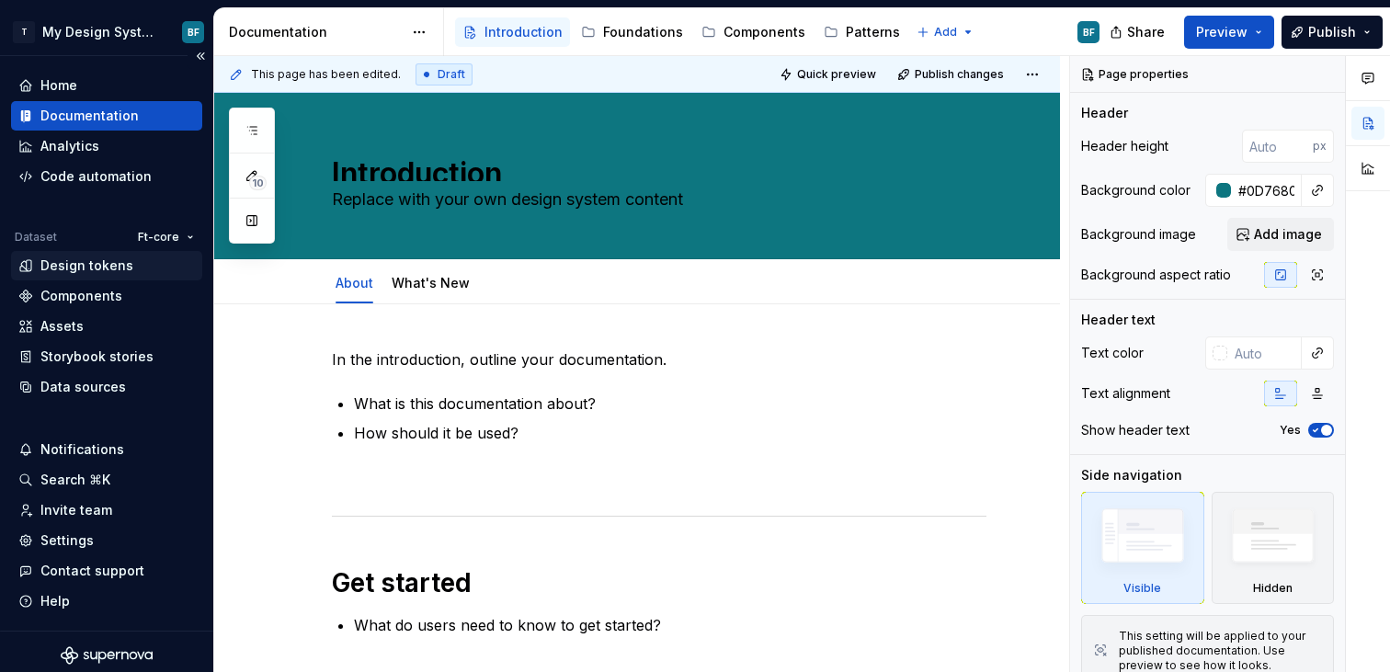
click at [102, 276] on div "Design tokens" at bounding box center [106, 265] width 191 height 29
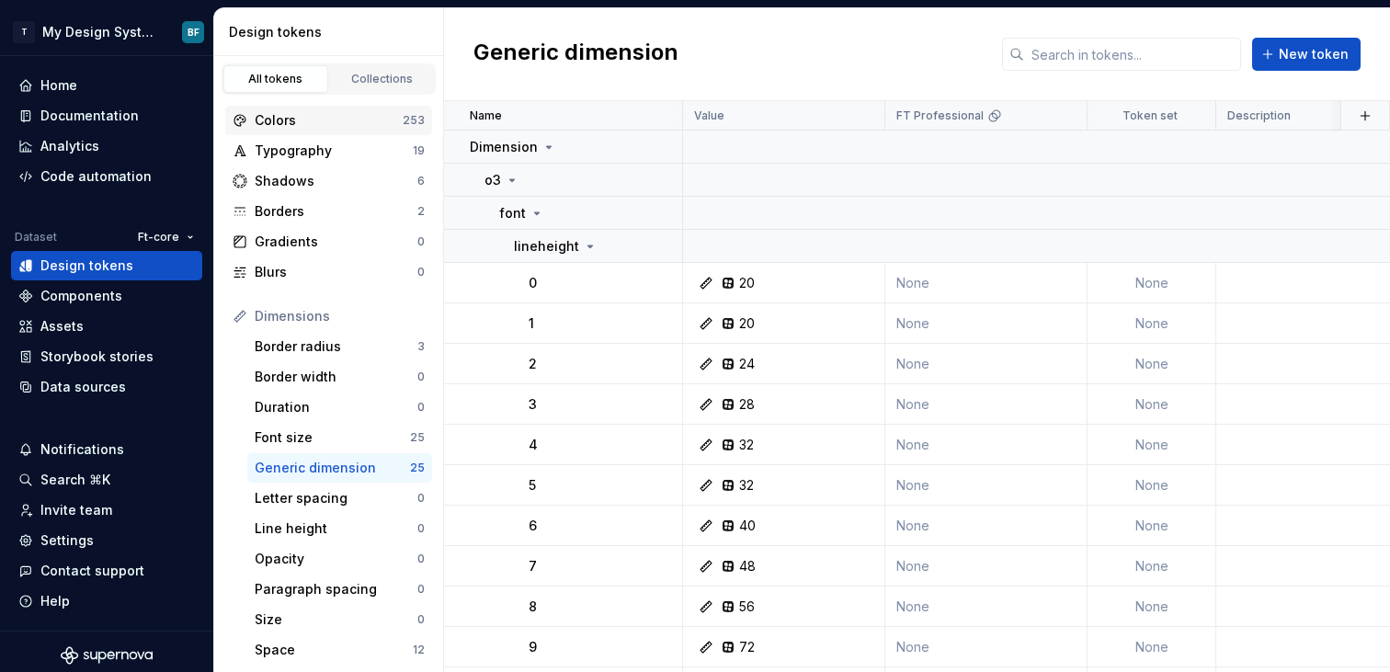
click at [347, 116] on div "Colors" at bounding box center [329, 120] width 148 height 18
